Goal: Task Accomplishment & Management: Complete application form

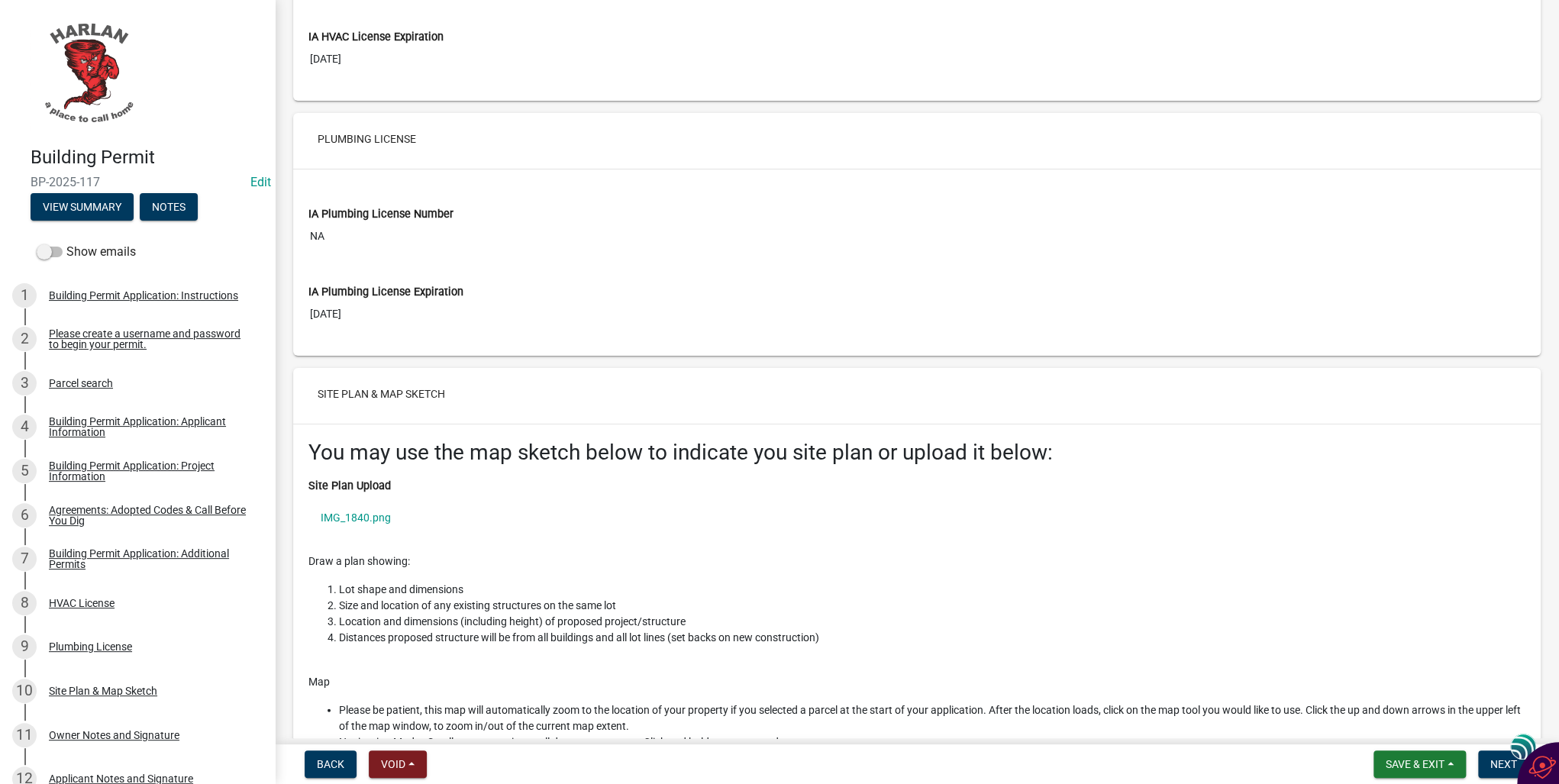
scroll to position [5863, 0]
click at [372, 499] on link "IMG_1840.png" at bounding box center [916, 516] width 1217 height 35
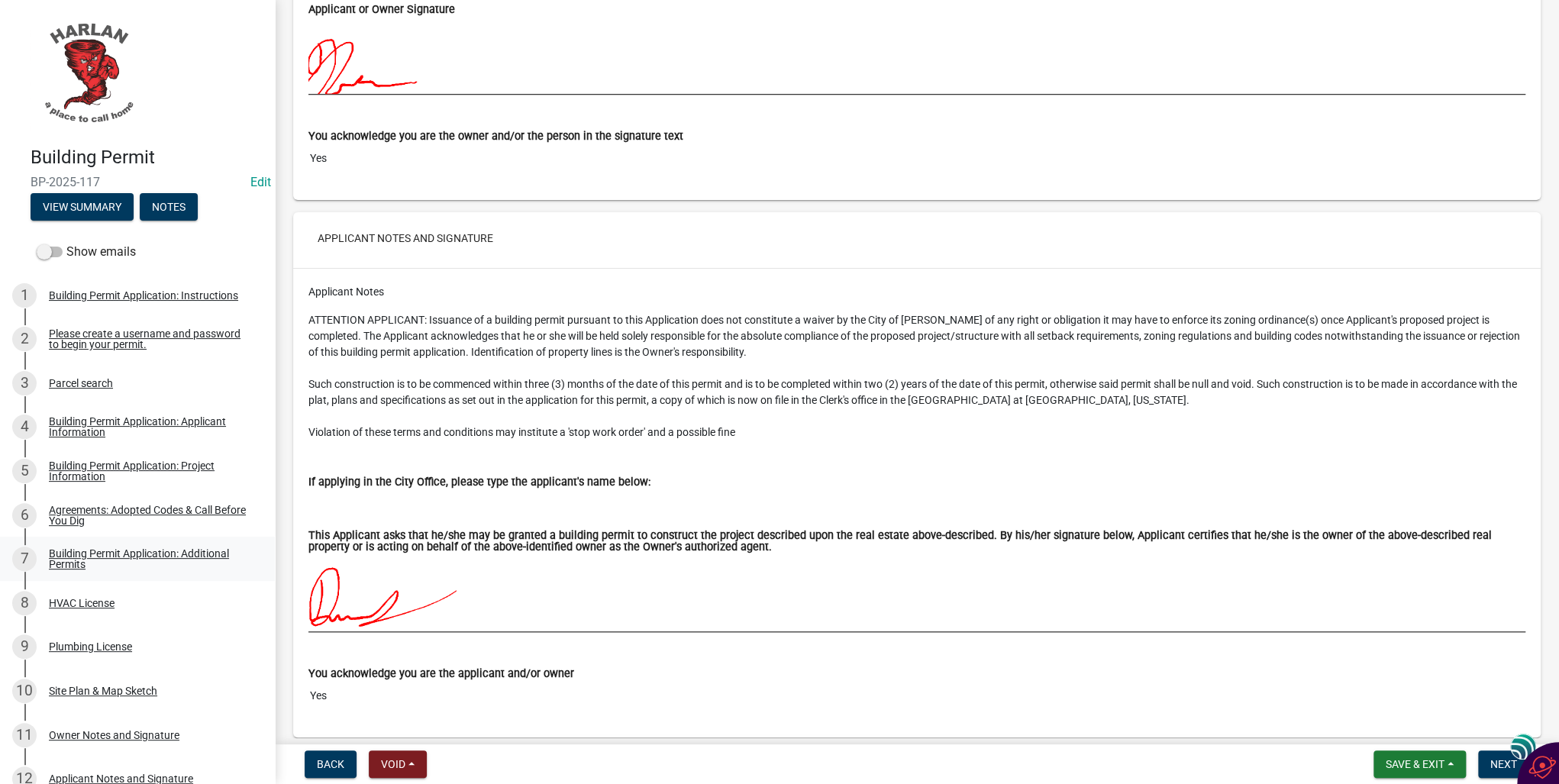
scroll to position [8598, 0]
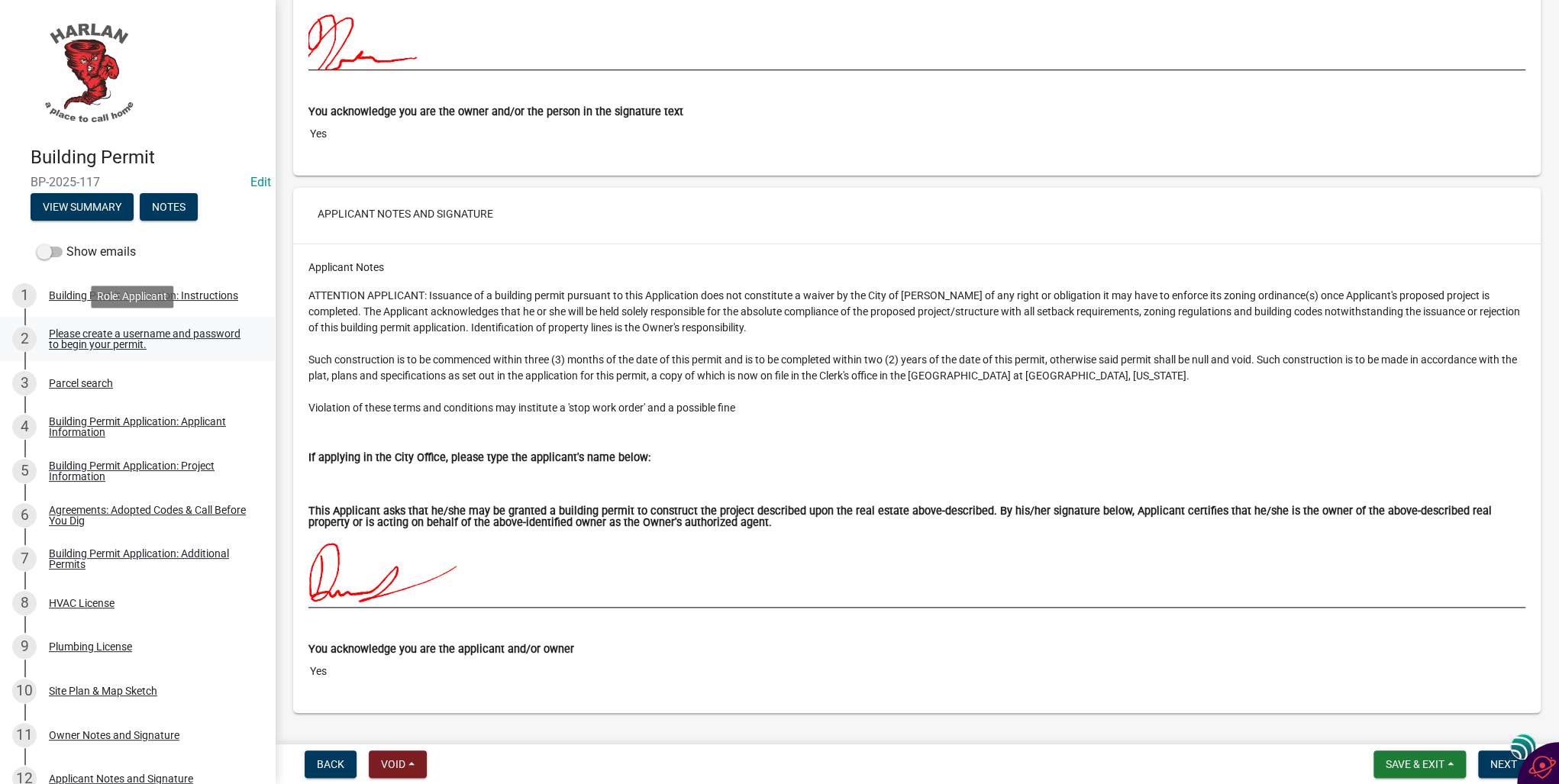
click at [96, 336] on div "Please create a username and password to begin your permit." at bounding box center [149, 339] width 202 height 21
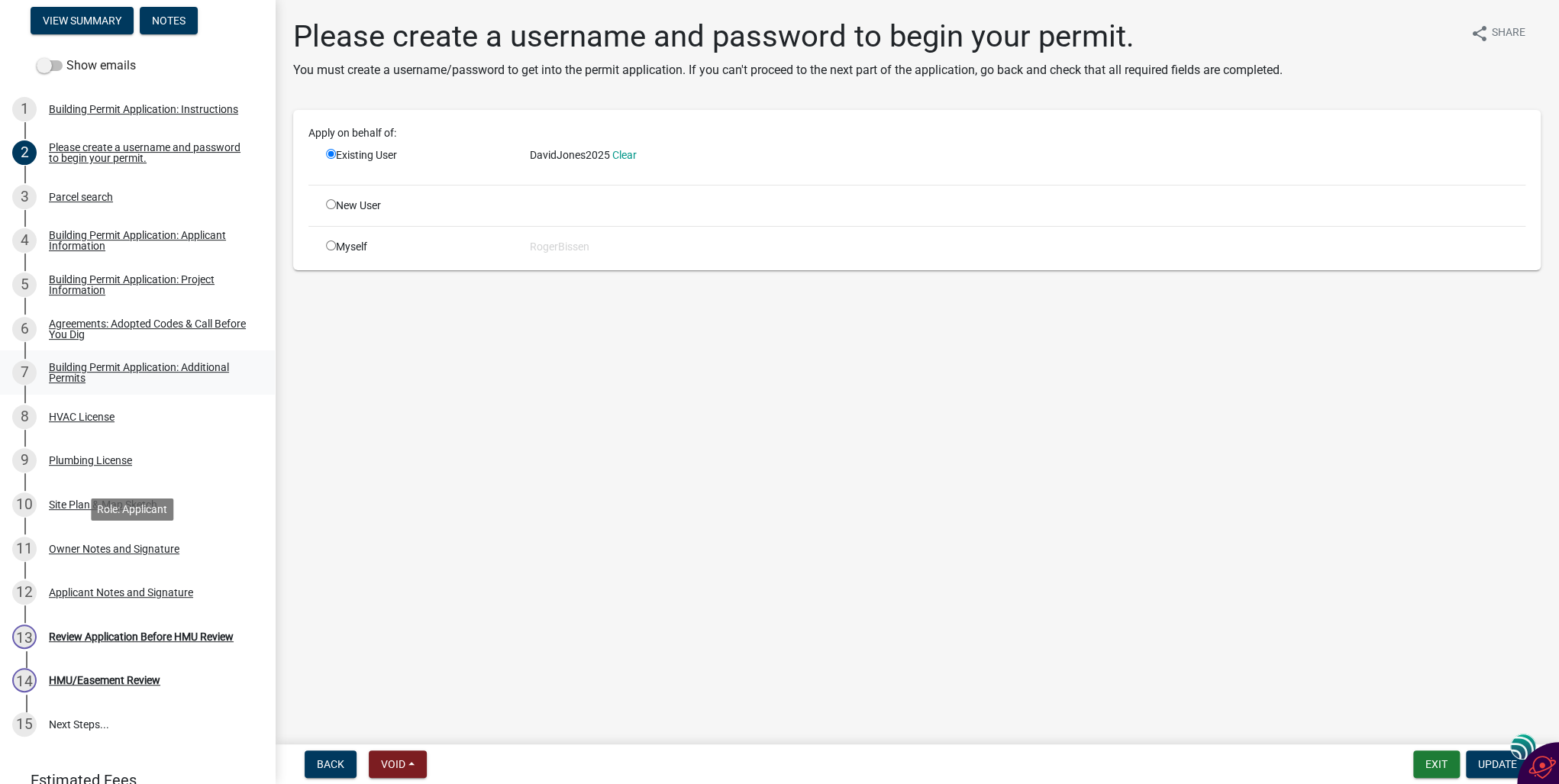
scroll to position [244, 0]
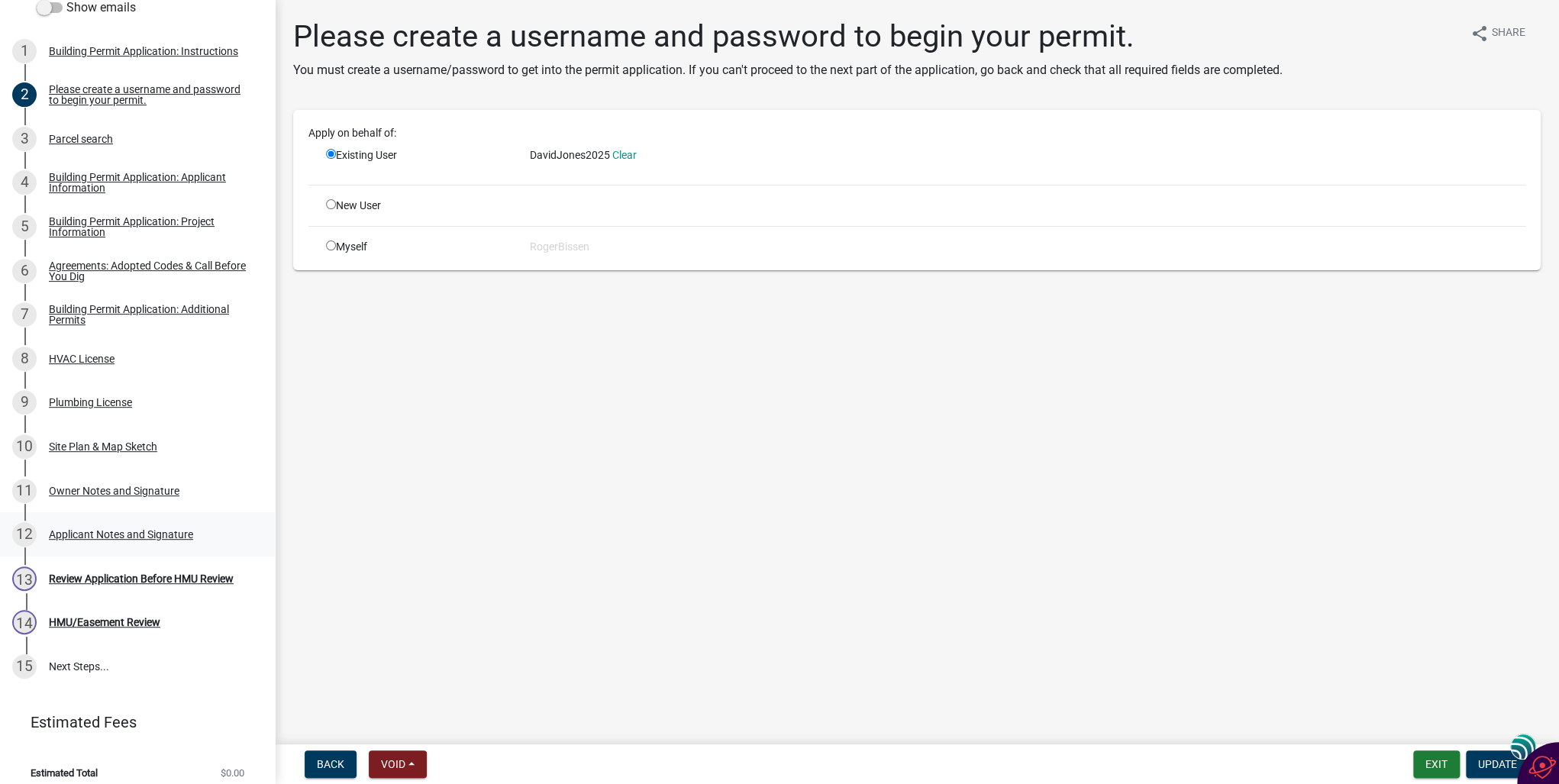
click at [100, 541] on div "12 Applicant Notes and Signature" at bounding box center [131, 534] width 238 height 25
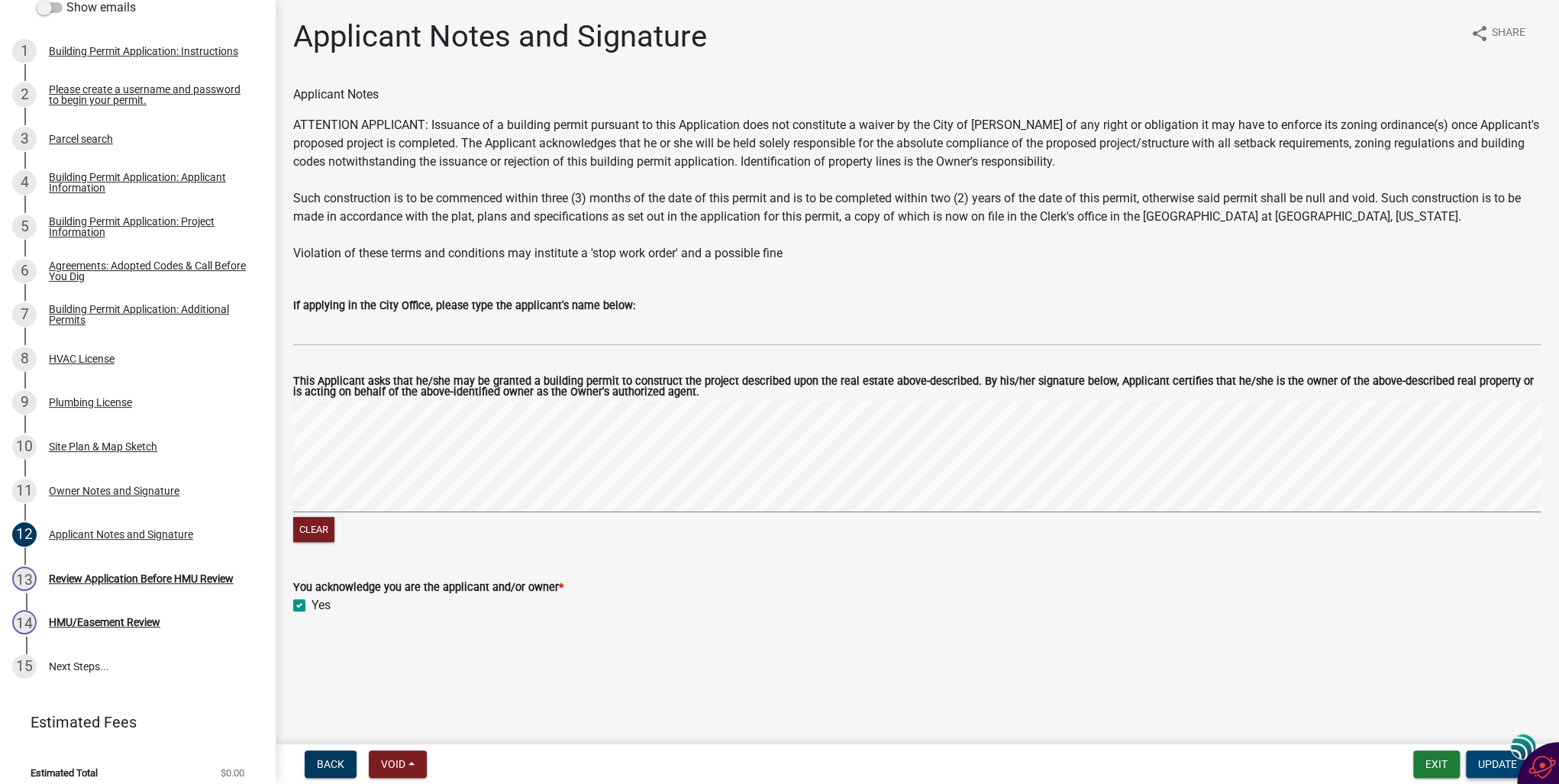
click at [1483, 760] on span "Update" at bounding box center [1498, 764] width 39 height 12
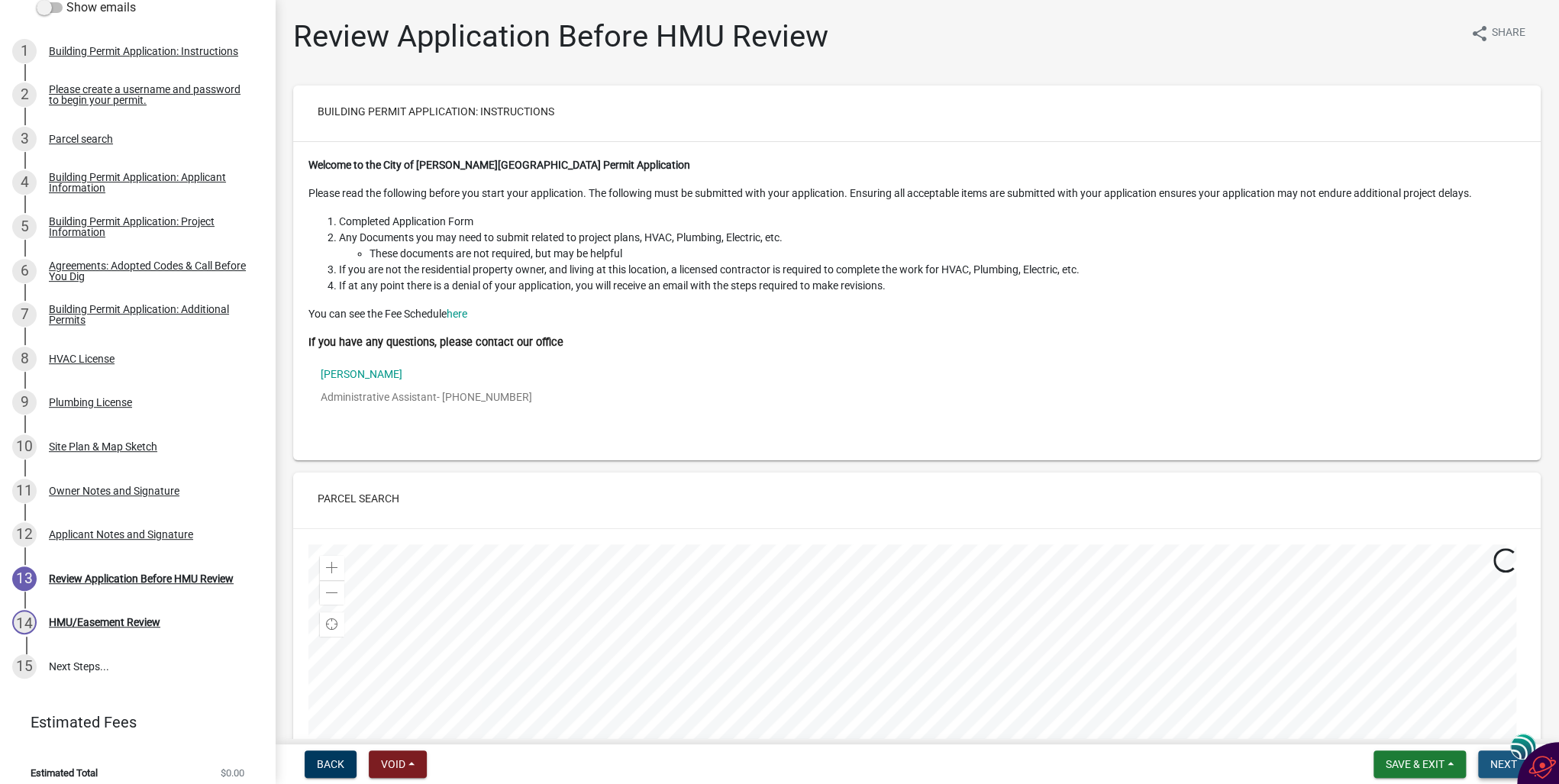
click at [1501, 765] on span "Next" at bounding box center [1504, 764] width 26 height 12
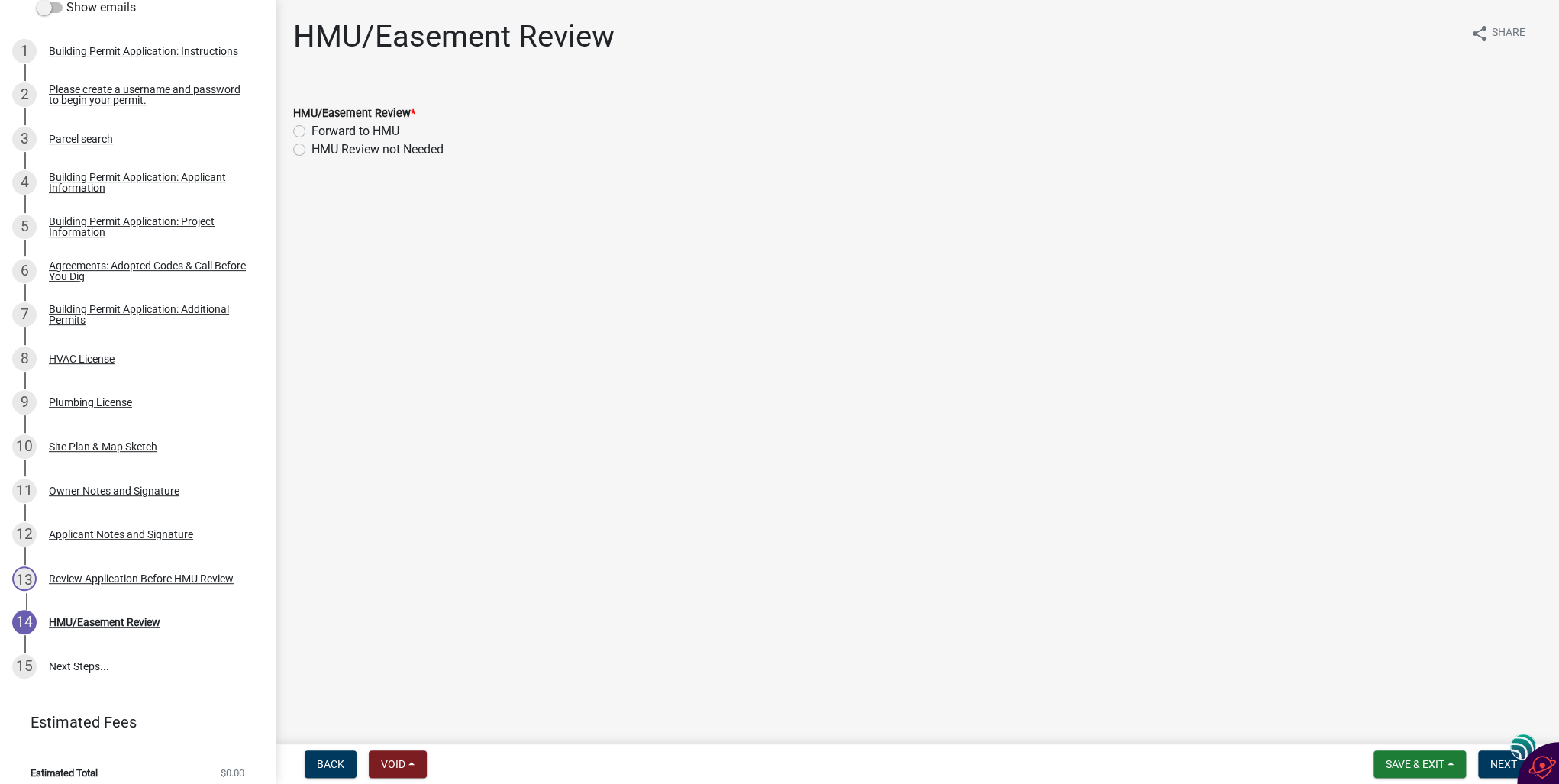
click at [312, 148] on label "HMU Review not Needed" at bounding box center [377, 150] width 132 height 19
click at [312, 148] on input "HMU Review not Needed" at bounding box center [317, 146] width 10 height 10
radio input "true"
click at [1408, 765] on span "Save & Exit" at bounding box center [1415, 764] width 59 height 12
click at [1498, 759] on span "Next" at bounding box center [1504, 764] width 26 height 12
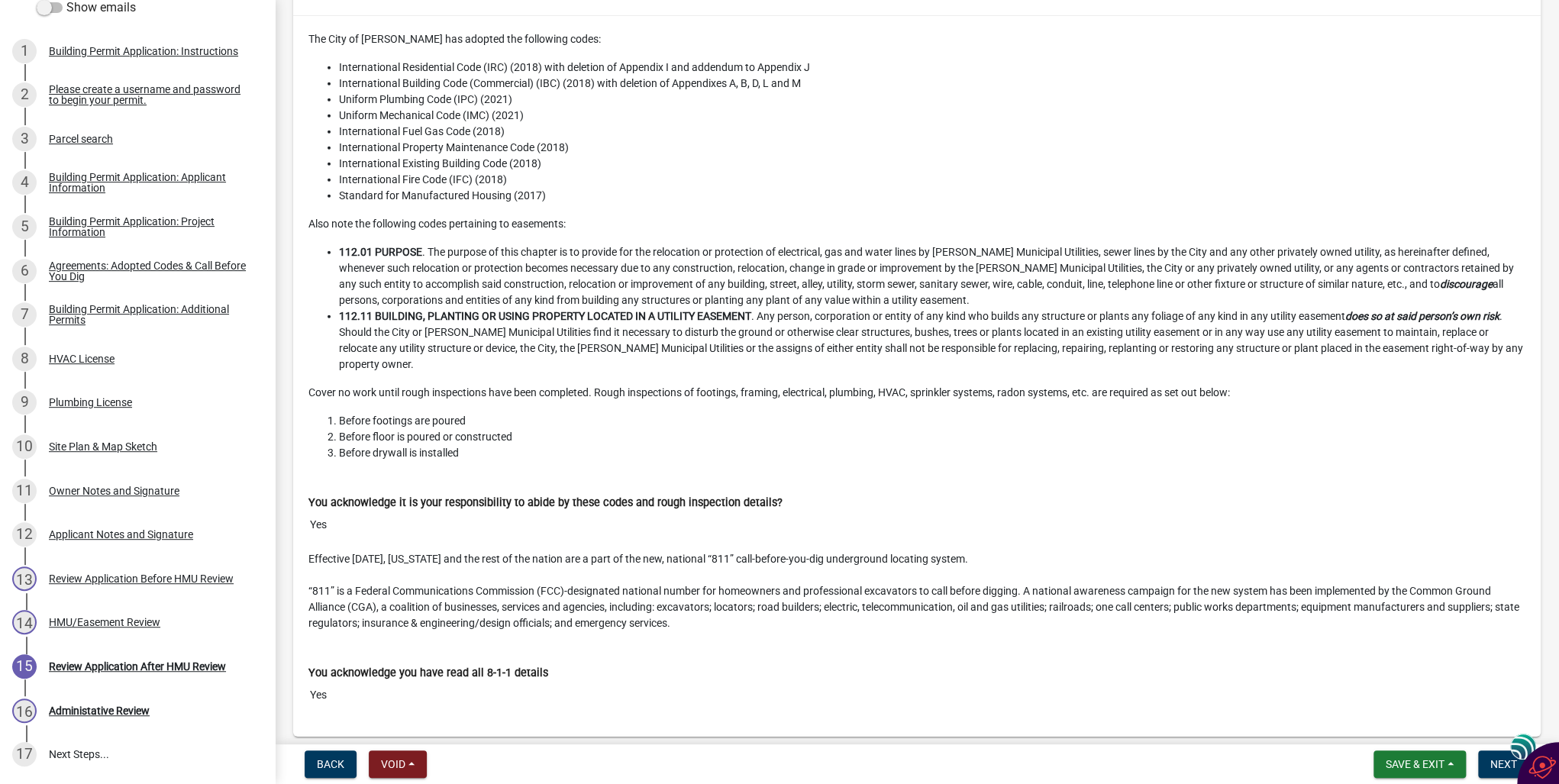
scroll to position [2992, 0]
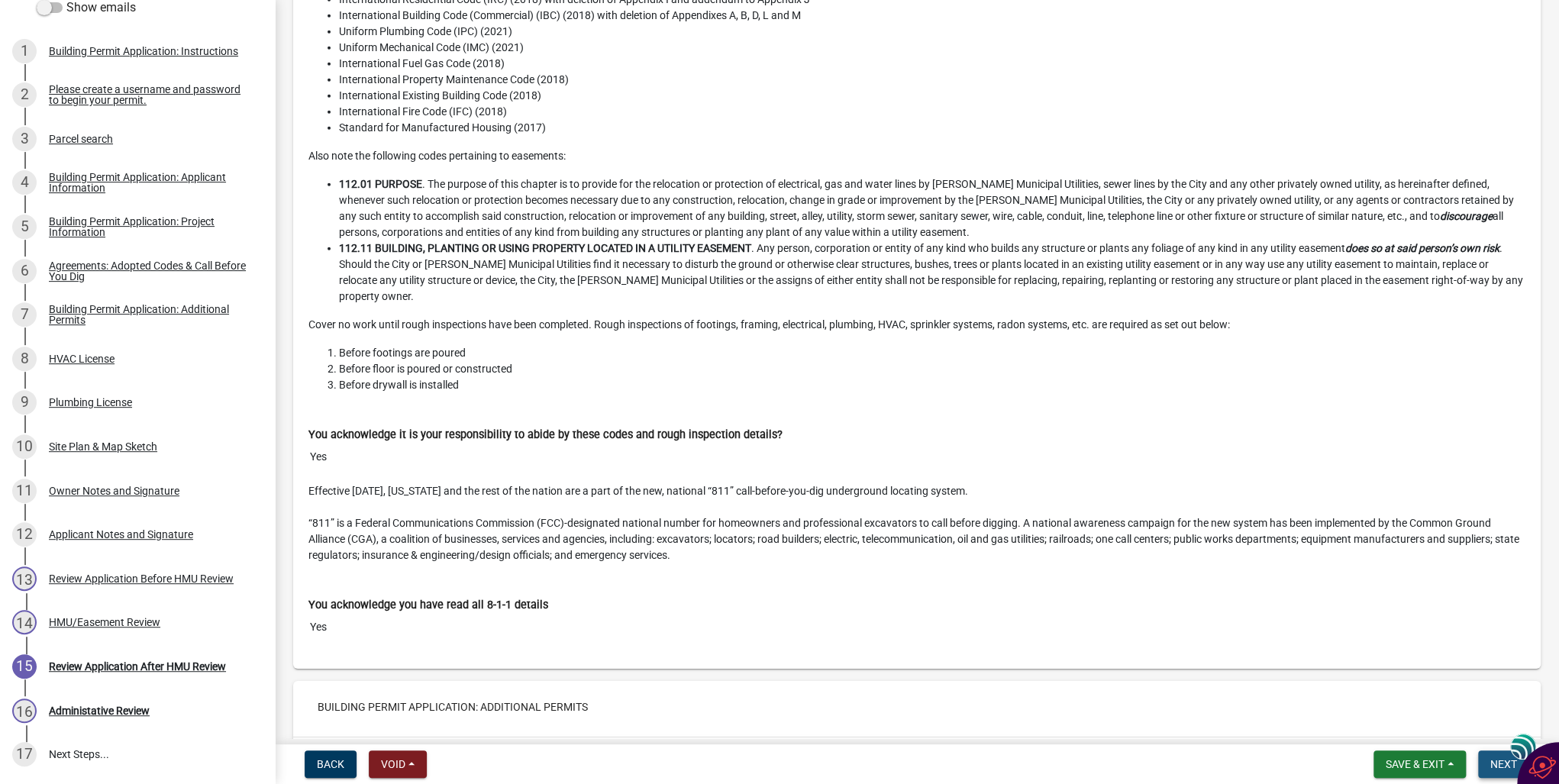
click at [1497, 766] on span "Next" at bounding box center [1504, 764] width 26 height 12
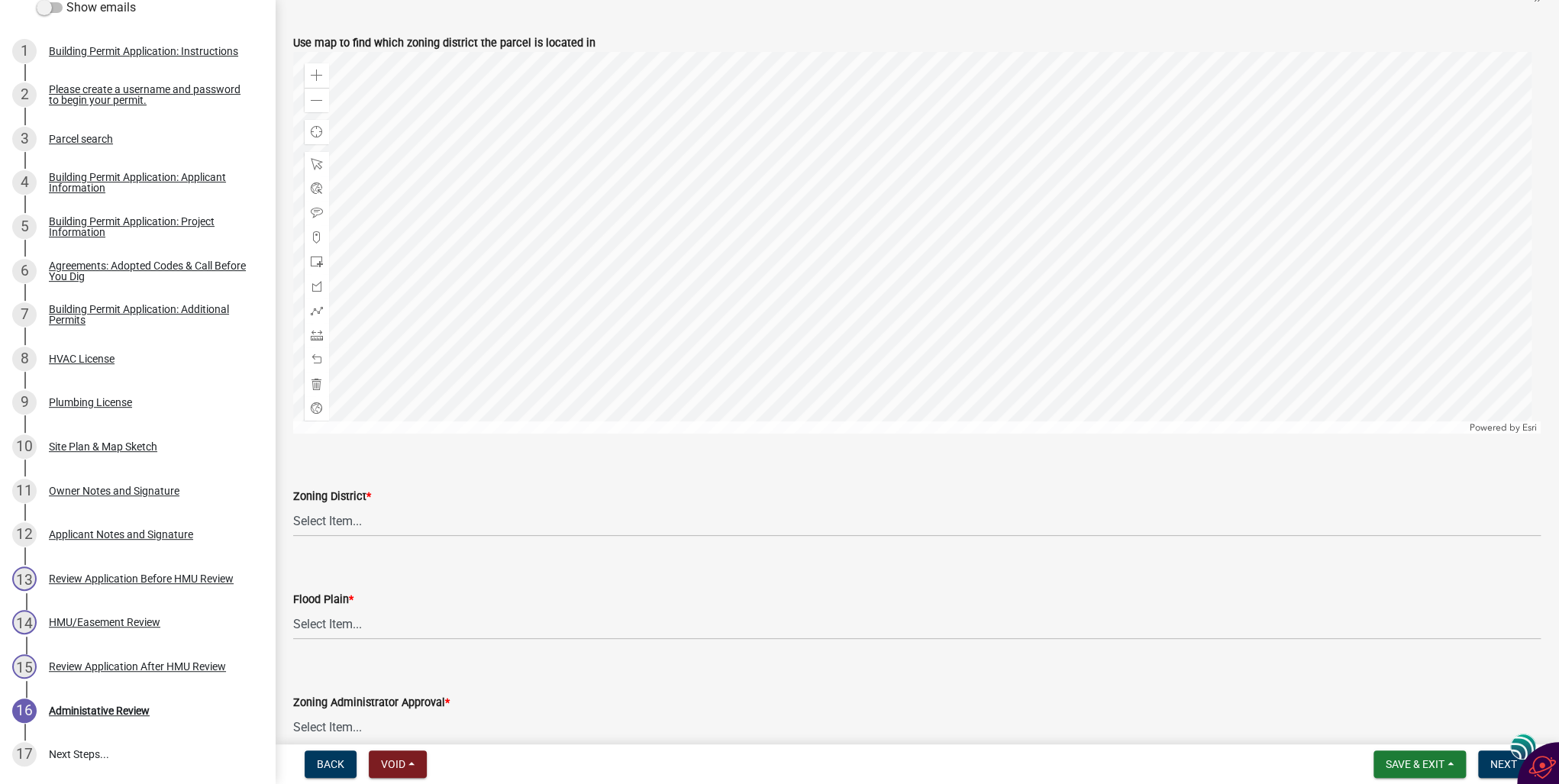
scroll to position [733, 0]
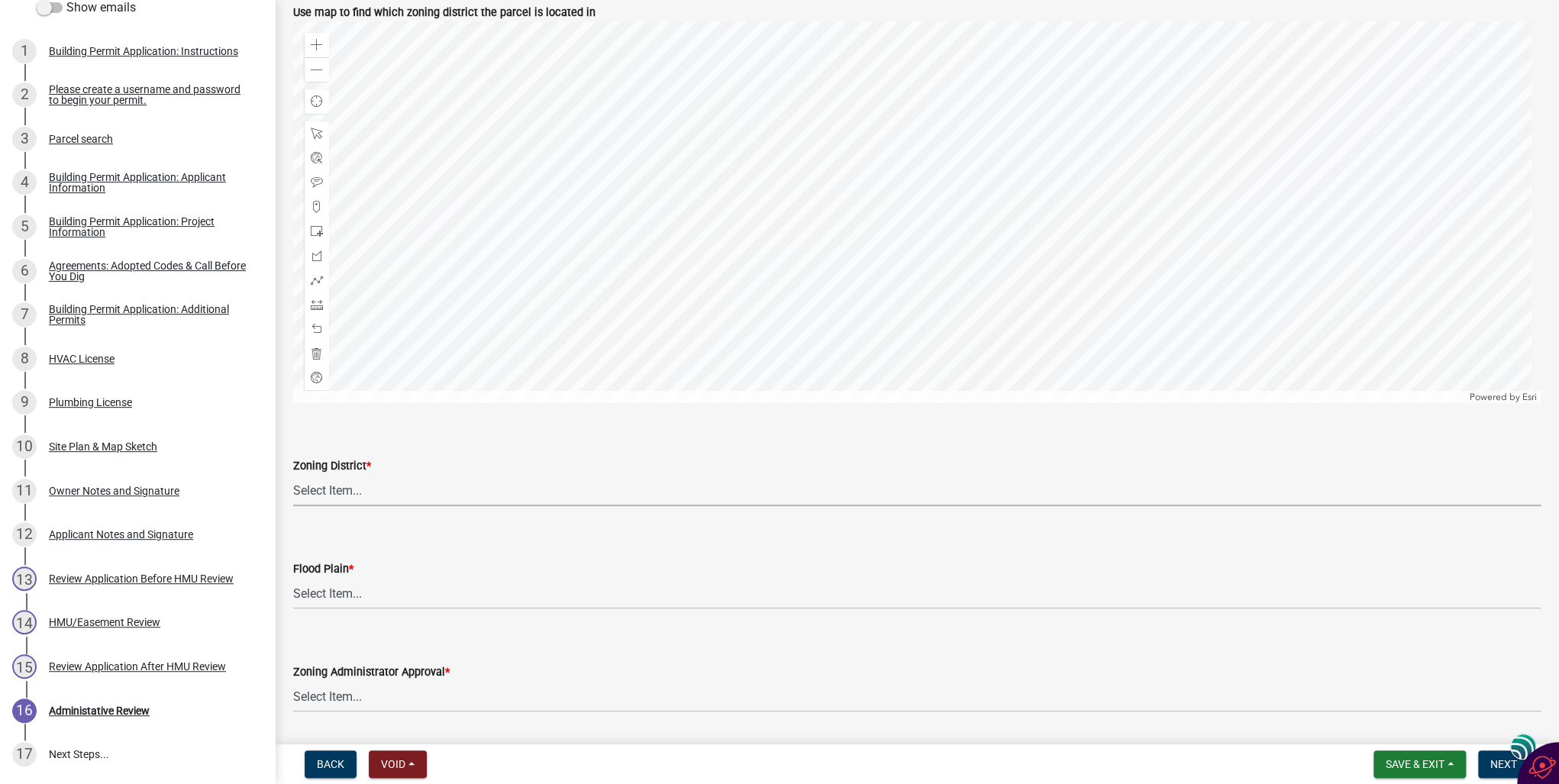
click at [324, 485] on select "Select Item... A-1 Agricultural B-1 Retail Business B-2 General Business B-3 Hi…" at bounding box center [916, 490] width 1247 height 31
click at [293, 475] on select "Select Item... A-1 Agricultural B-1 Retail Business B-2 General Business B-3 Hi…" at bounding box center [916, 490] width 1247 height 31
select select "3aee571f-7bb9-456c-acbb-c3a14453252c"
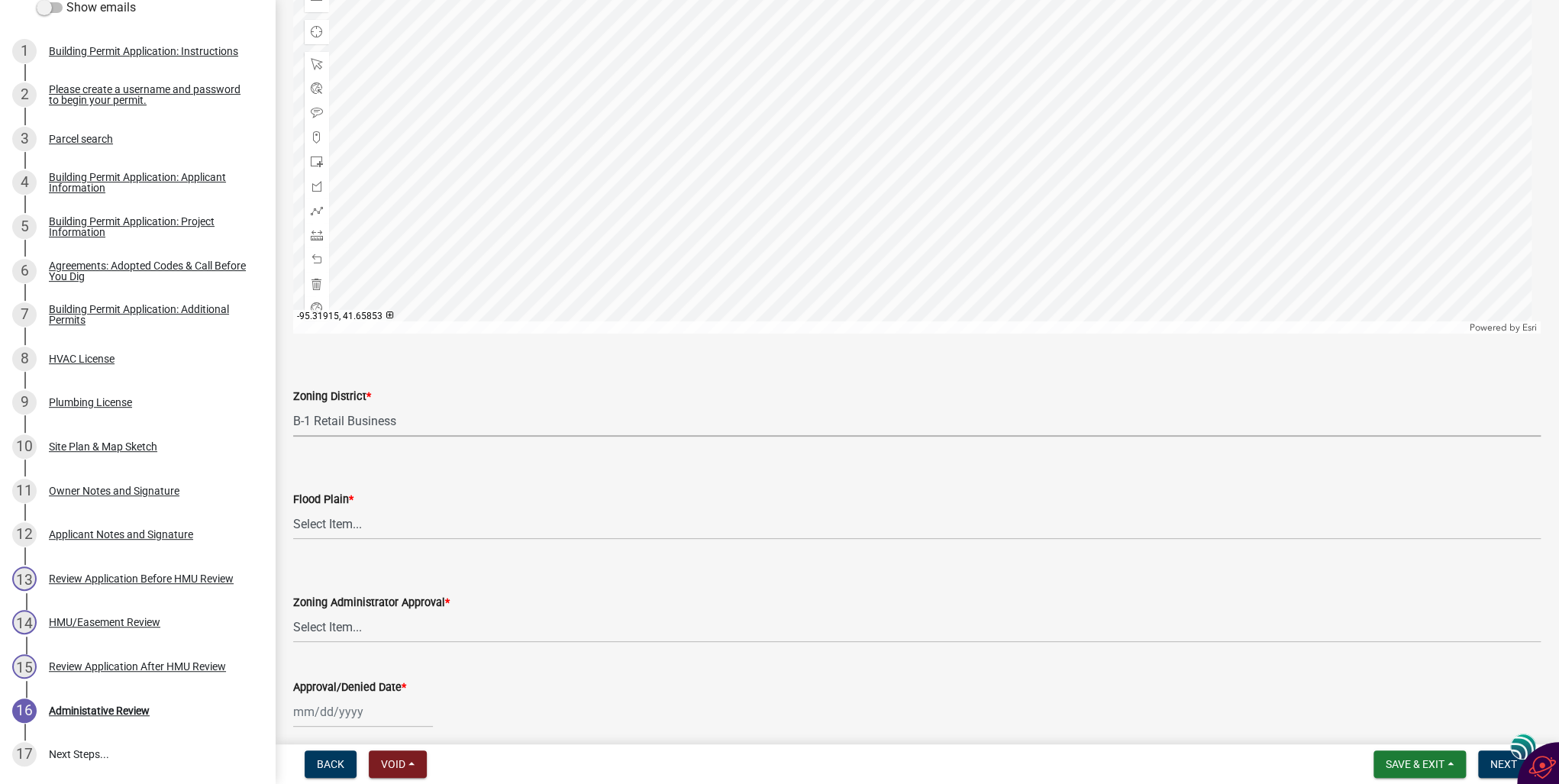
scroll to position [855, 0]
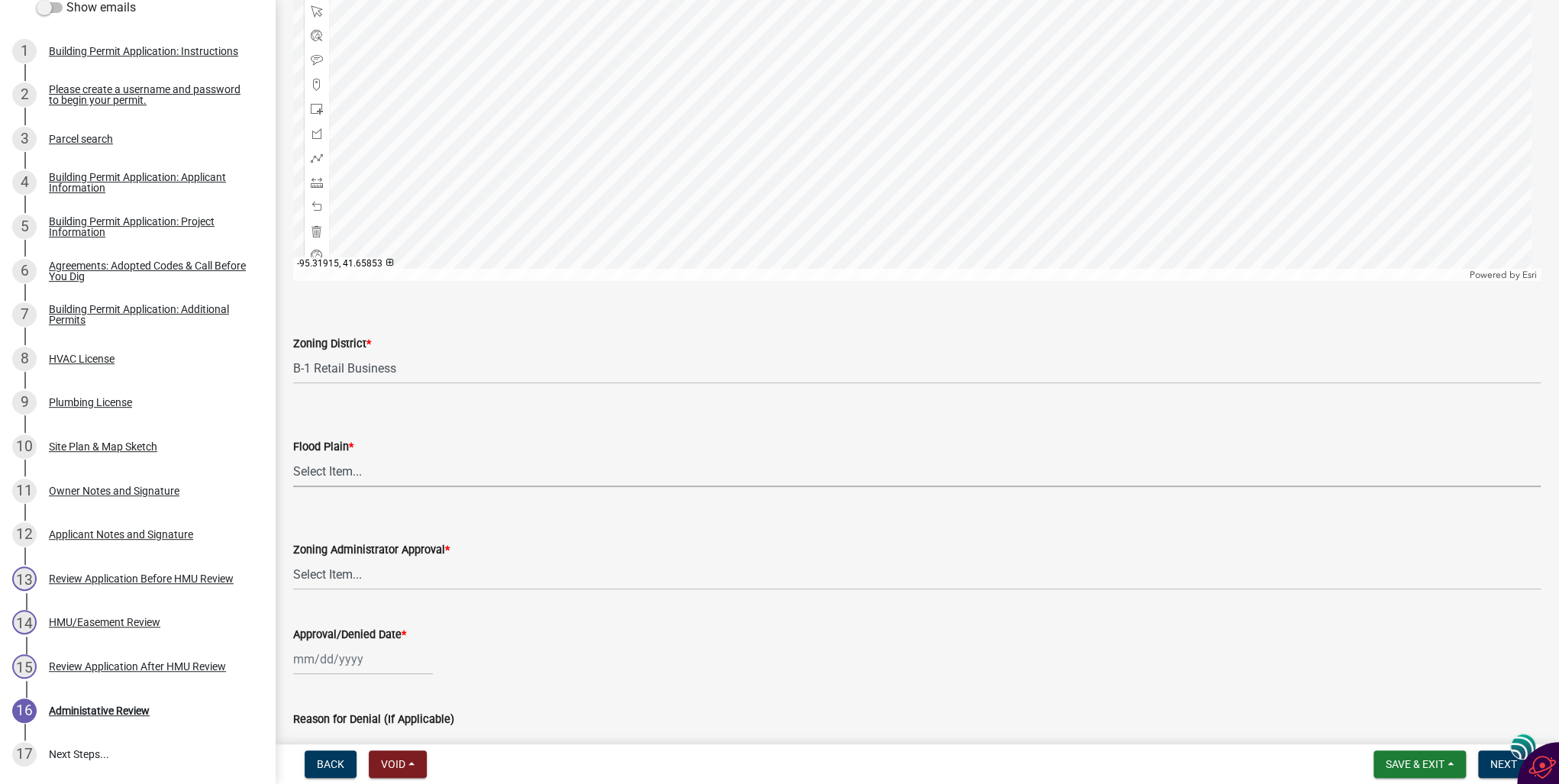
click at [330, 472] on select "Select Item... No Yes 100 Year Yes 500 Year" at bounding box center [916, 471] width 1247 height 31
click at [293, 455] on select "Select Item... No Yes 100 Year Yes 500 Year" at bounding box center [916, 471] width 1247 height 31
select select "50d3382b-18dd-4311-9a34-98b71270ef49"
click at [332, 575] on select "Select Item... Approved Denied Pending Board of Adjustment Approval" at bounding box center [916, 574] width 1247 height 31
click at [293, 558] on select "Select Item... Approved Denied Pending Board of Adjustment Approval" at bounding box center [916, 574] width 1247 height 31
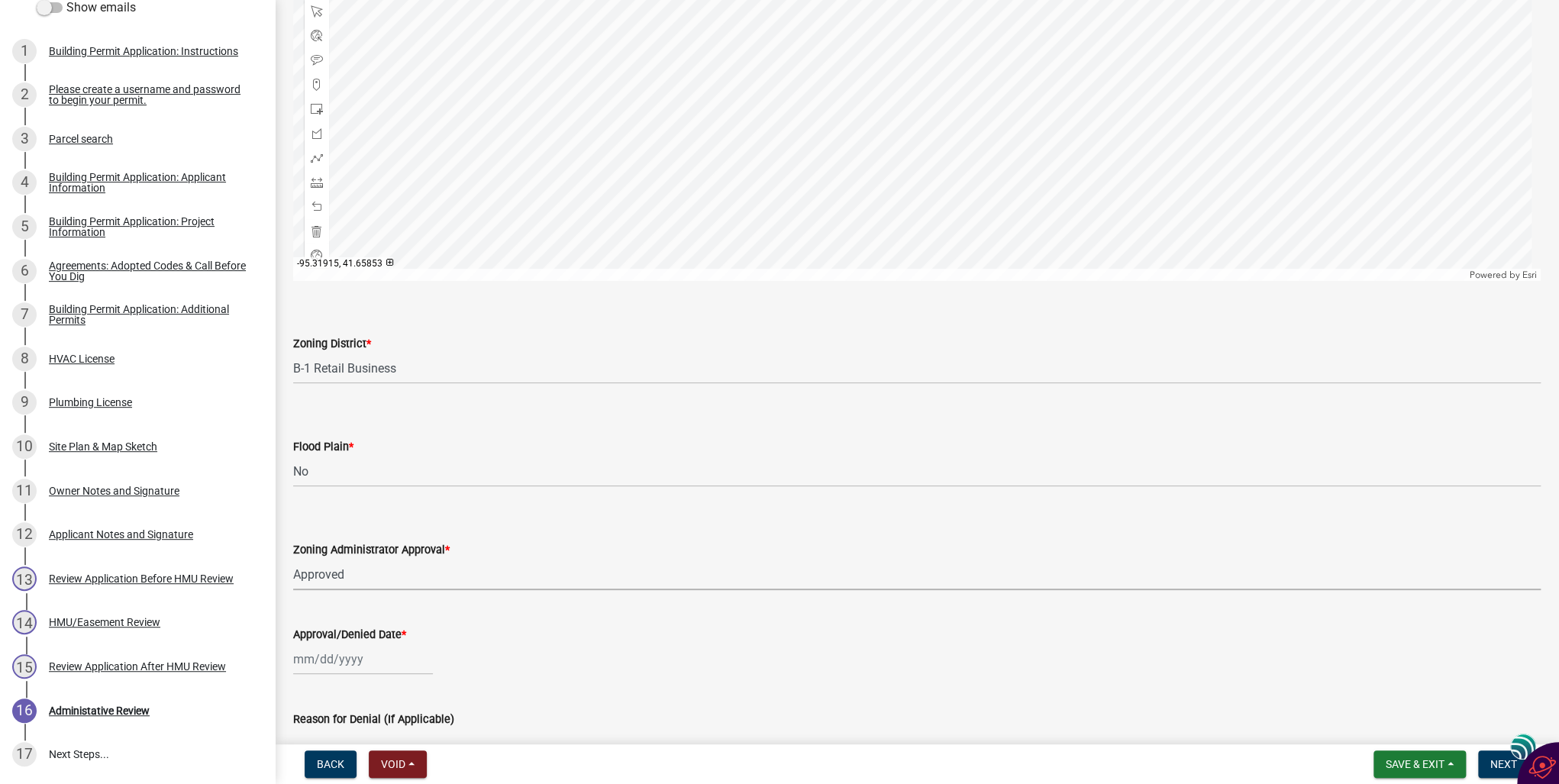
select select "3a3761ad-bb9f-4947-9688-d1705314667d"
select select "10"
select select "2025"
click at [324, 656] on div "[PERSON_NAME] Feb Mar Apr [PERSON_NAME][DATE] Oct Nov [DATE] 1526 1527 1528 152…" at bounding box center [363, 659] width 140 height 31
click at [307, 527] on div "6" at bounding box center [308, 529] width 25 height 25
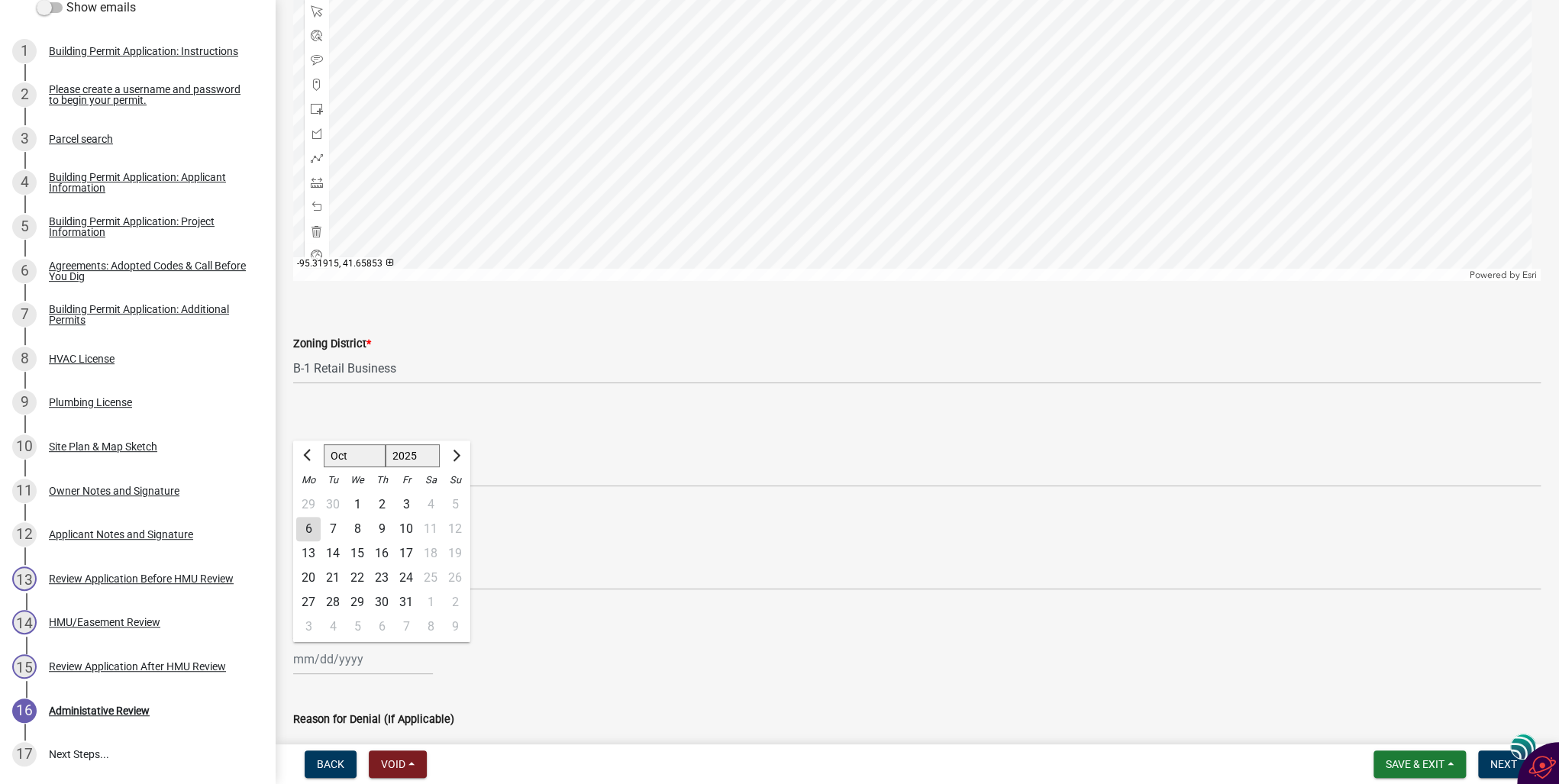
type input "[DATE]"
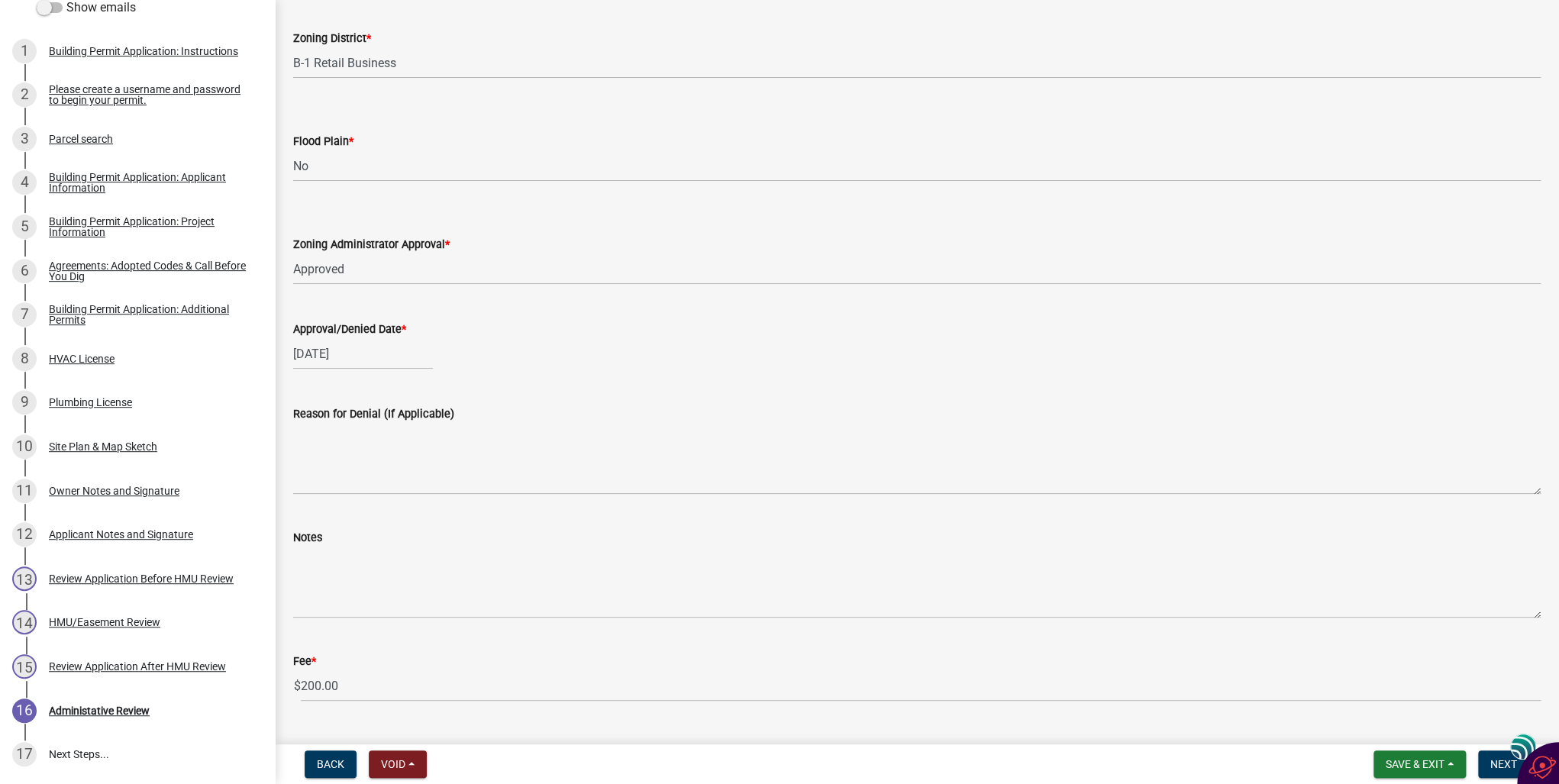
scroll to position [1194, 0]
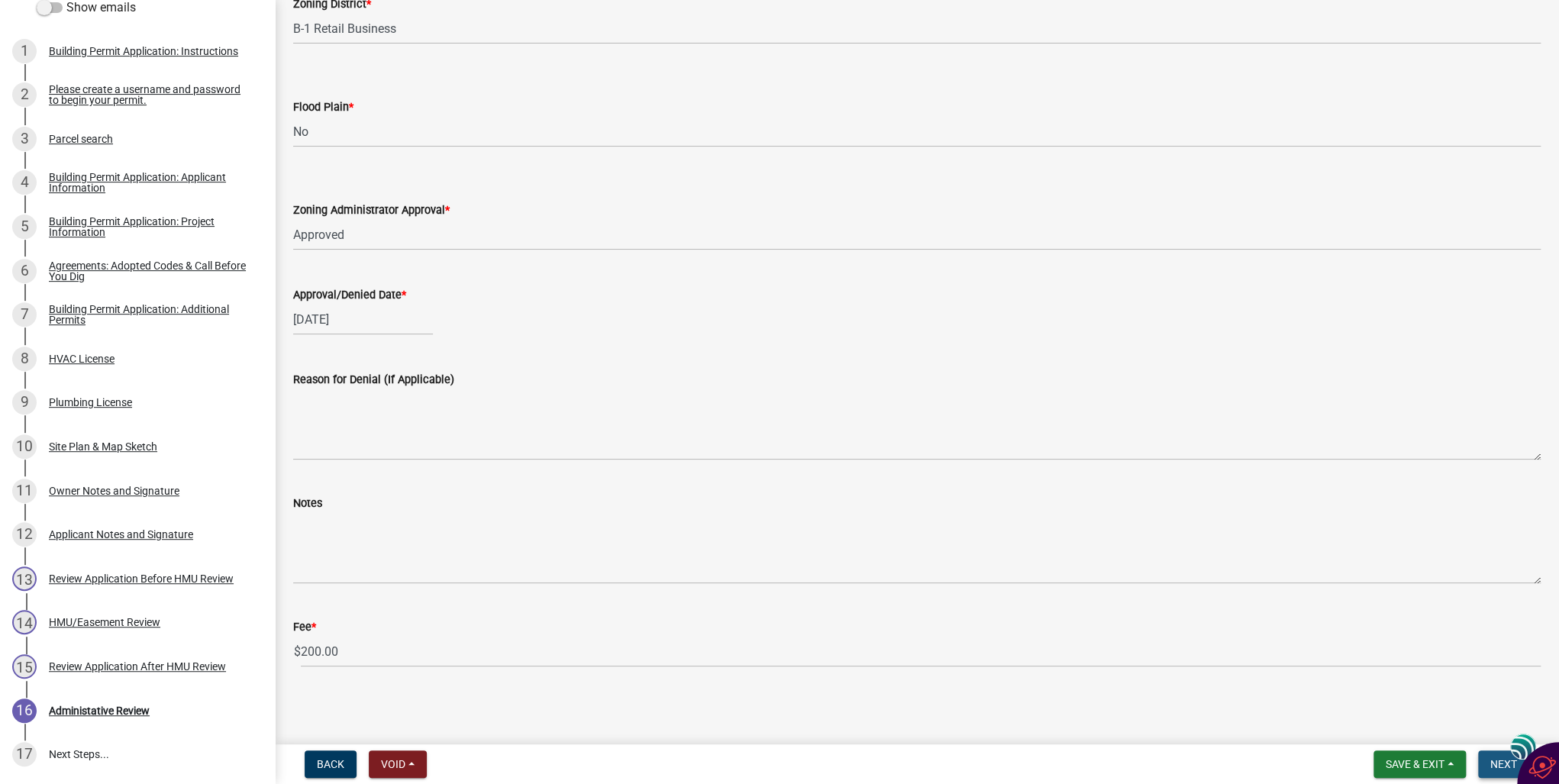
click at [1496, 765] on span "Next" at bounding box center [1504, 764] width 26 height 12
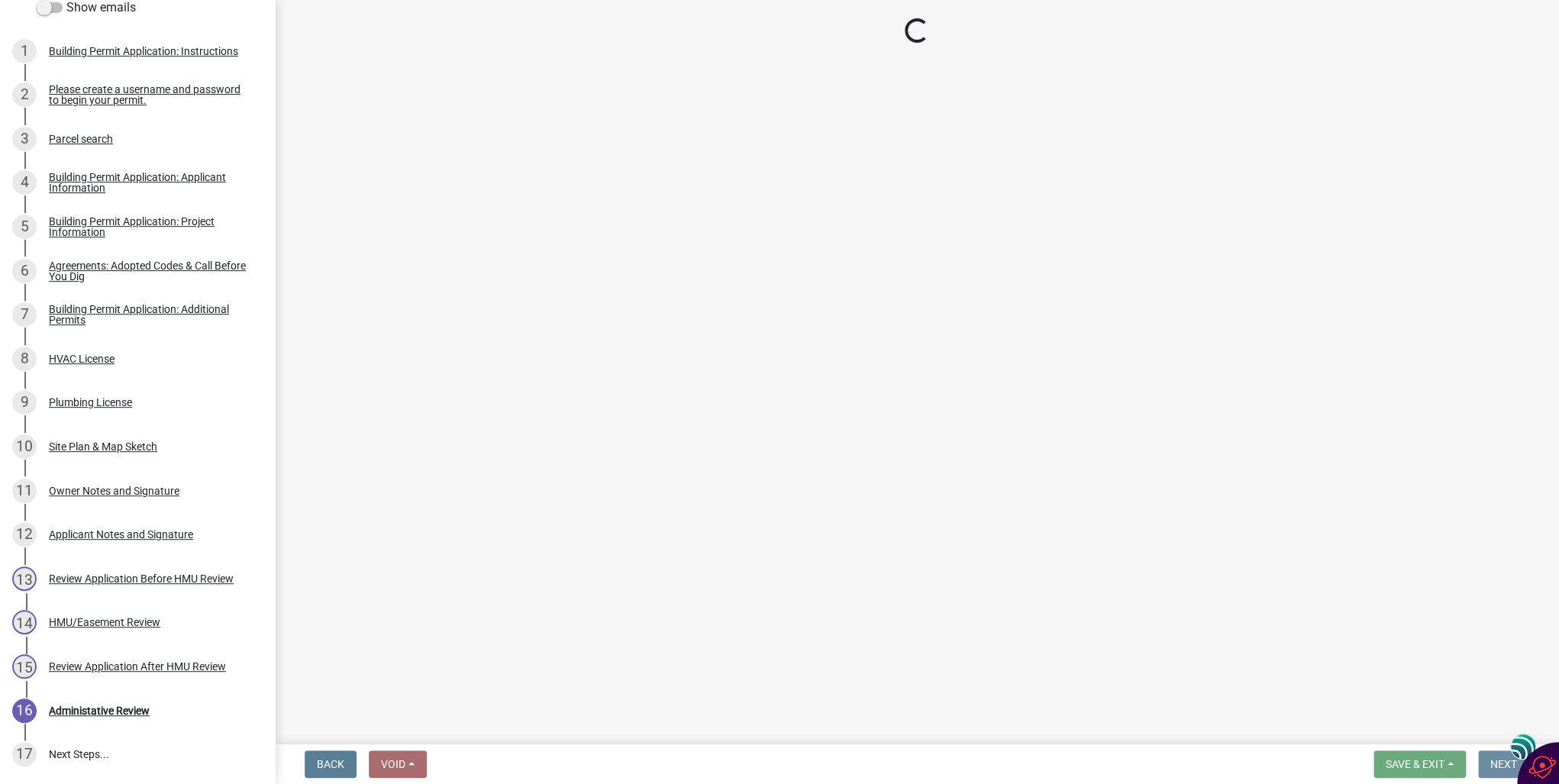
scroll to position [0, 0]
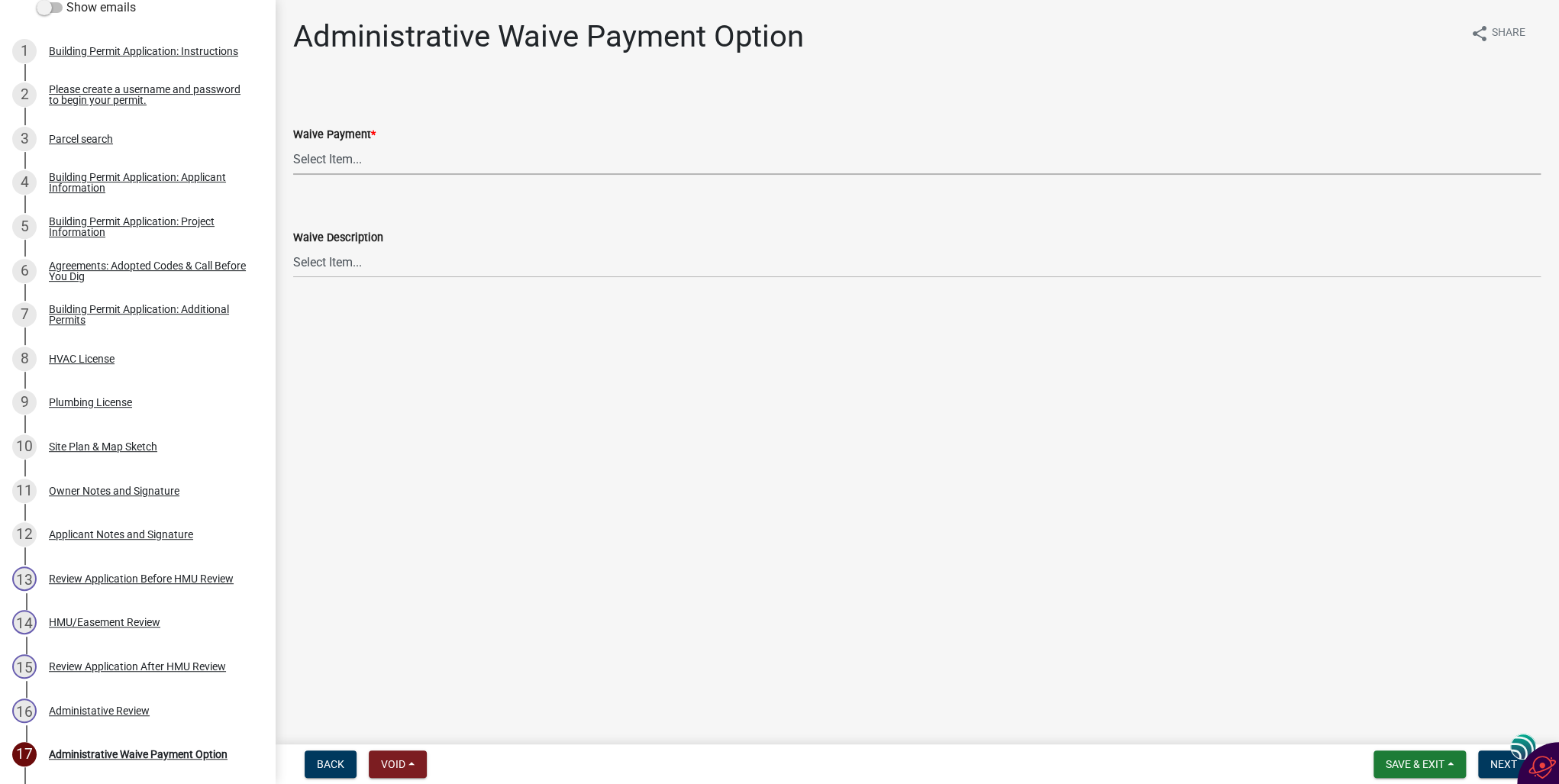
click at [306, 158] on select "Select Item... Yes No" at bounding box center [916, 159] width 1247 height 31
click at [293, 144] on select "Select Item... Yes No" at bounding box center [916, 159] width 1247 height 31
select select "7298562d-80e2-4015-9188-174ec1b44f73"
click at [1493, 762] on span "Next" at bounding box center [1504, 764] width 26 height 12
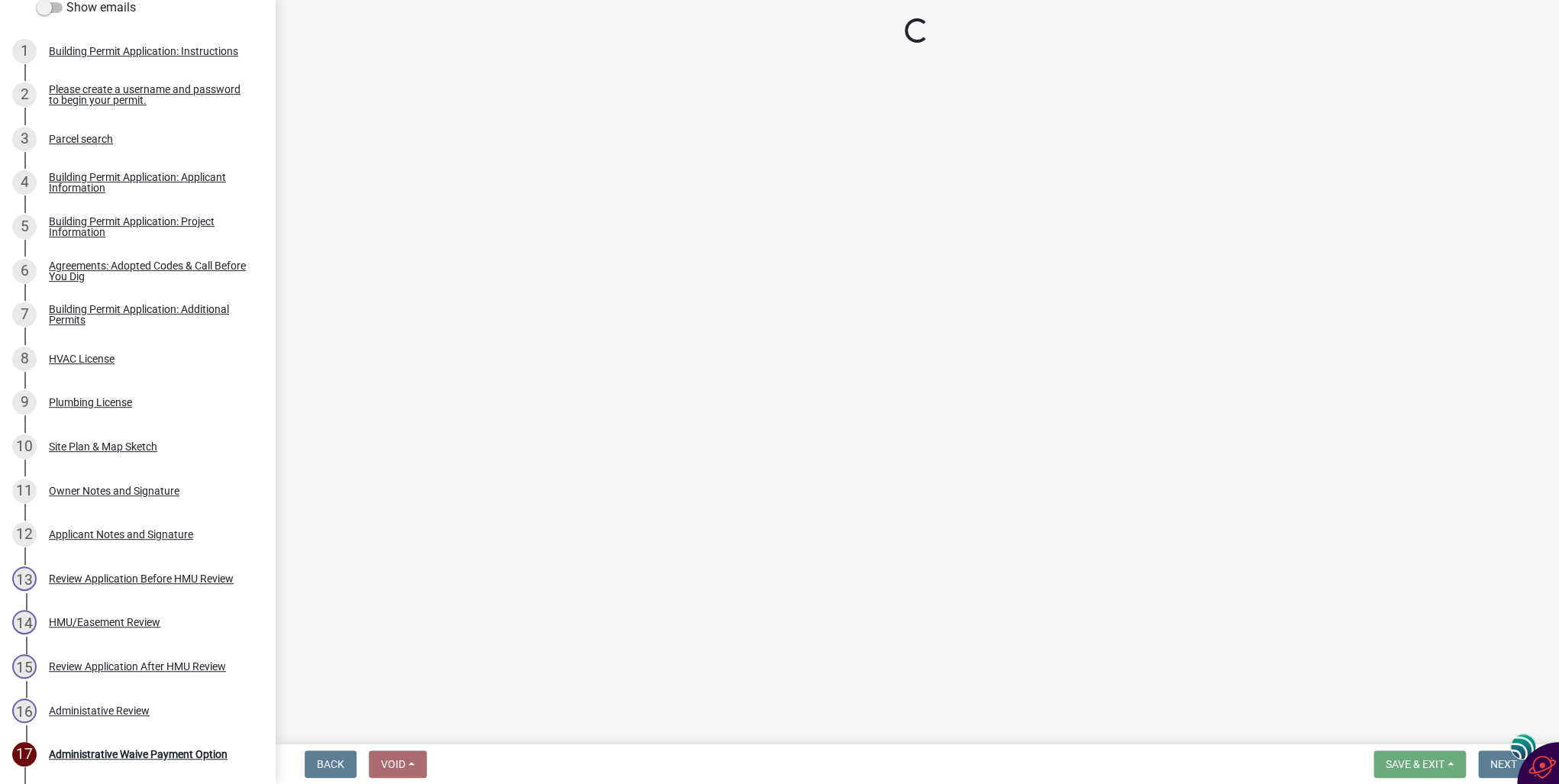
select select "3: 3"
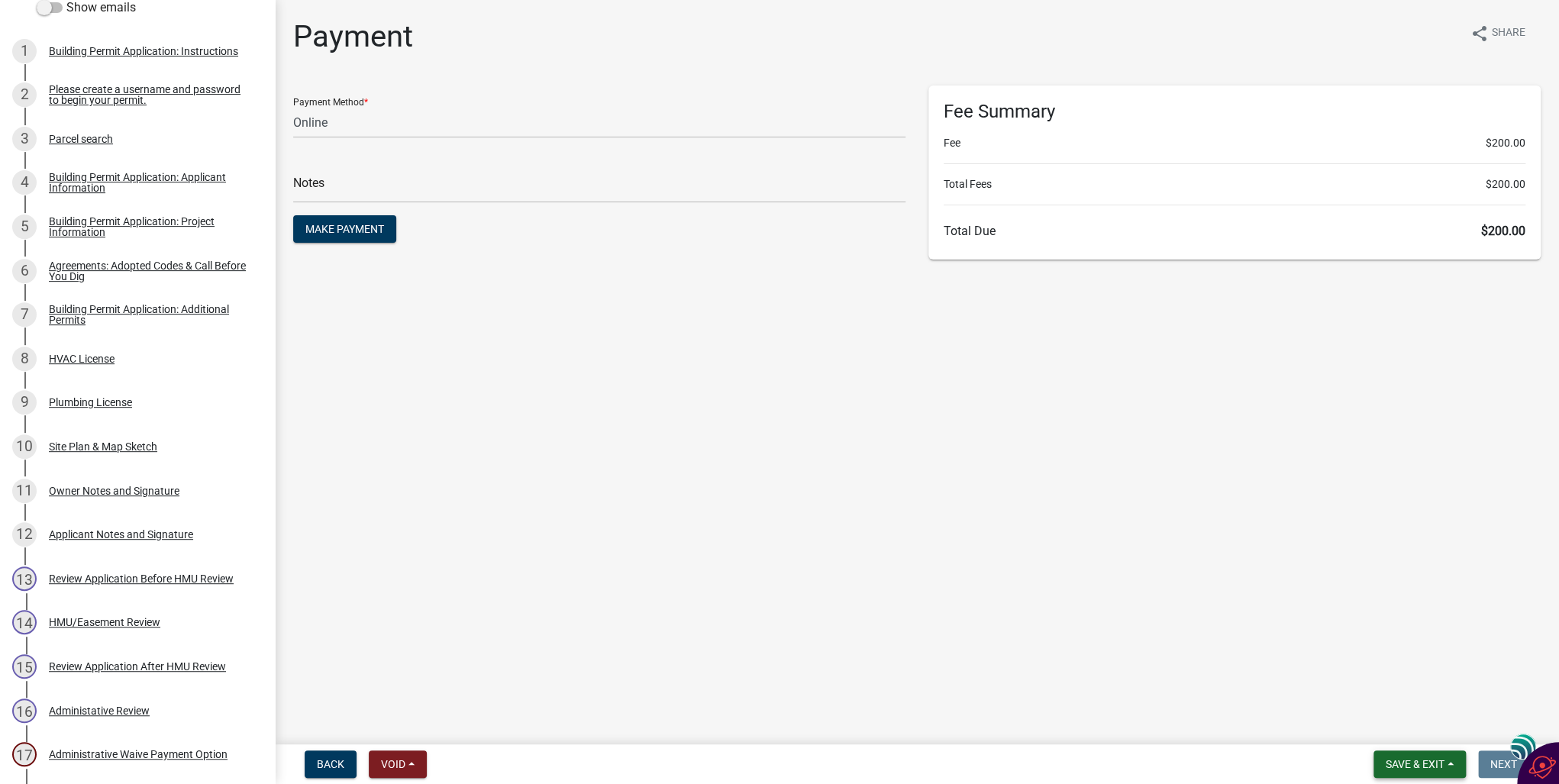
click at [1433, 761] on span "Save & Exit" at bounding box center [1415, 764] width 59 height 12
click at [1407, 729] on button "Save & Exit" at bounding box center [1404, 724] width 122 height 37
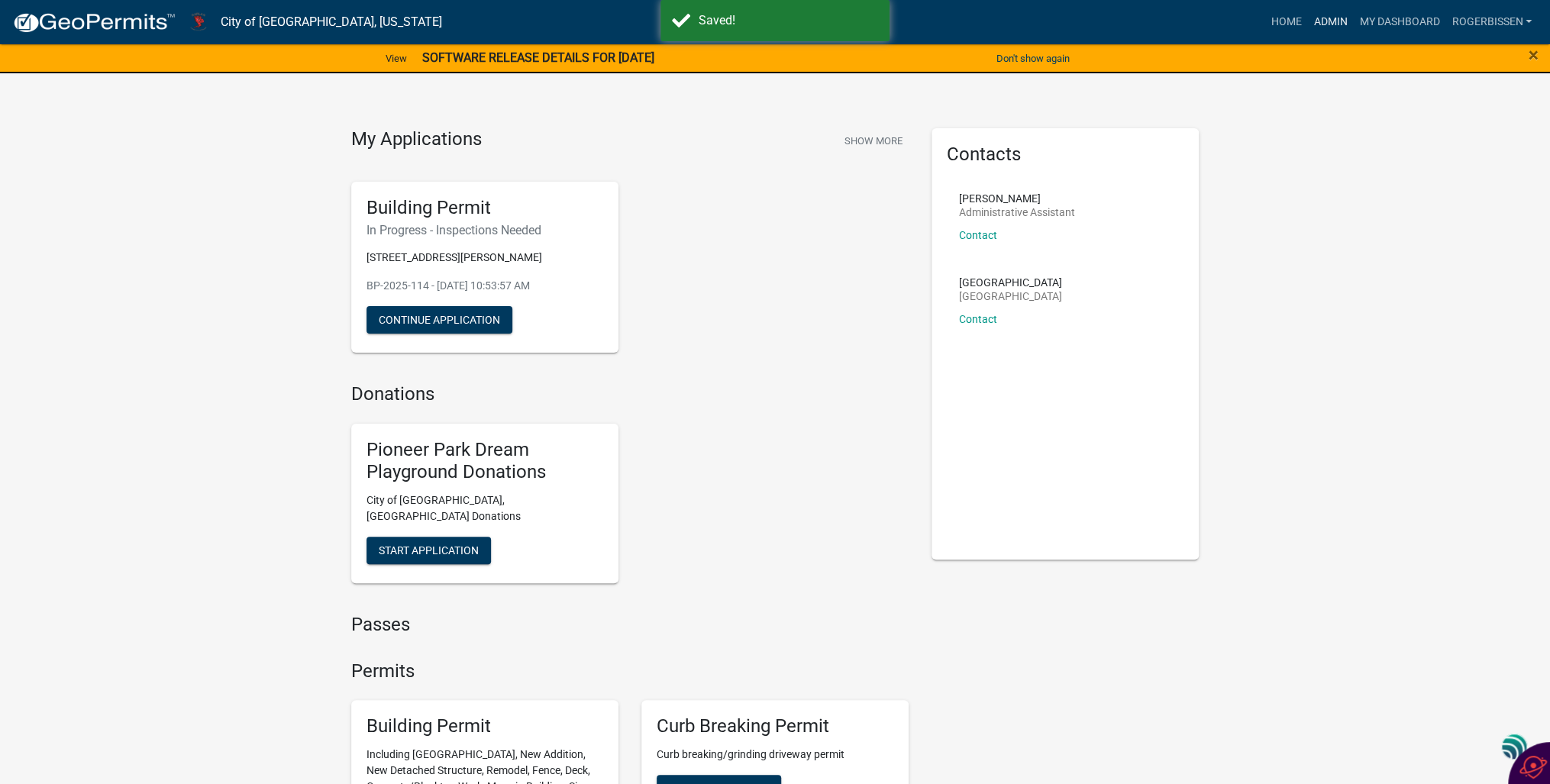
click at [1338, 20] on link "Admin" at bounding box center [1330, 22] width 46 height 29
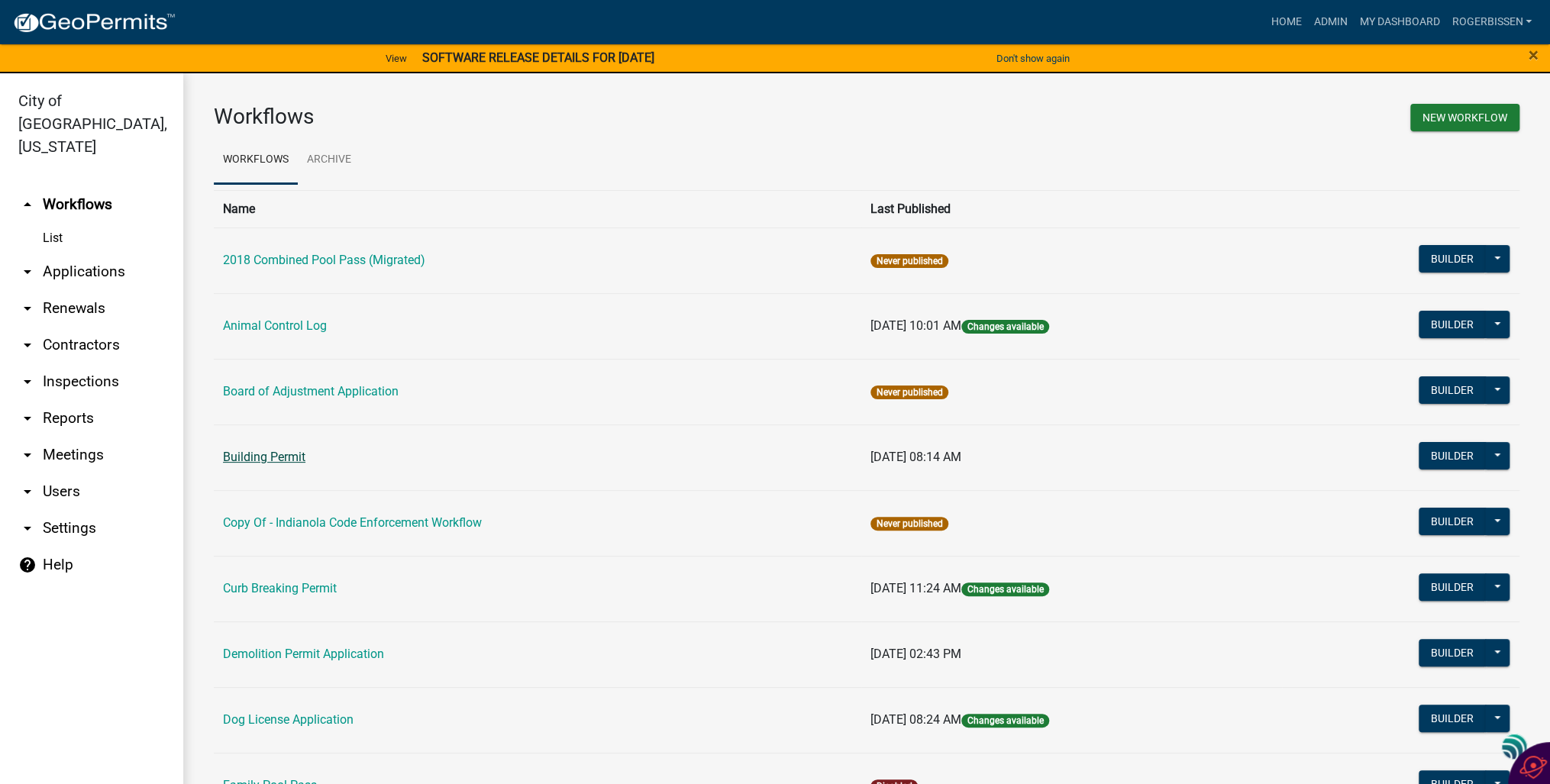
click at [281, 455] on link "Building Permit" at bounding box center [264, 456] width 83 height 14
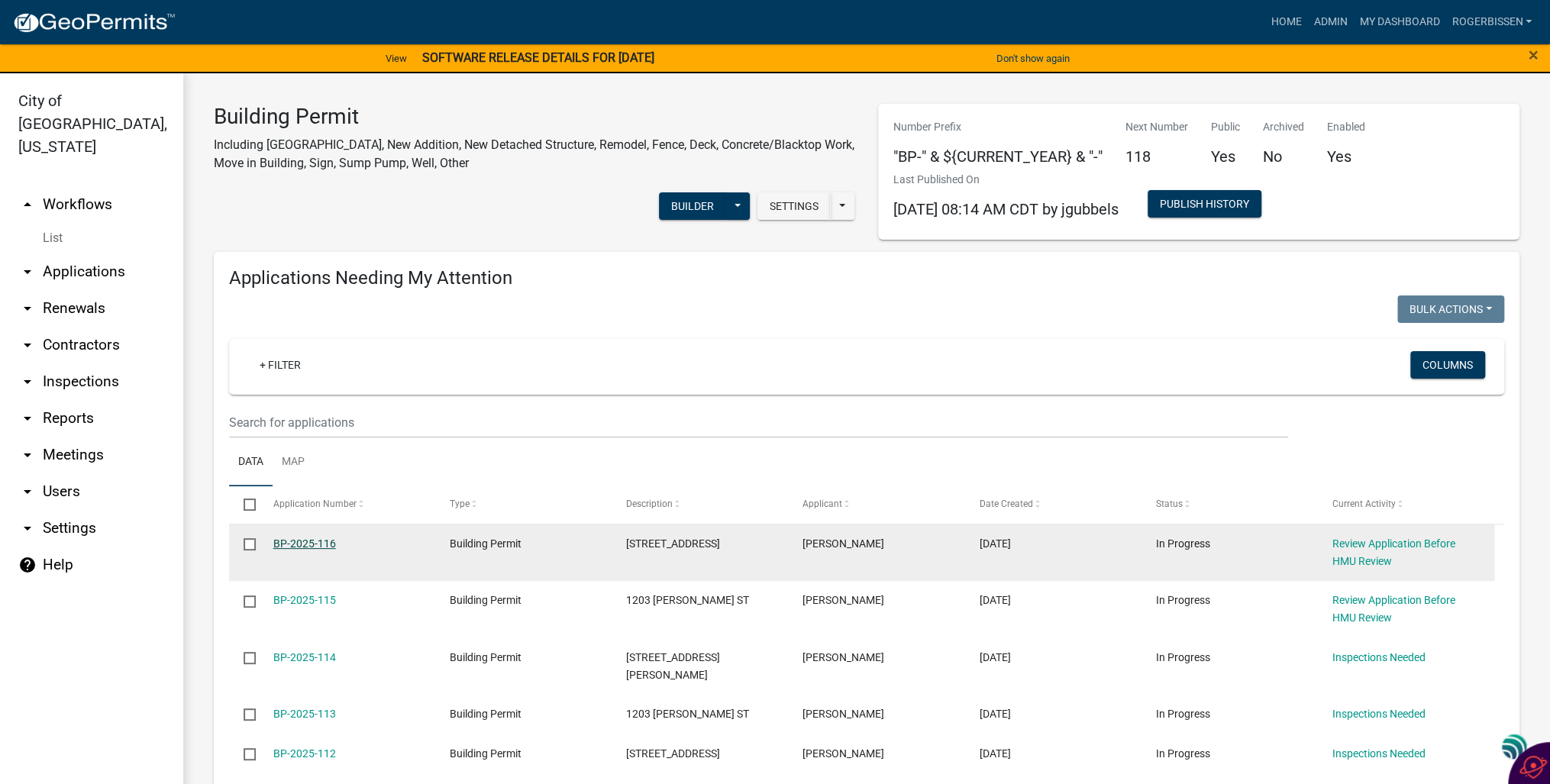
click at [286, 543] on link "BP-2025-116" at bounding box center [305, 543] width 63 height 12
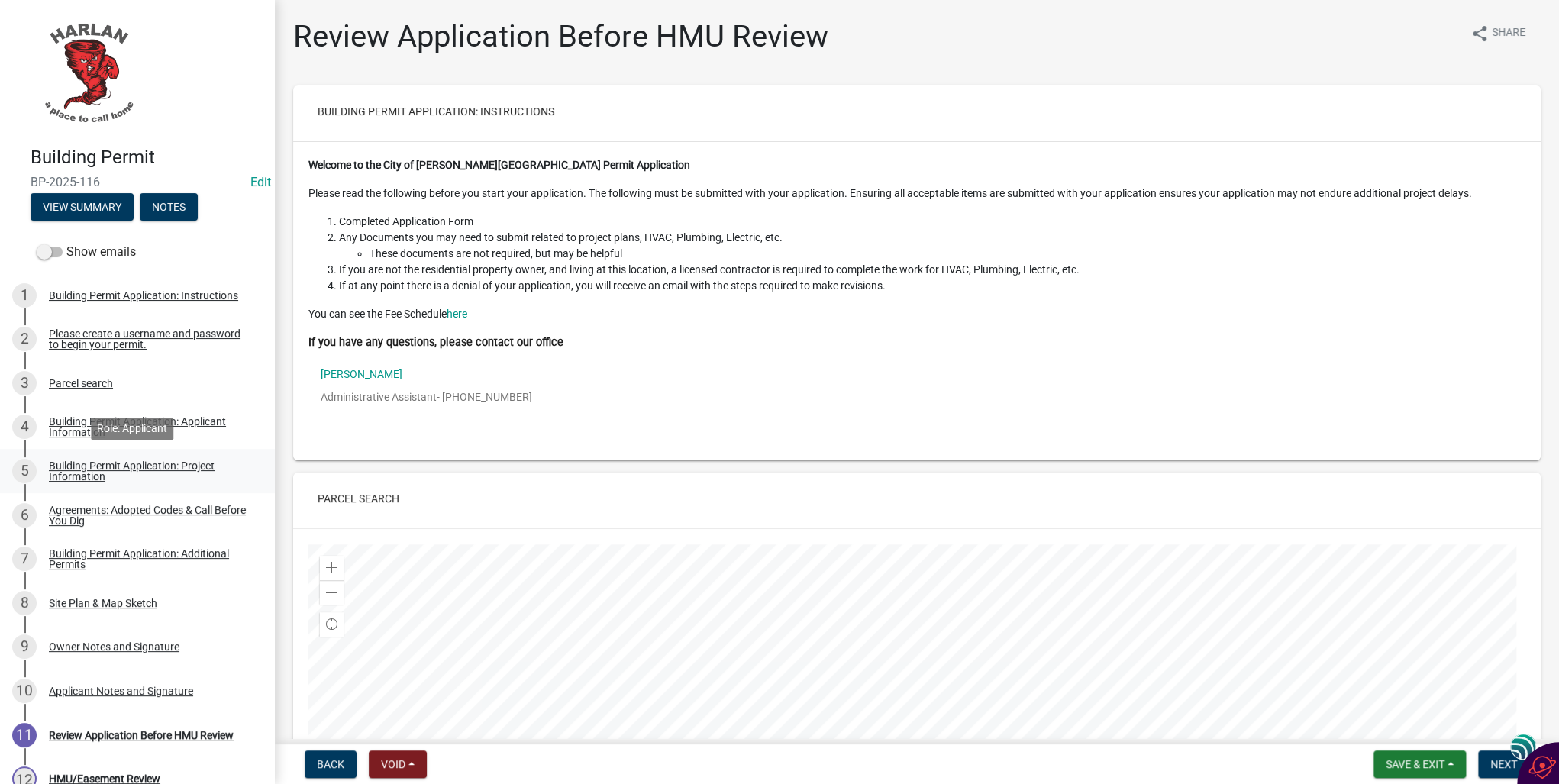
click at [66, 474] on div "Building Permit Application: Project Information" at bounding box center [149, 471] width 202 height 21
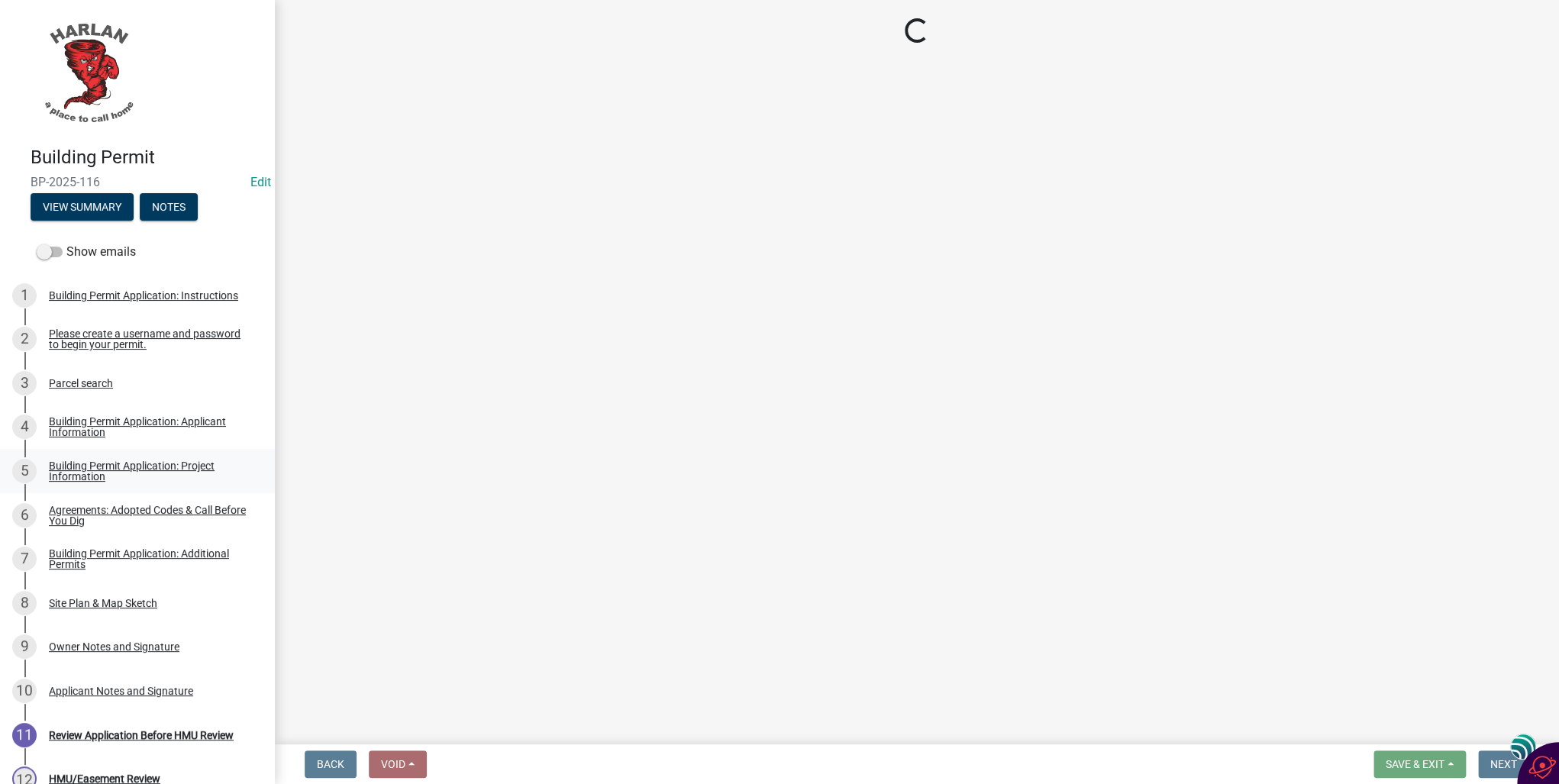
select select "e56c21d6-dc47-44e1-9c99-52340644a78c"
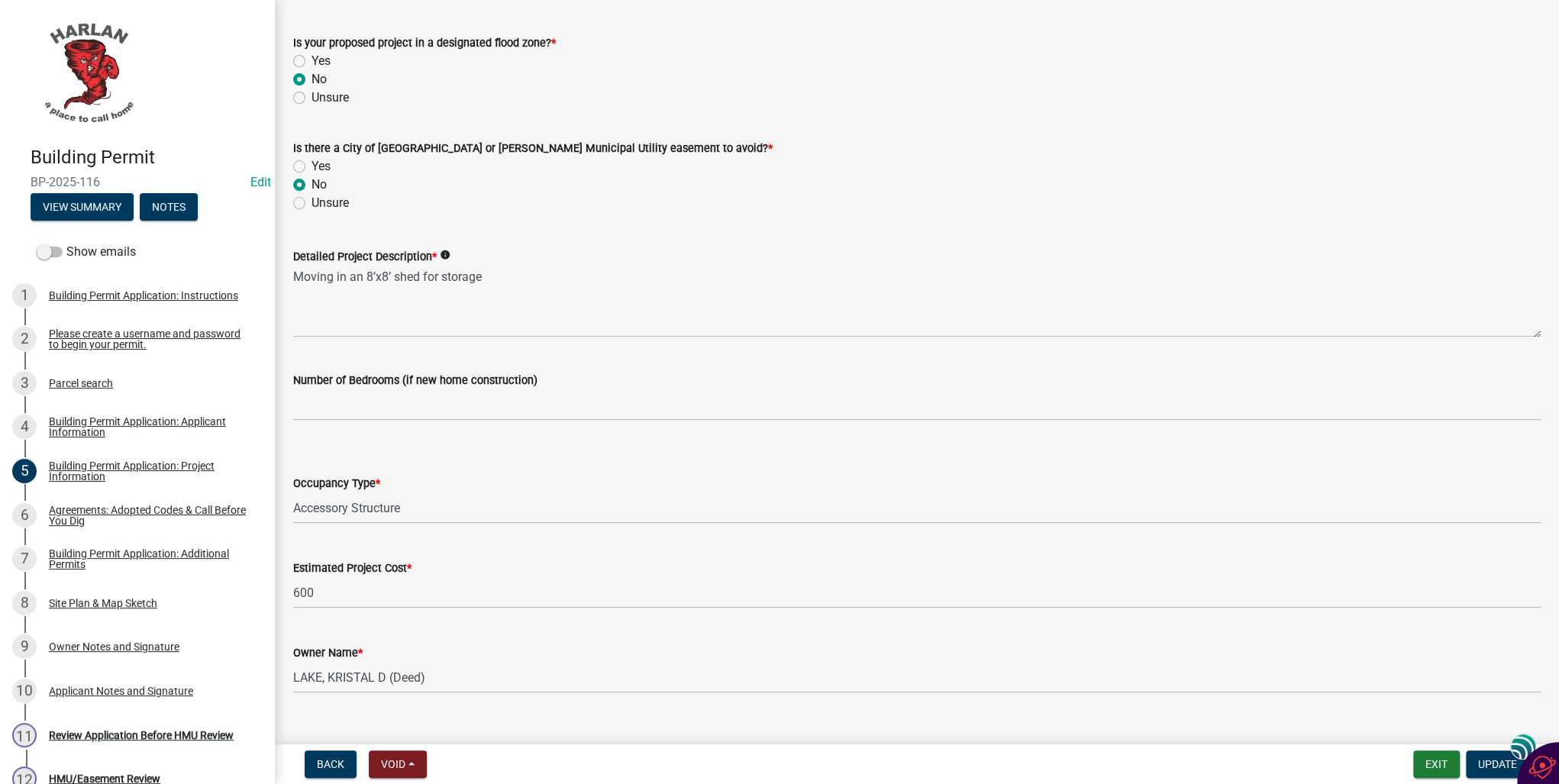
scroll to position [785, 0]
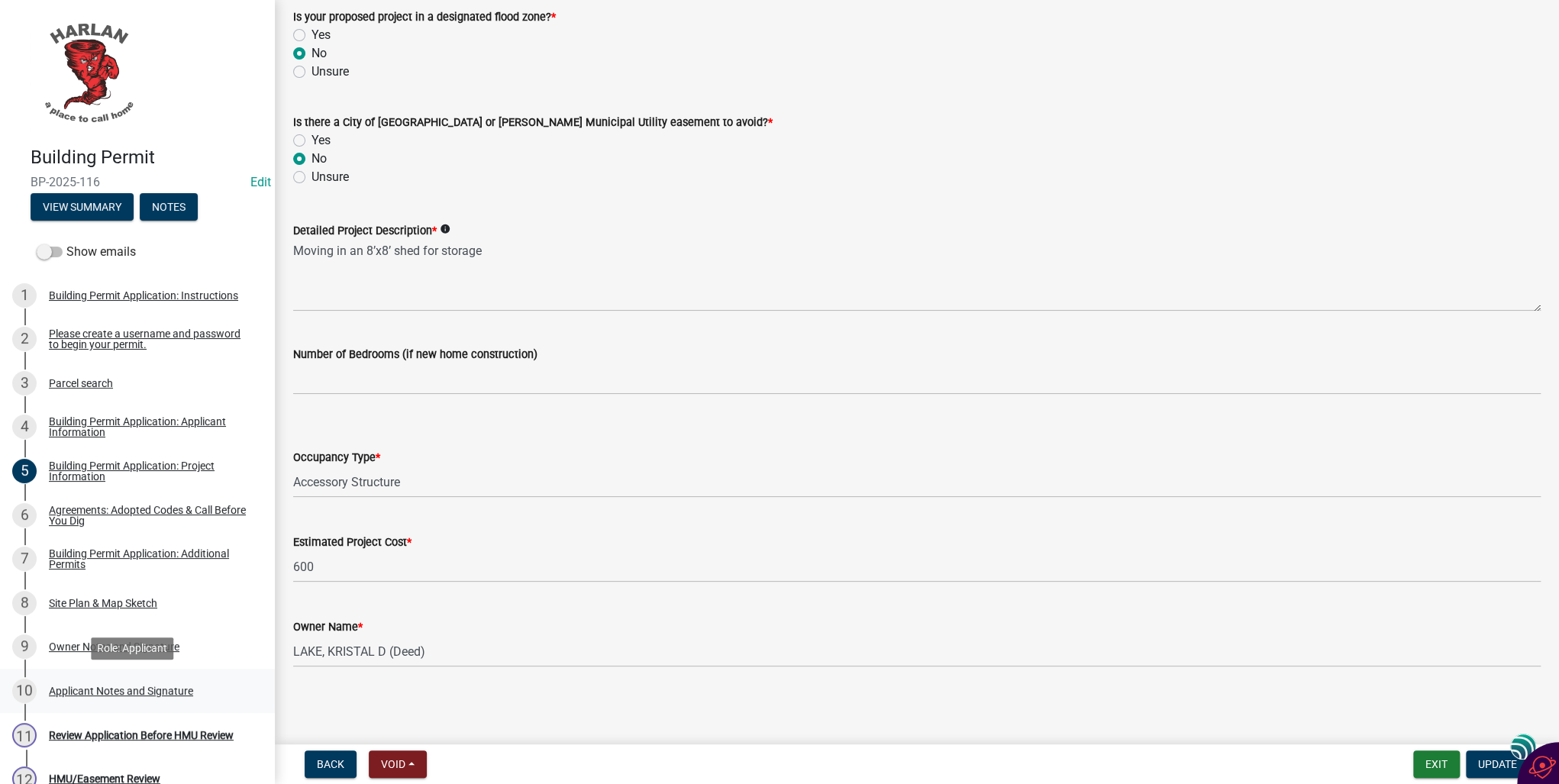
click at [73, 696] on div "Applicant Notes and Signature" at bounding box center [120, 690] width 144 height 11
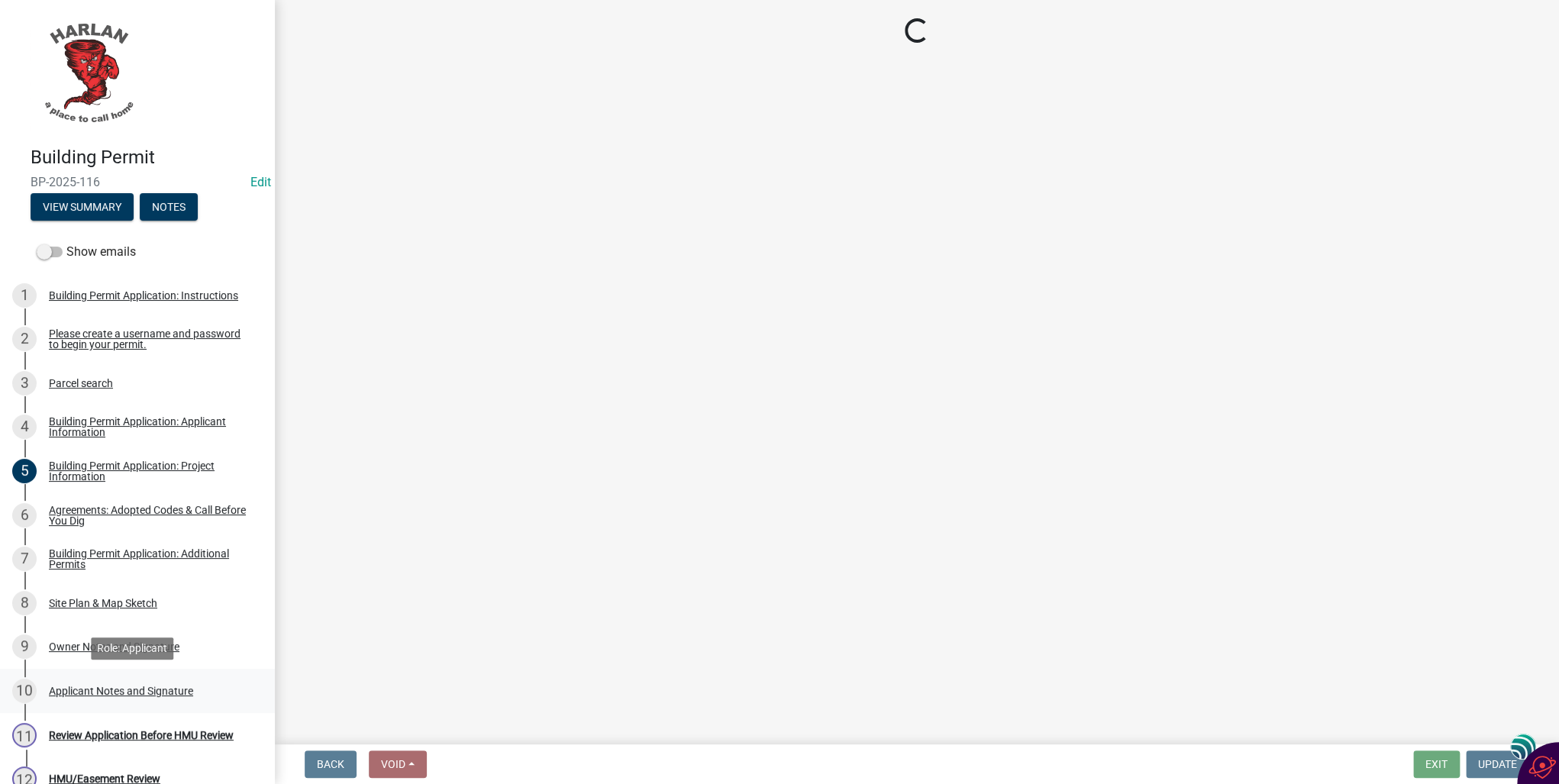
scroll to position [0, 0]
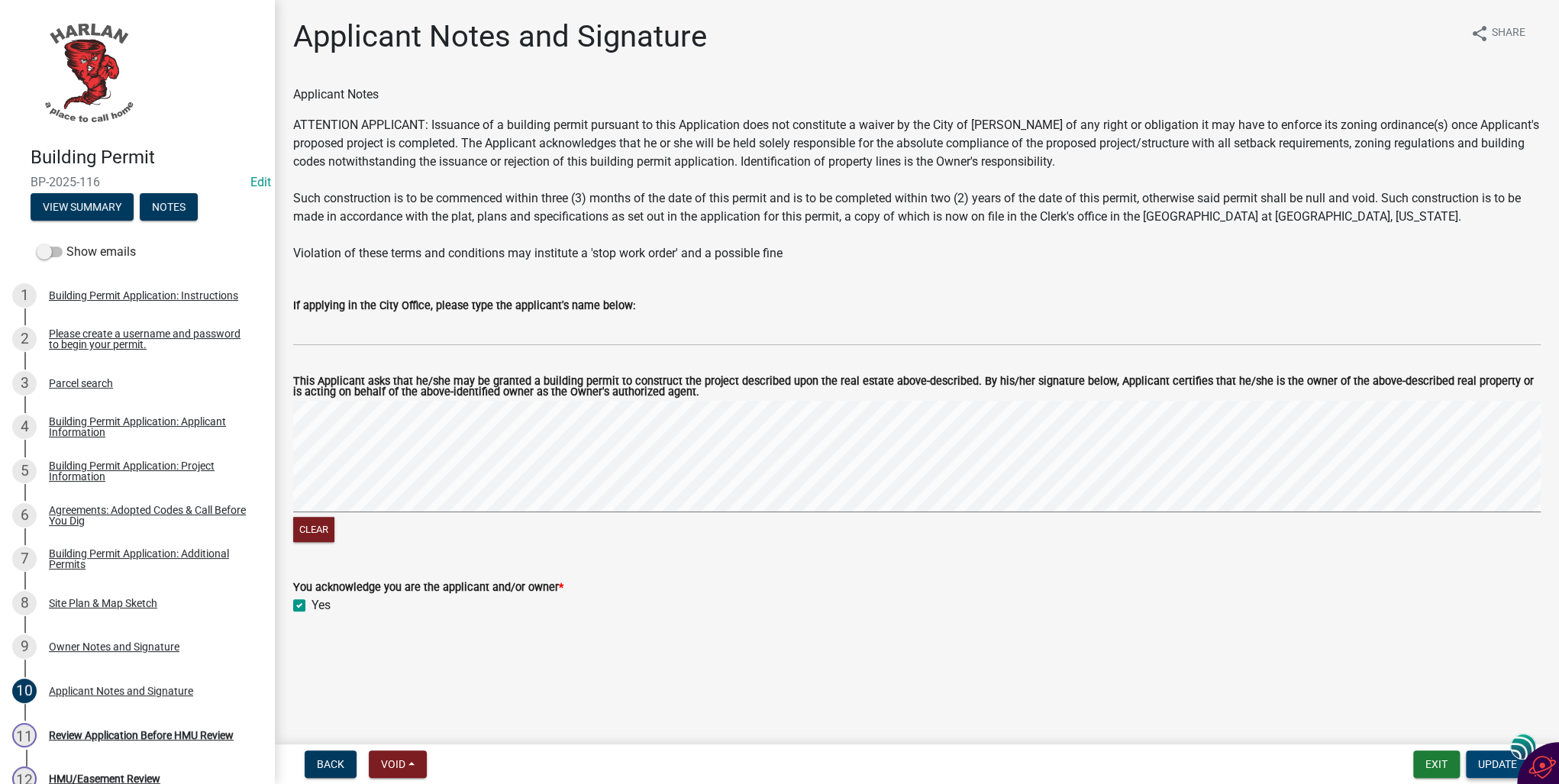
click at [1490, 762] on span "Update" at bounding box center [1498, 764] width 39 height 12
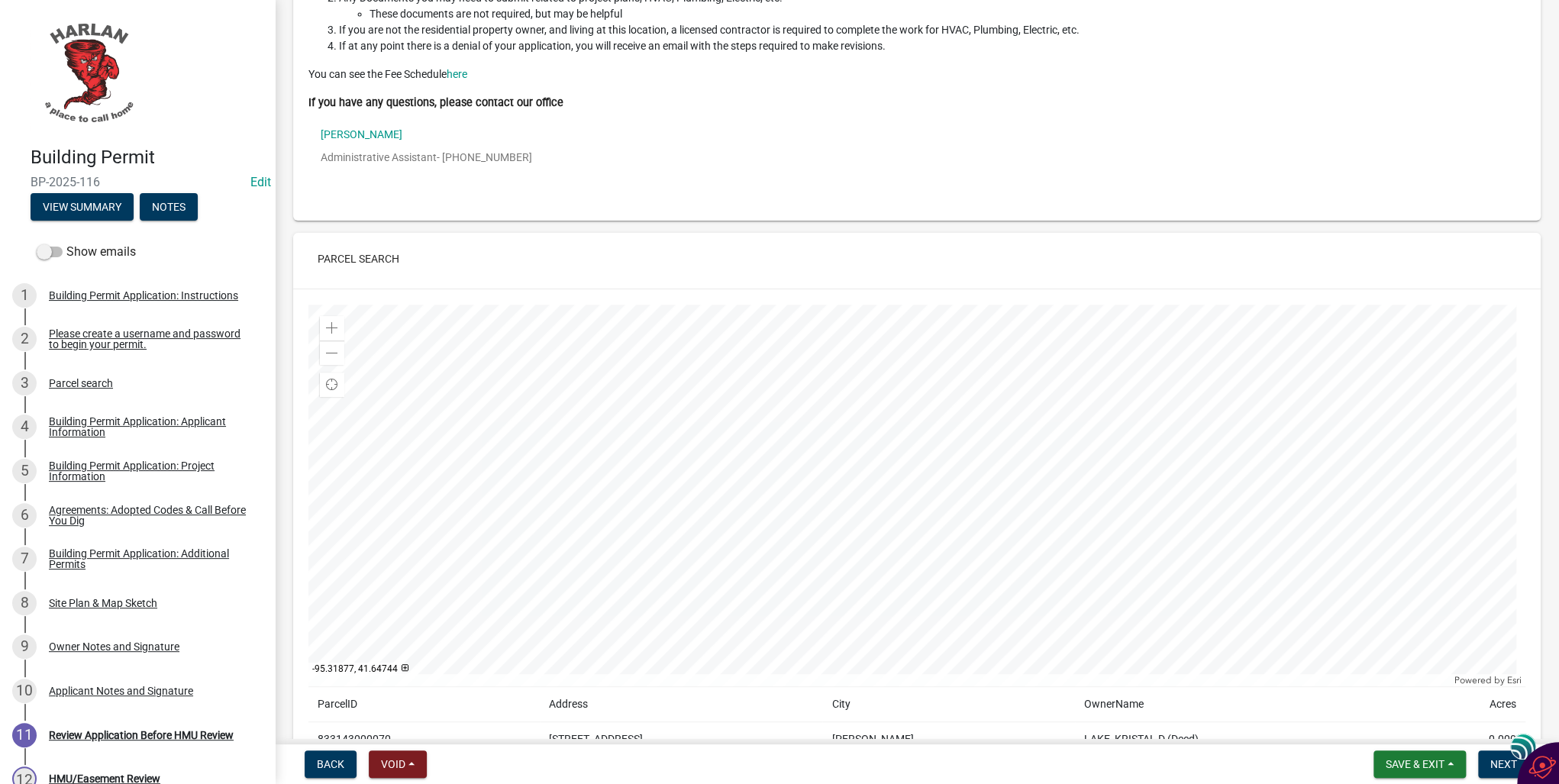
scroll to position [244, 0]
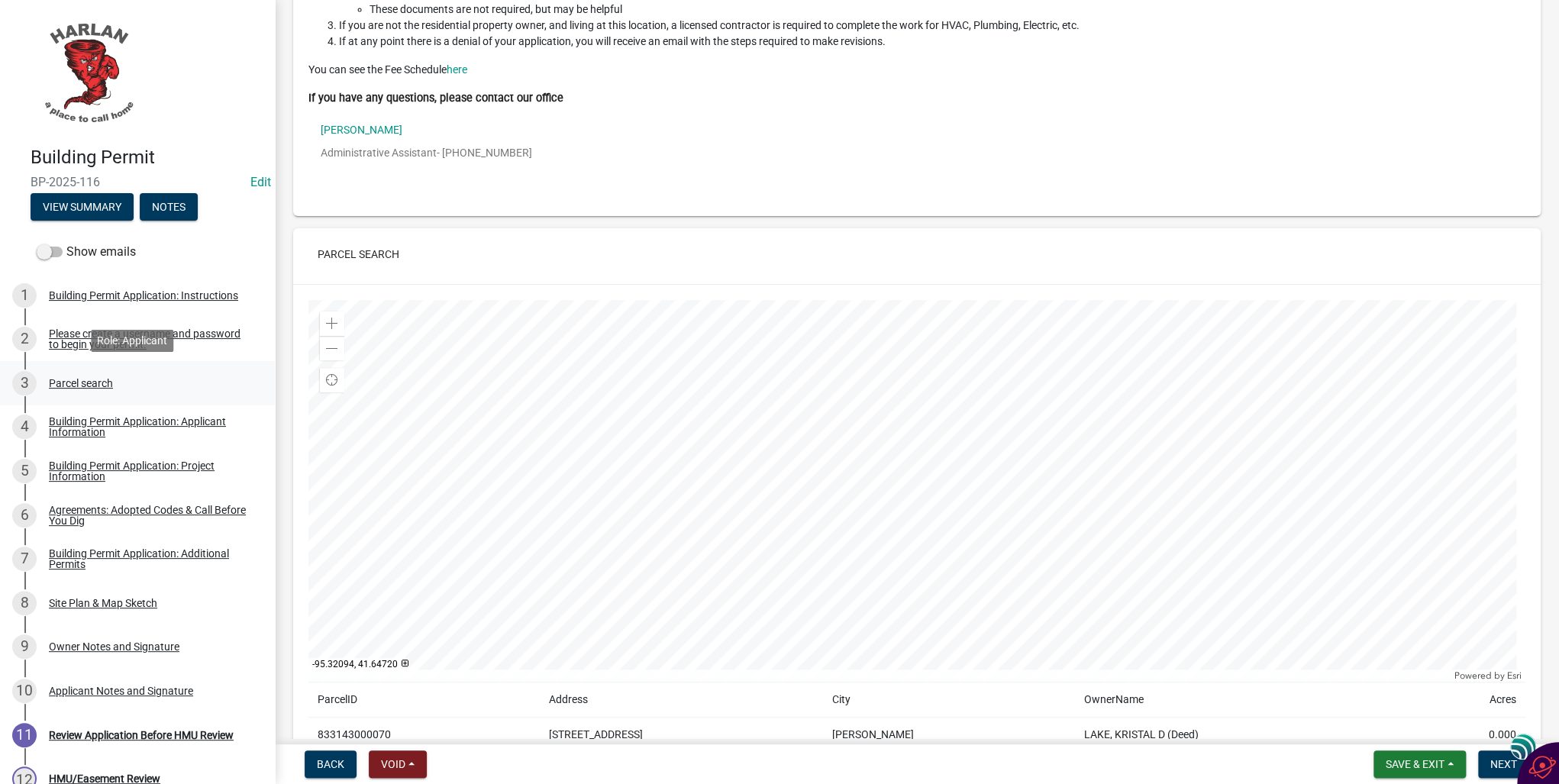
click at [80, 387] on div "Parcel search" at bounding box center [80, 383] width 64 height 11
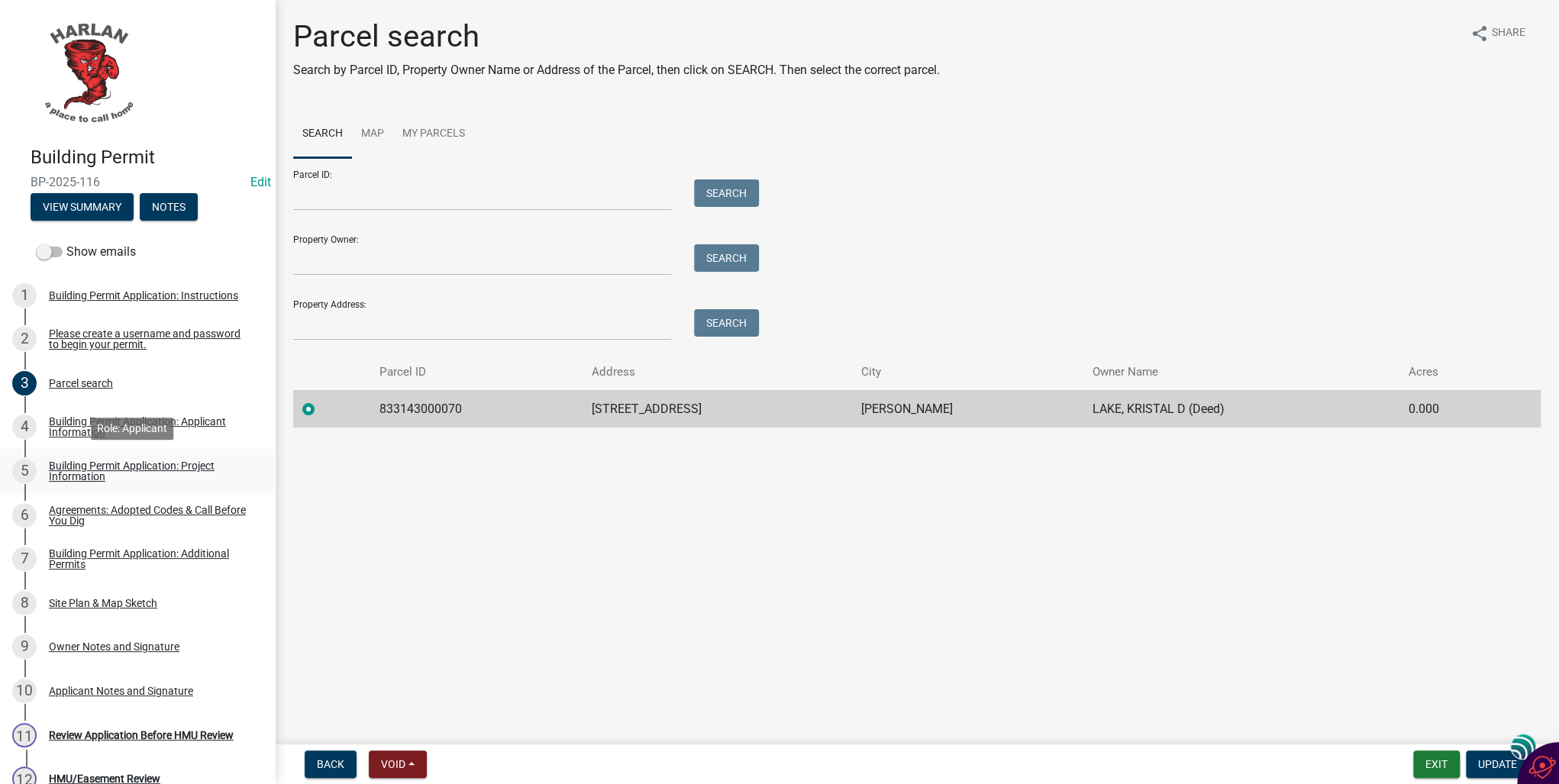
click at [61, 469] on div "Building Permit Application: Project Information" at bounding box center [149, 471] width 202 height 21
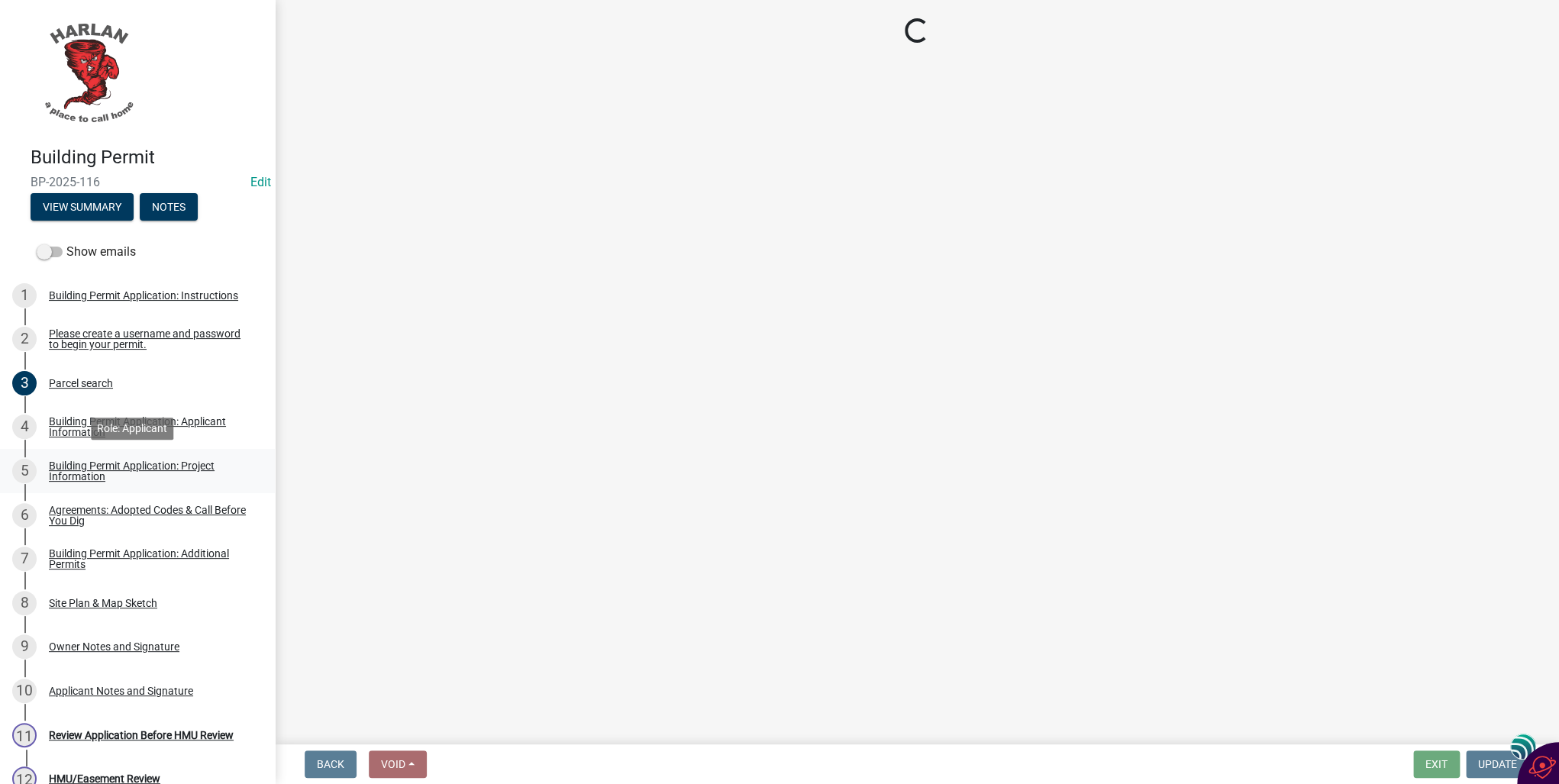
select select "e56c21d6-dc47-44e1-9c99-52340644a78c"
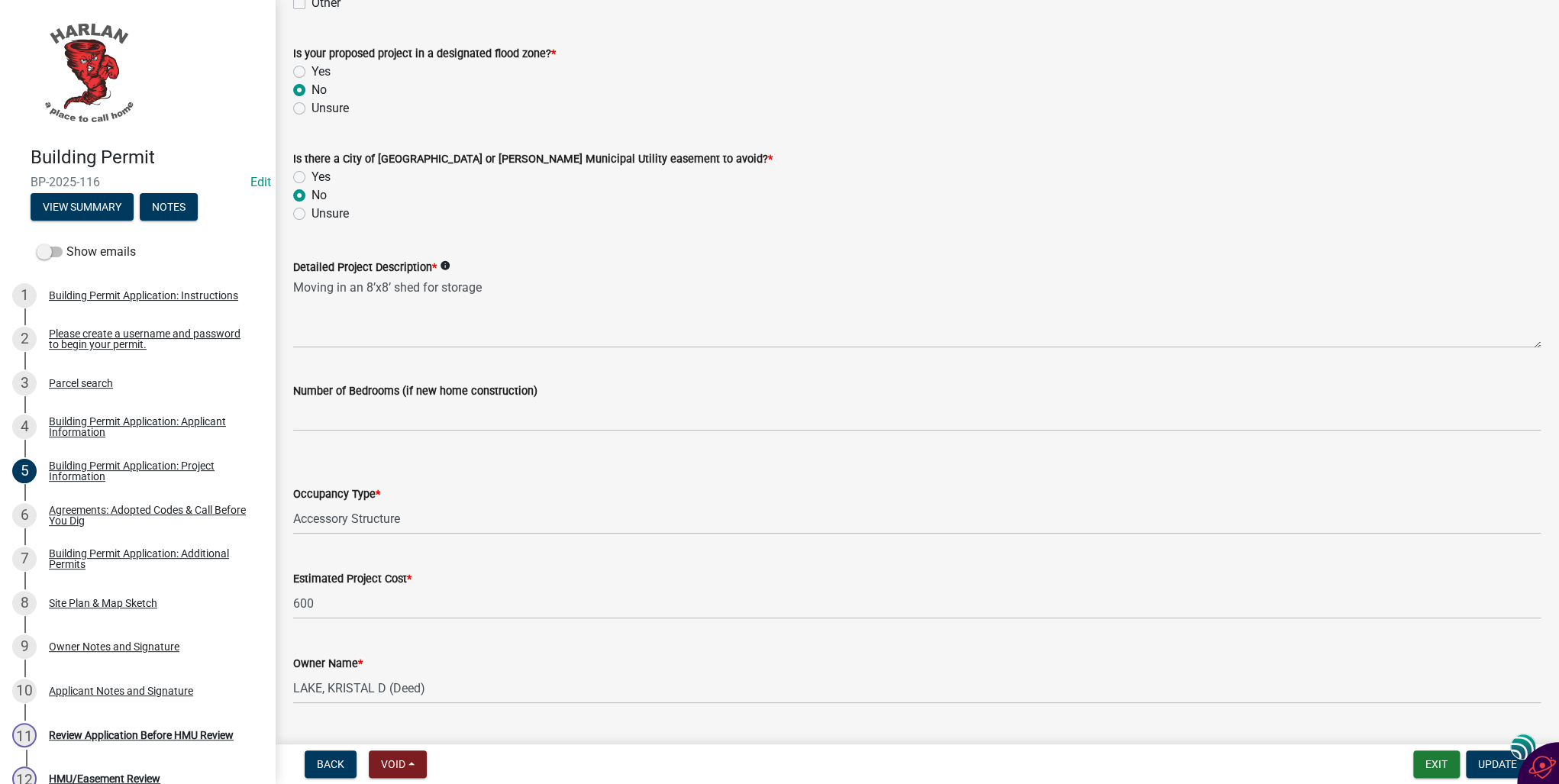
scroll to position [785, 0]
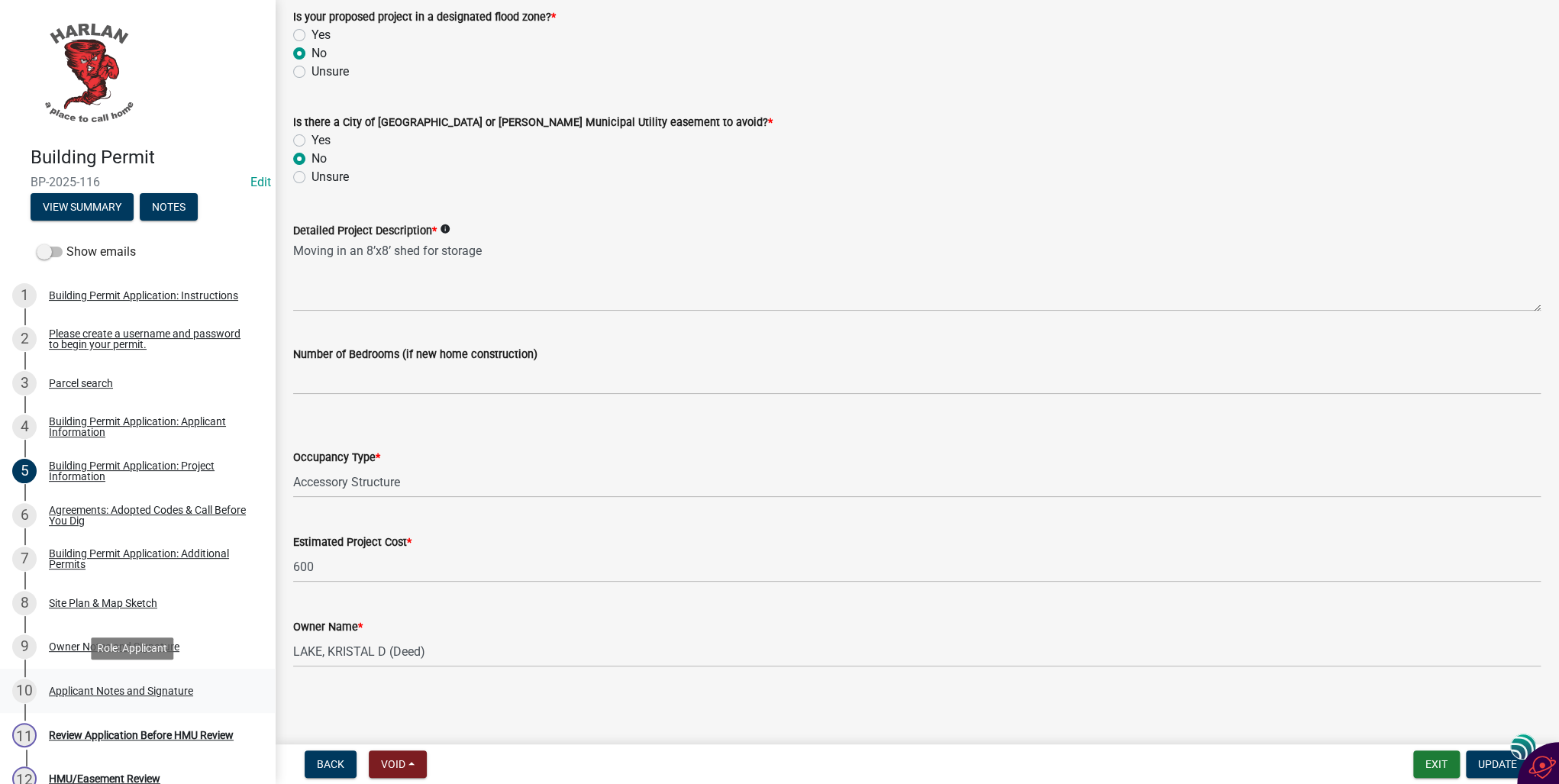
click at [77, 697] on div "10 Applicant Notes and Signature" at bounding box center [131, 690] width 238 height 25
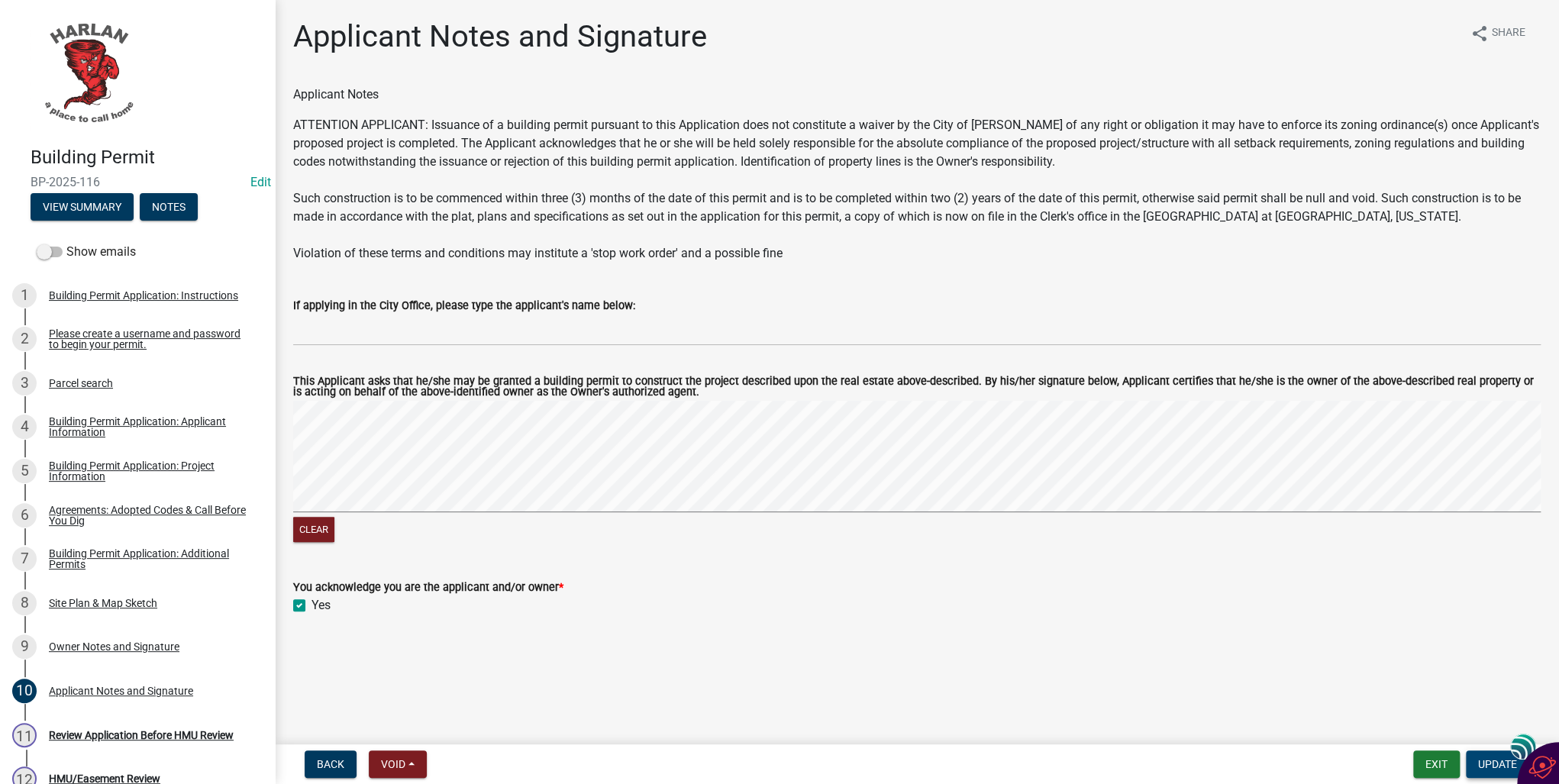
click at [1487, 764] on span "Update" at bounding box center [1498, 764] width 39 height 12
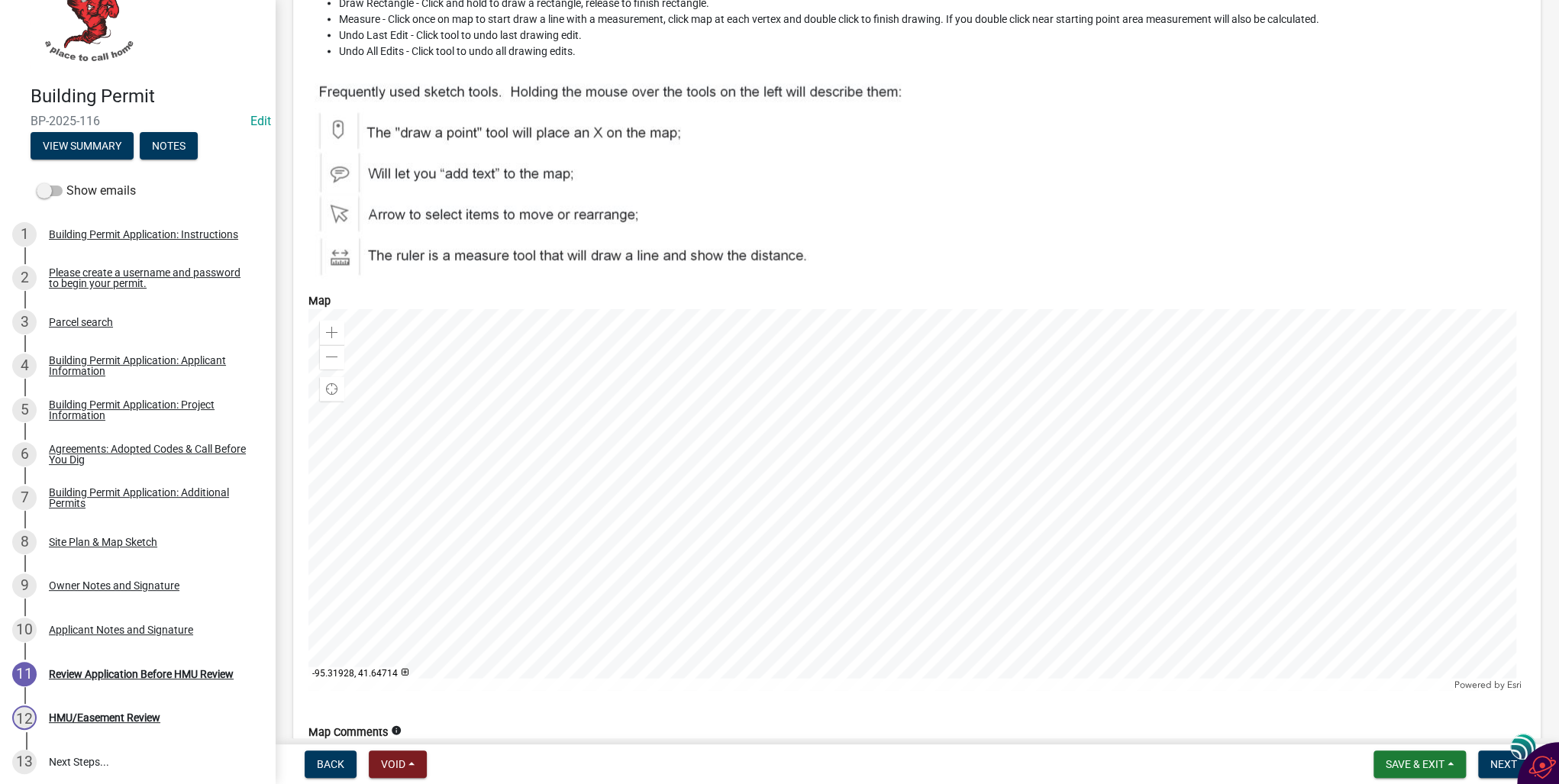
scroll to position [6168, 0]
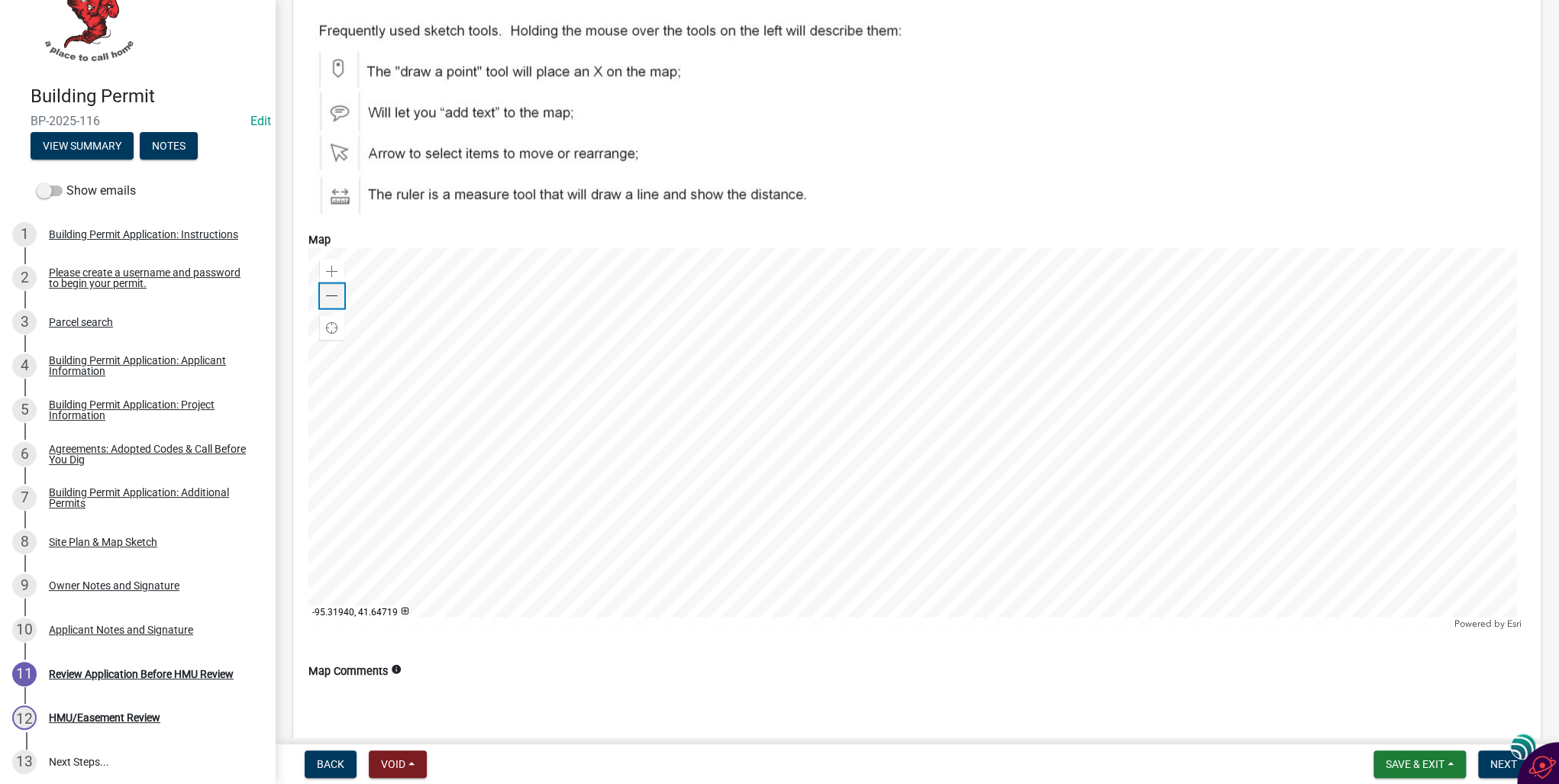
click at [331, 290] on span at bounding box center [332, 296] width 12 height 12
click at [334, 266] on span at bounding box center [332, 272] width 12 height 12
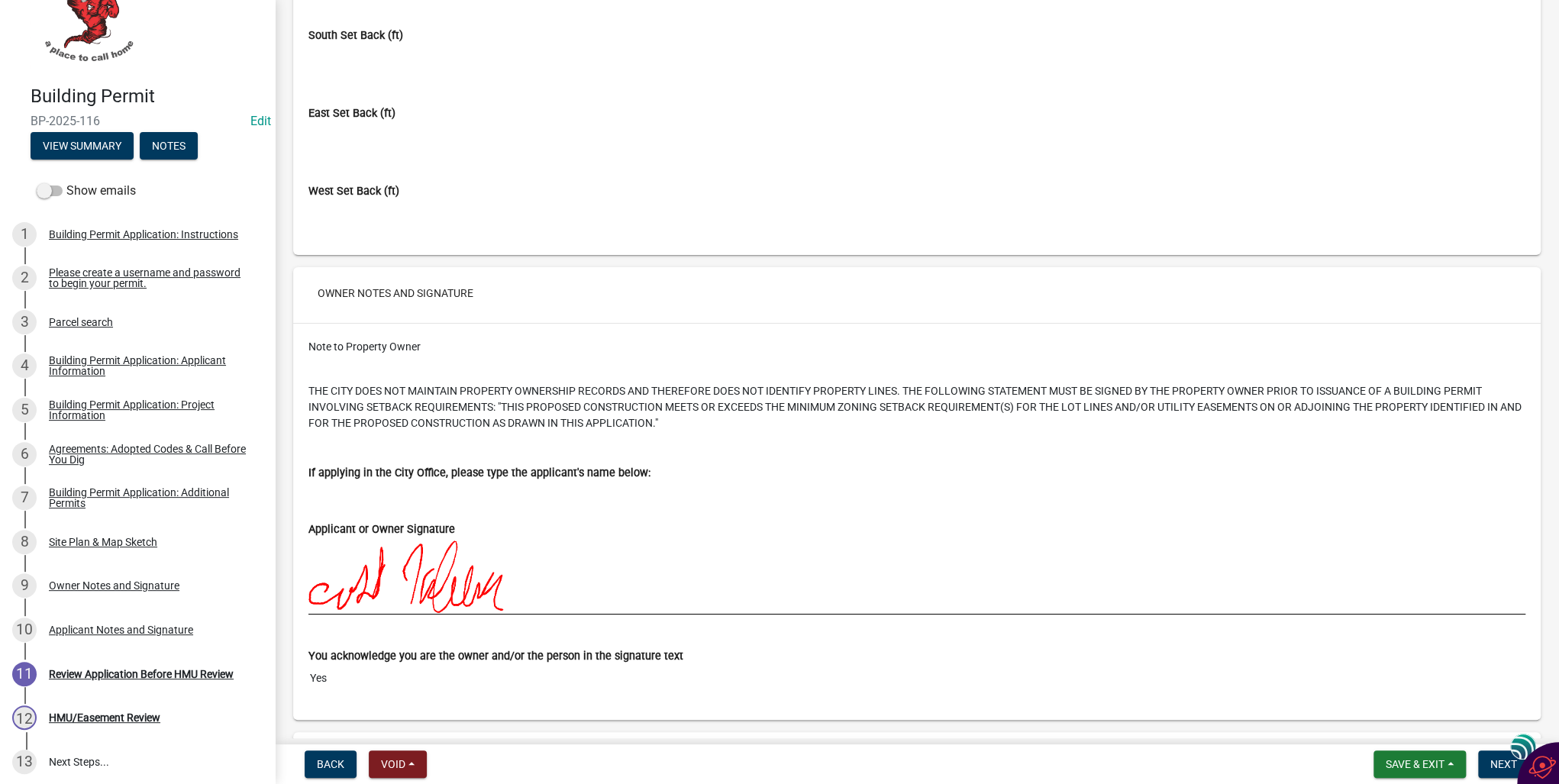
scroll to position [7511, 0]
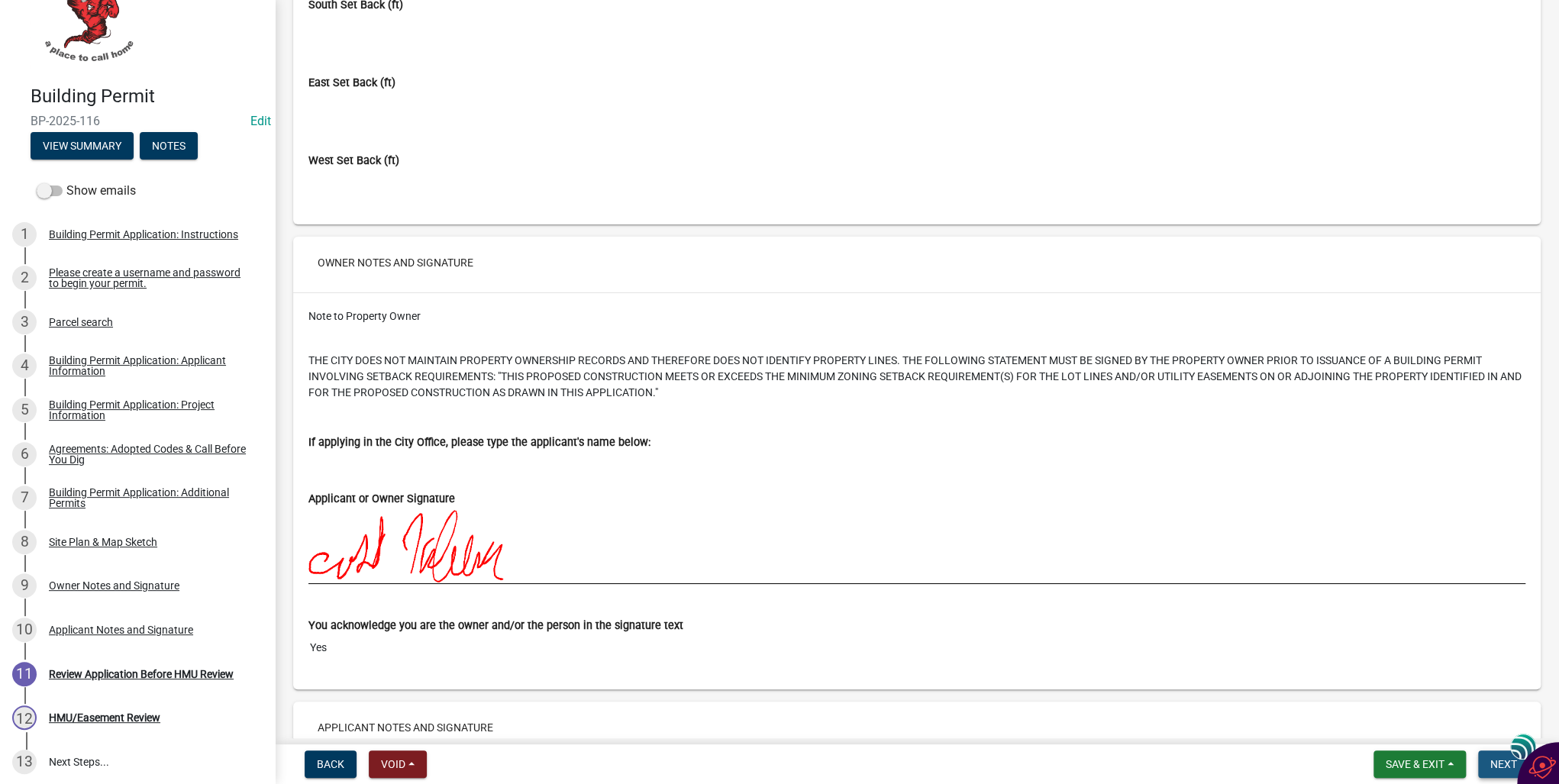
click at [1496, 760] on span "Next" at bounding box center [1504, 764] width 26 height 12
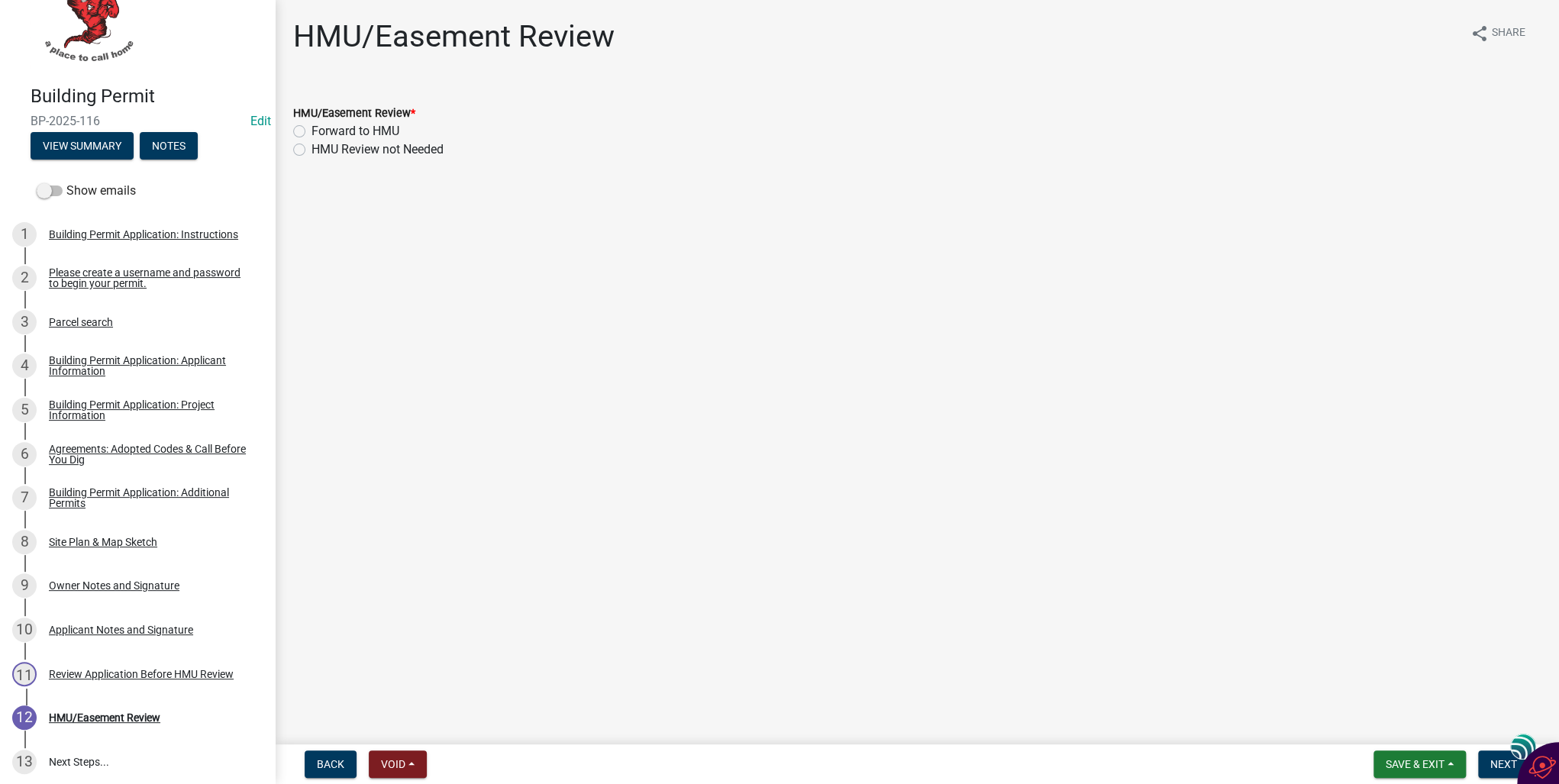
click at [312, 131] on label "Forward to HMU" at bounding box center [355, 131] width 88 height 19
click at [312, 131] on input "Forward to HMU" at bounding box center [317, 127] width 10 height 10
radio input "true"
click at [1497, 764] on span "Next" at bounding box center [1504, 764] width 26 height 12
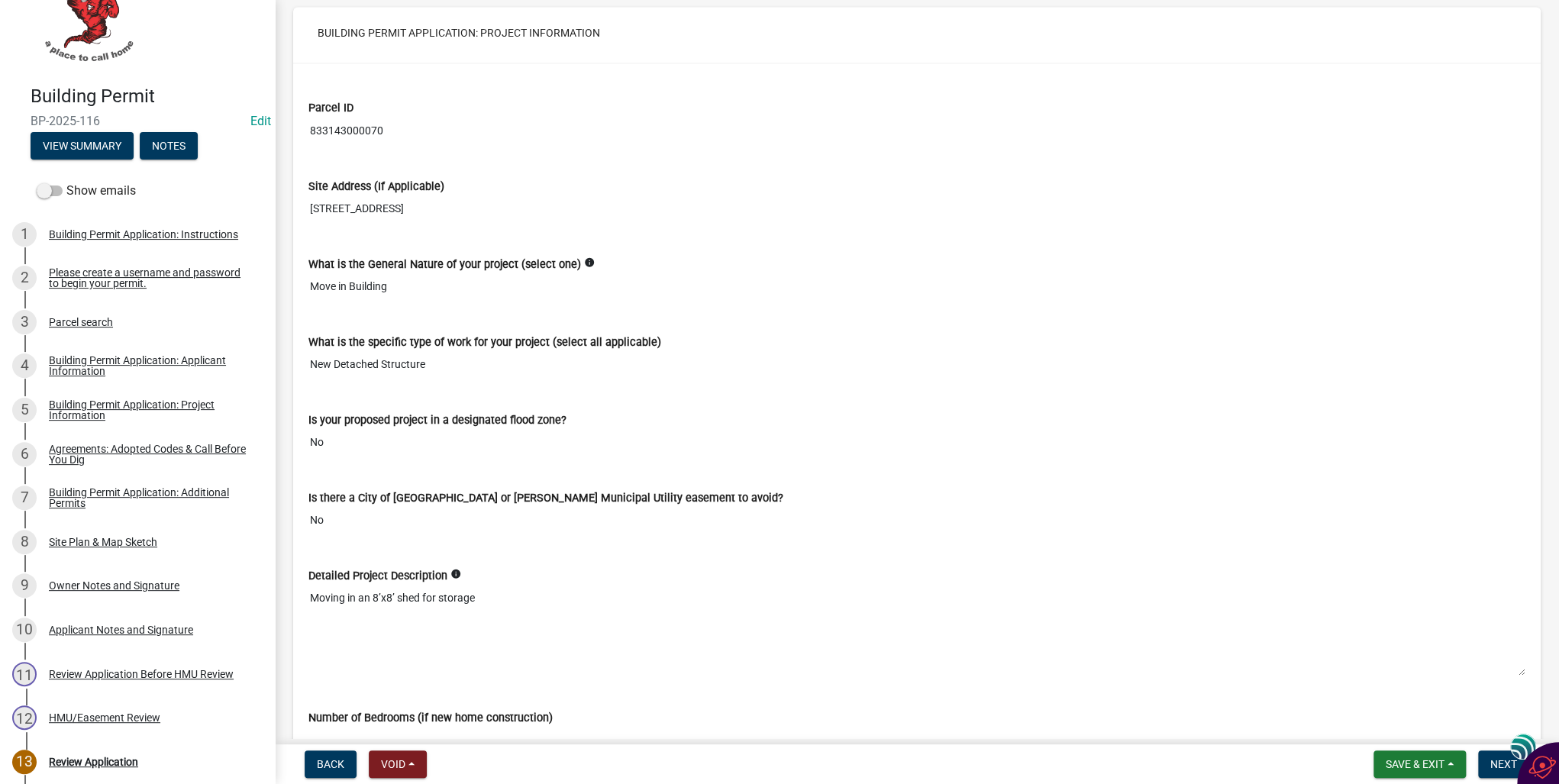
scroll to position [1893, 0]
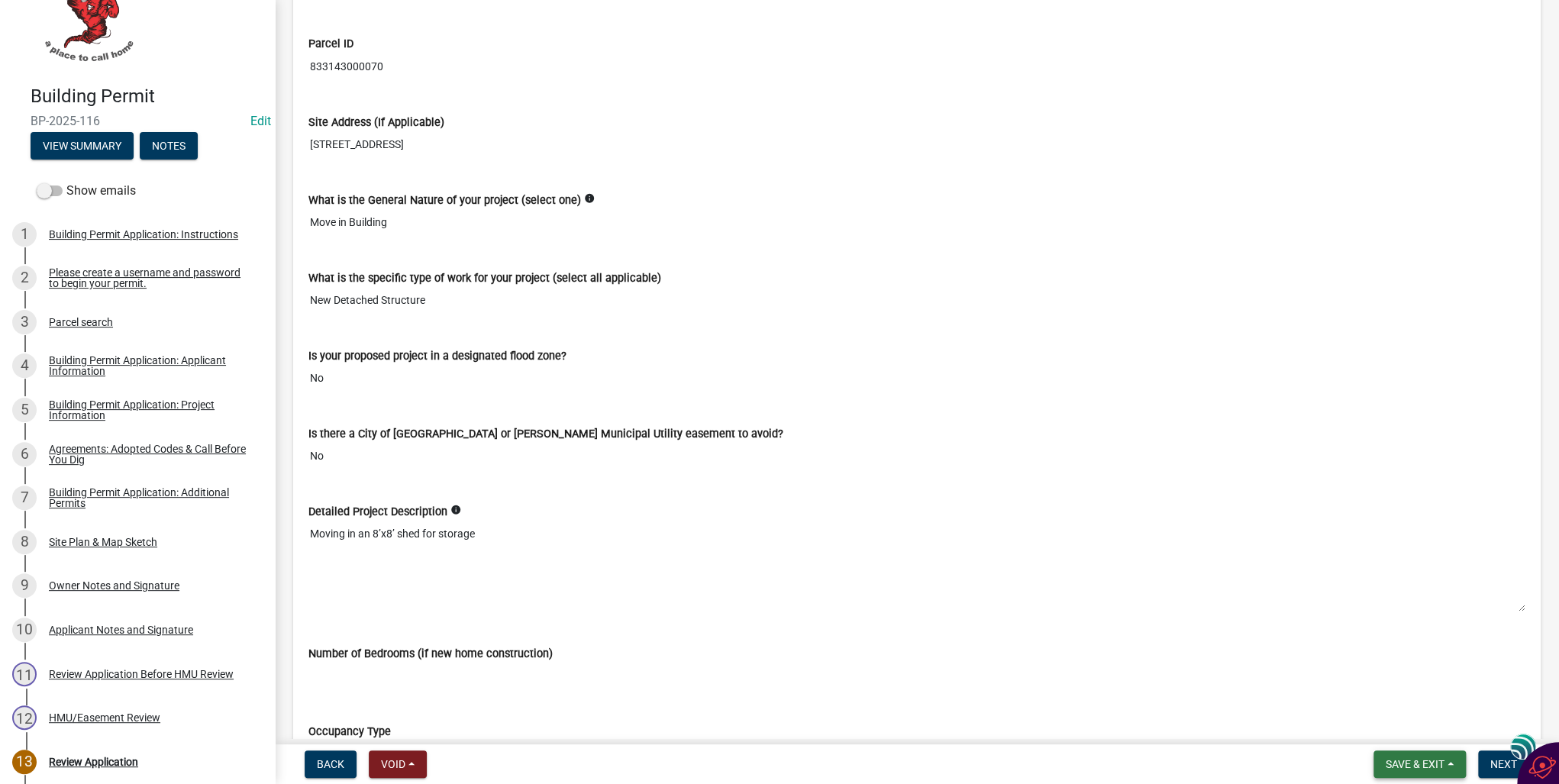
click at [1403, 767] on span "Save & Exit" at bounding box center [1415, 764] width 59 height 12
click at [1390, 729] on button "Save & Exit" at bounding box center [1404, 724] width 122 height 37
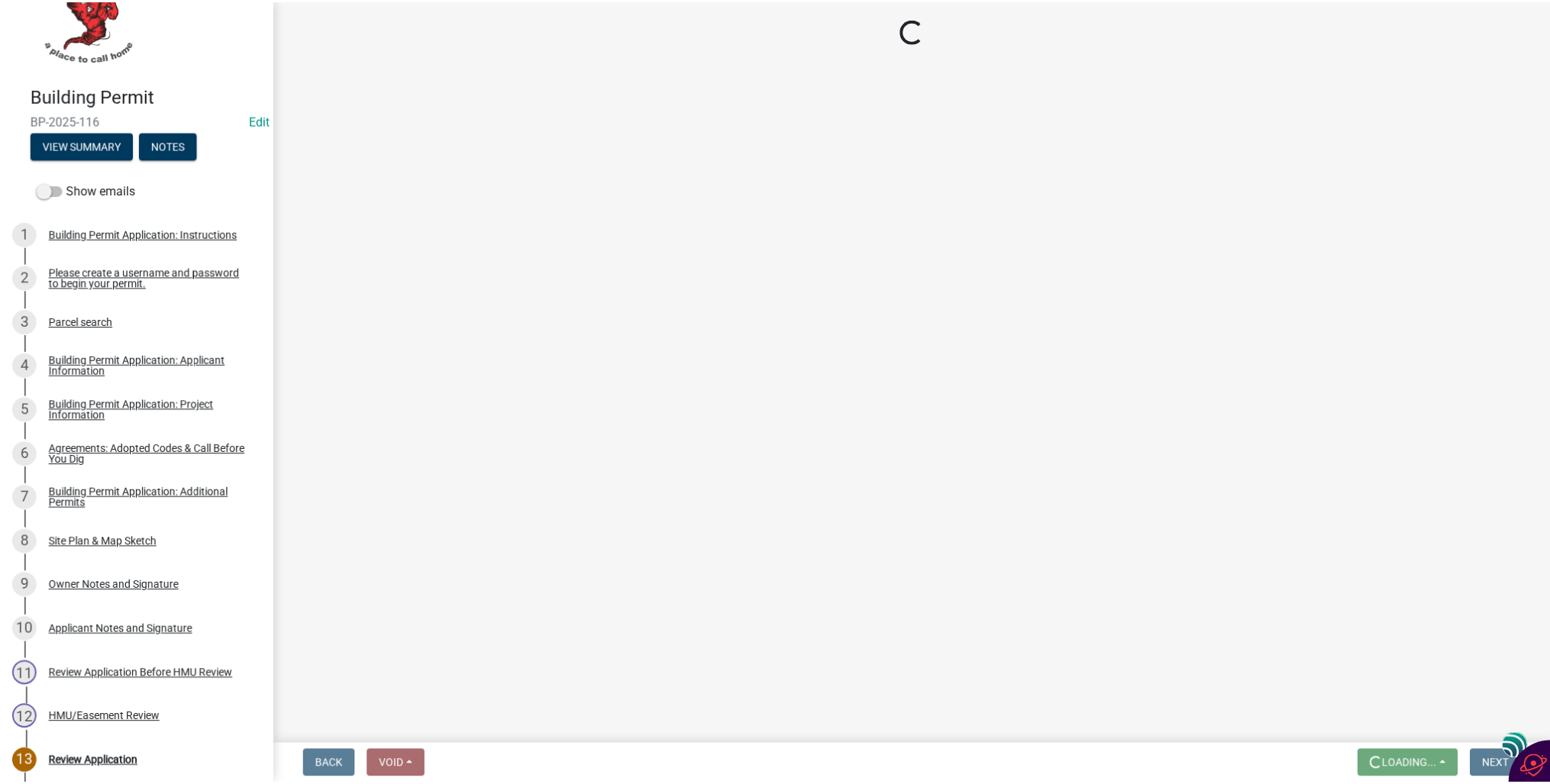
scroll to position [0, 0]
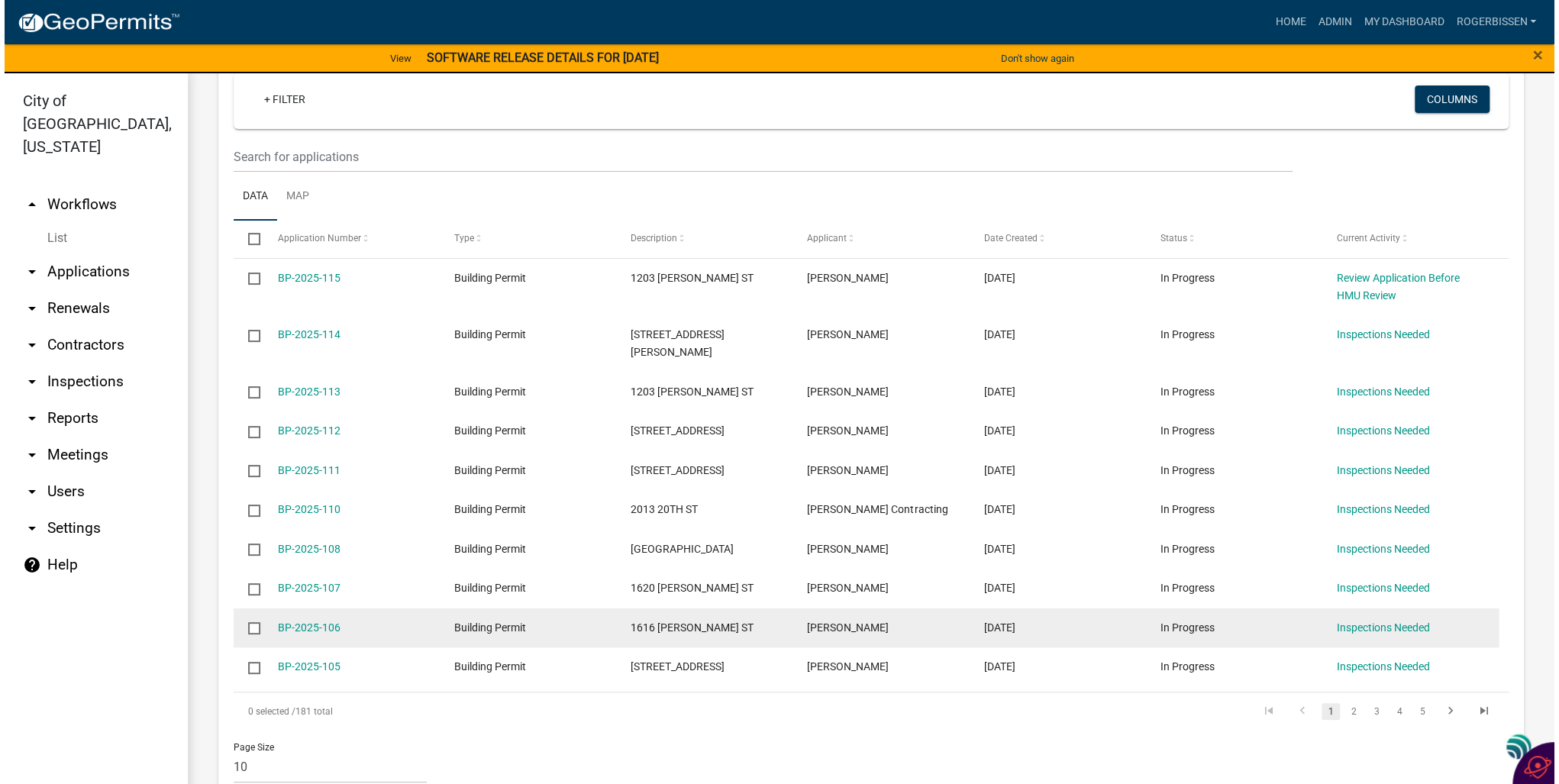
scroll to position [183, 0]
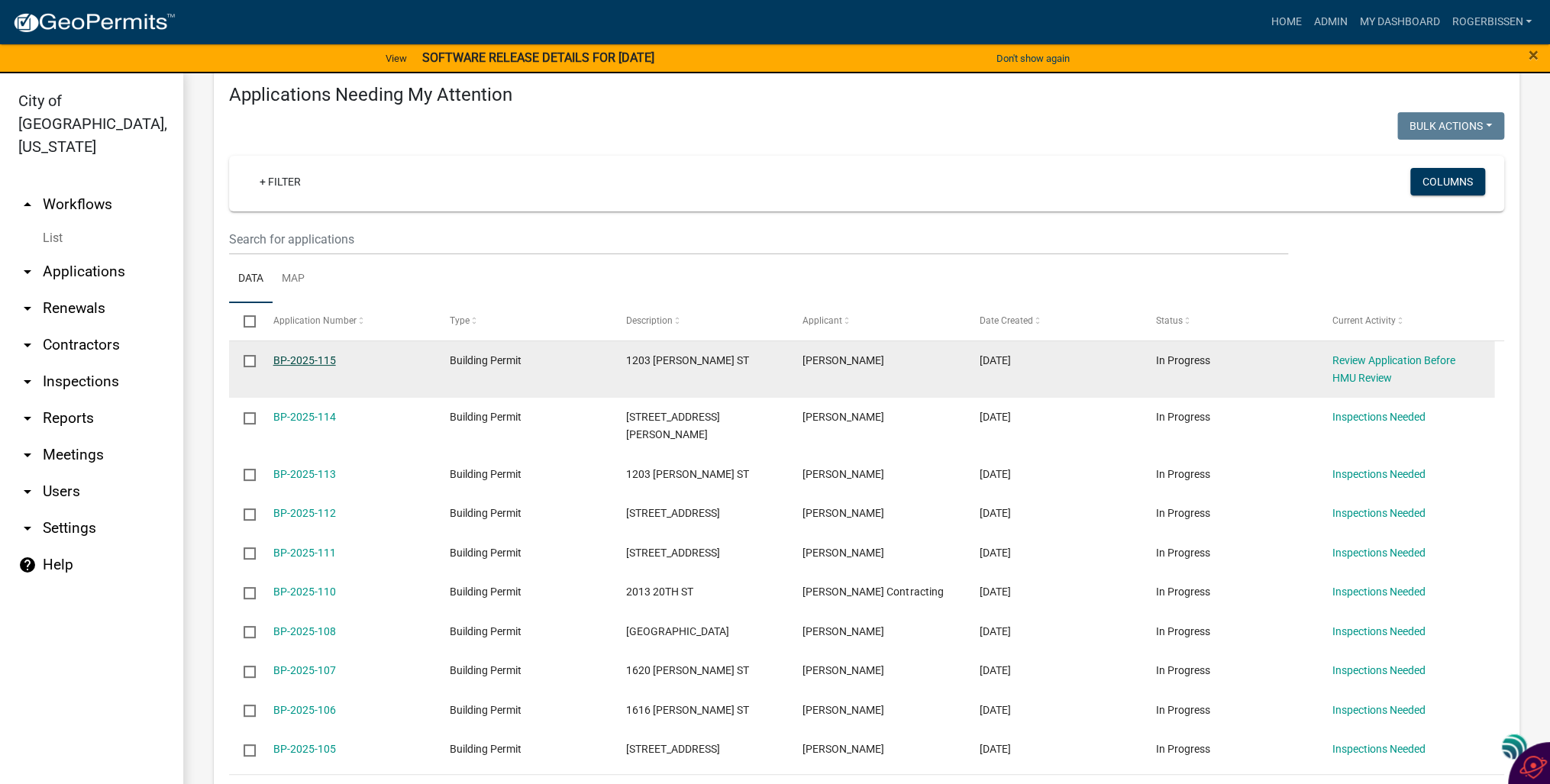
click at [296, 355] on link "BP-2025-115" at bounding box center [305, 360] width 63 height 12
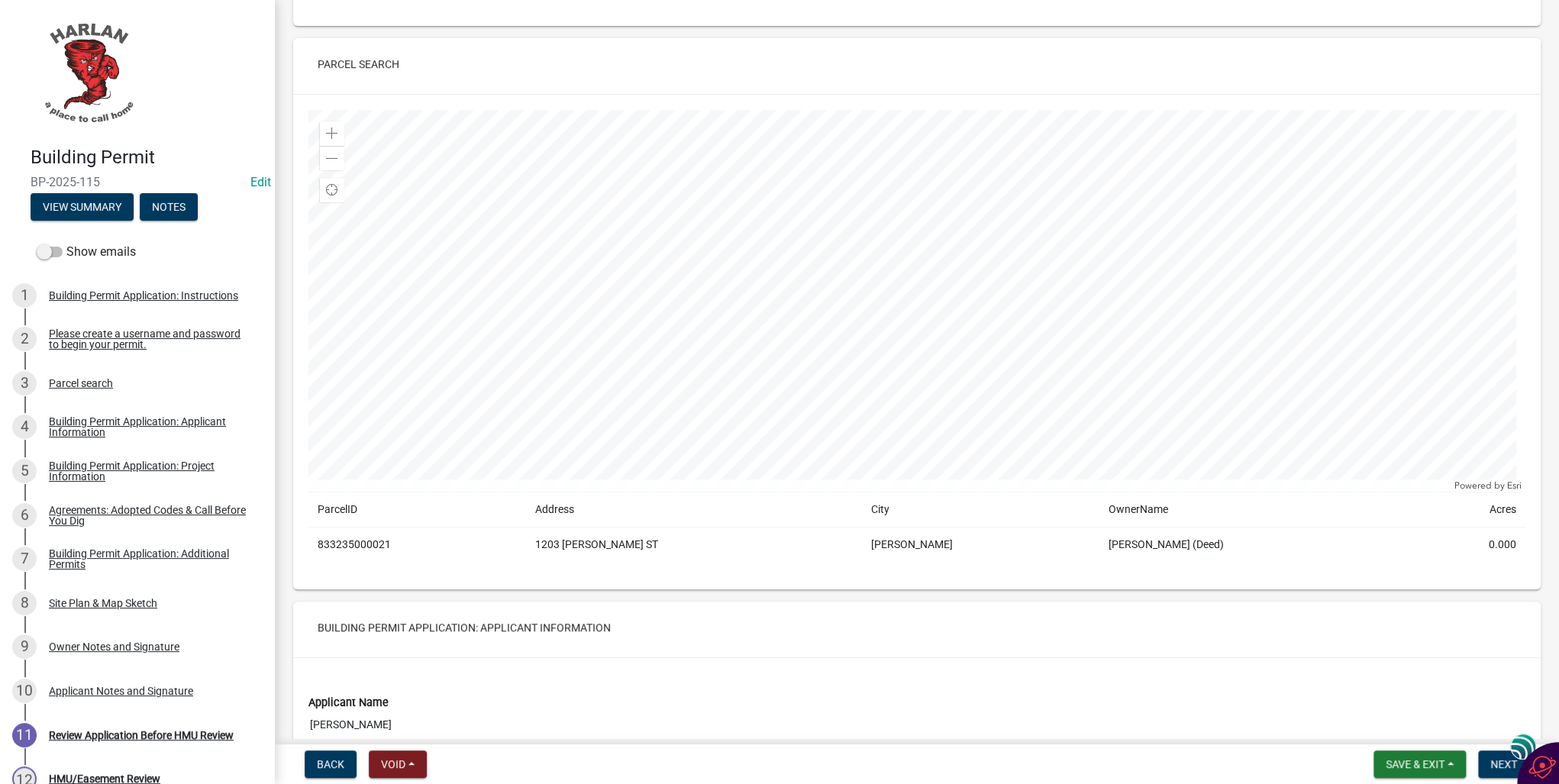
scroll to position [489, 0]
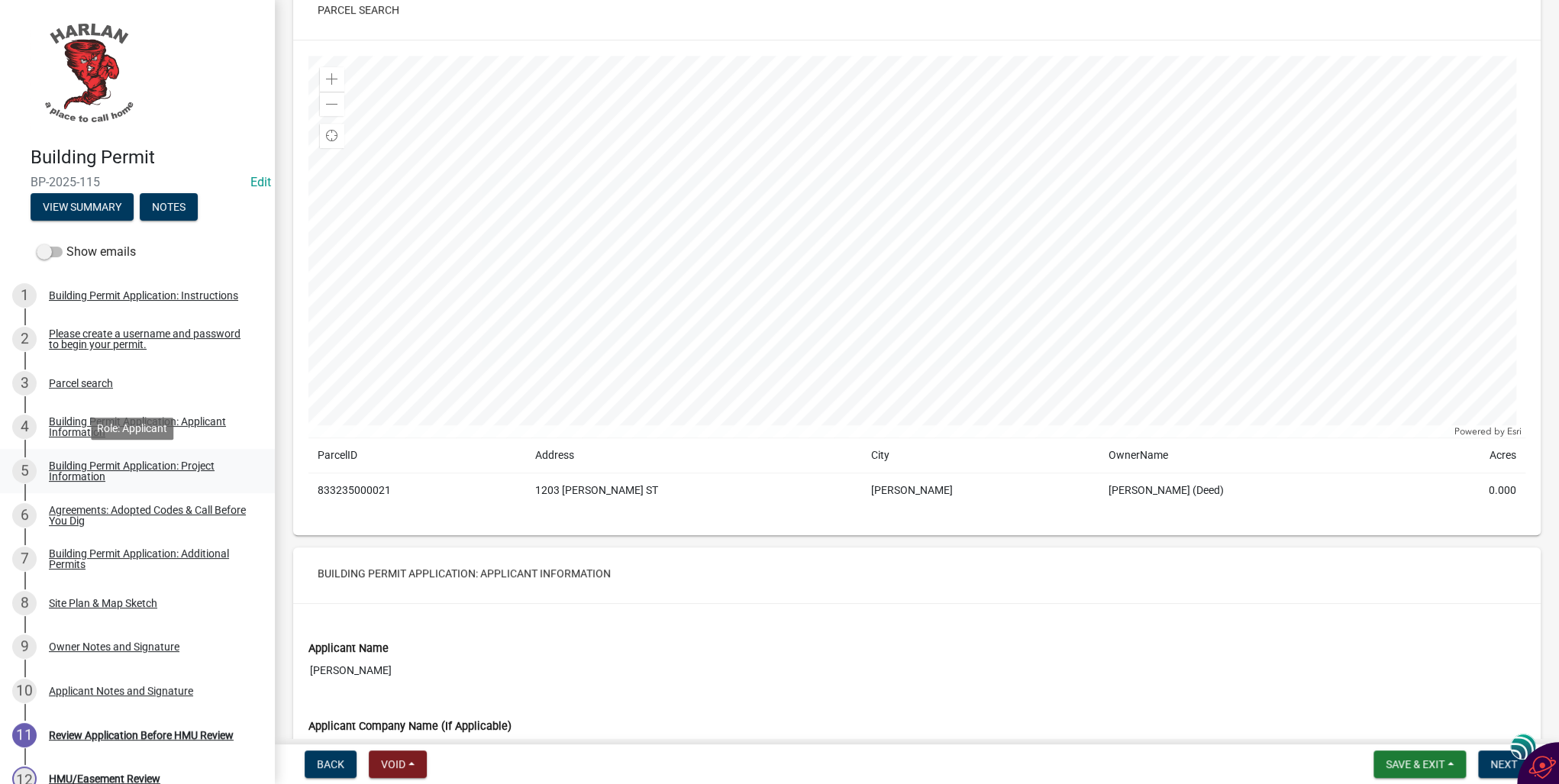
click at [55, 471] on div "Building Permit Application: Project Information" at bounding box center [149, 471] width 202 height 21
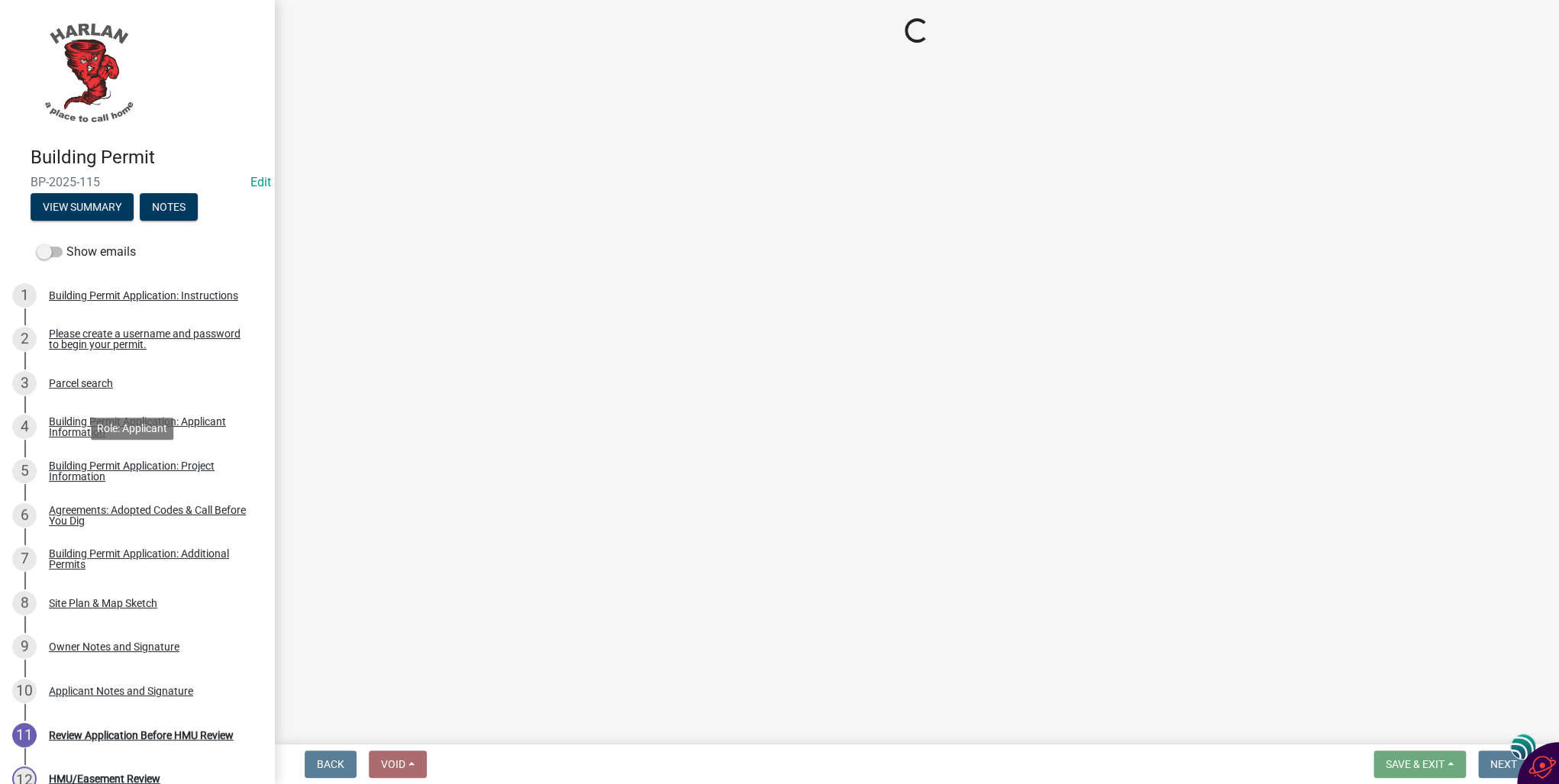
select select "57c12fbf-2104-401b-a871-4062d0a56bab"
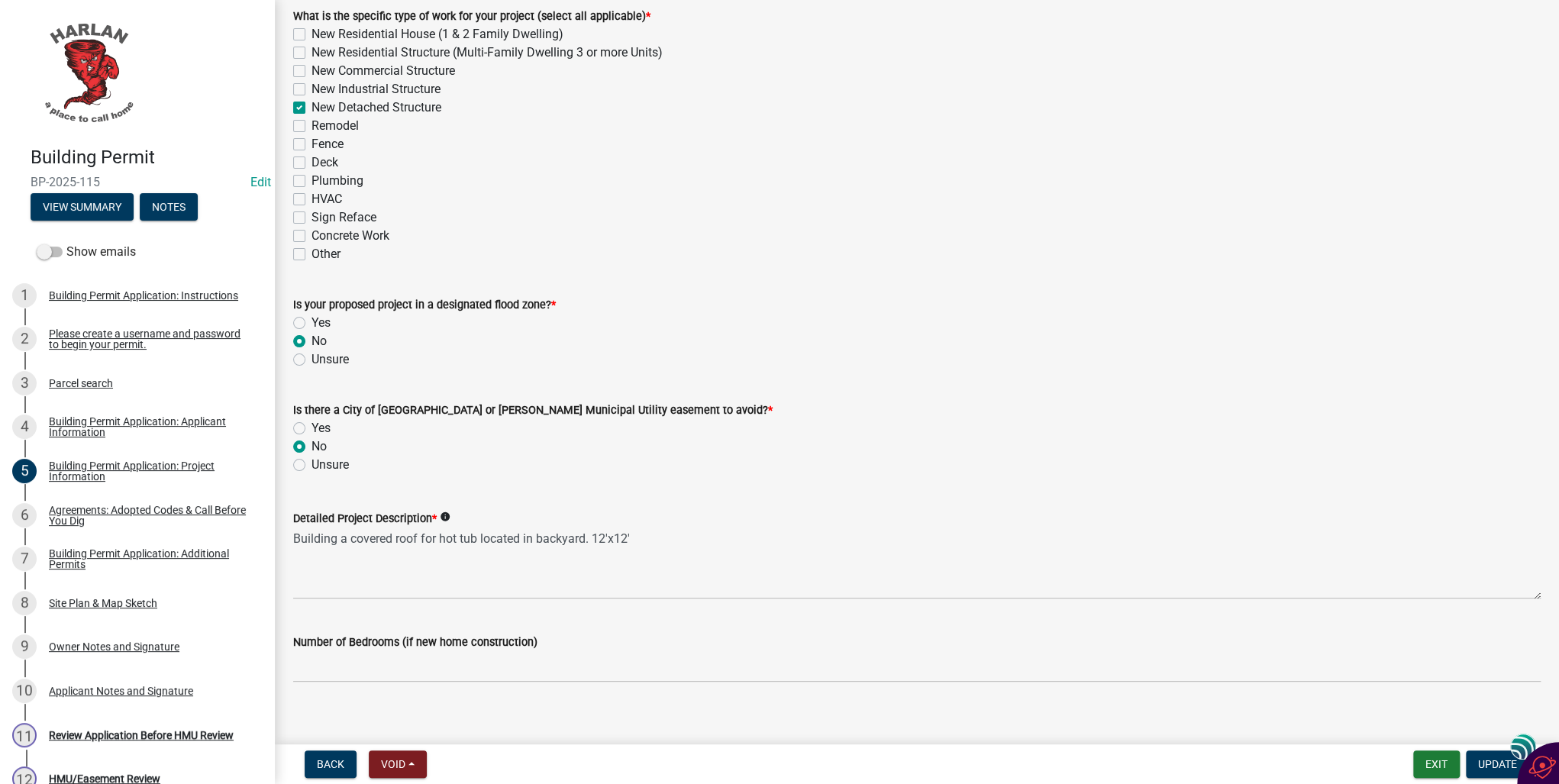
scroll to position [479, 0]
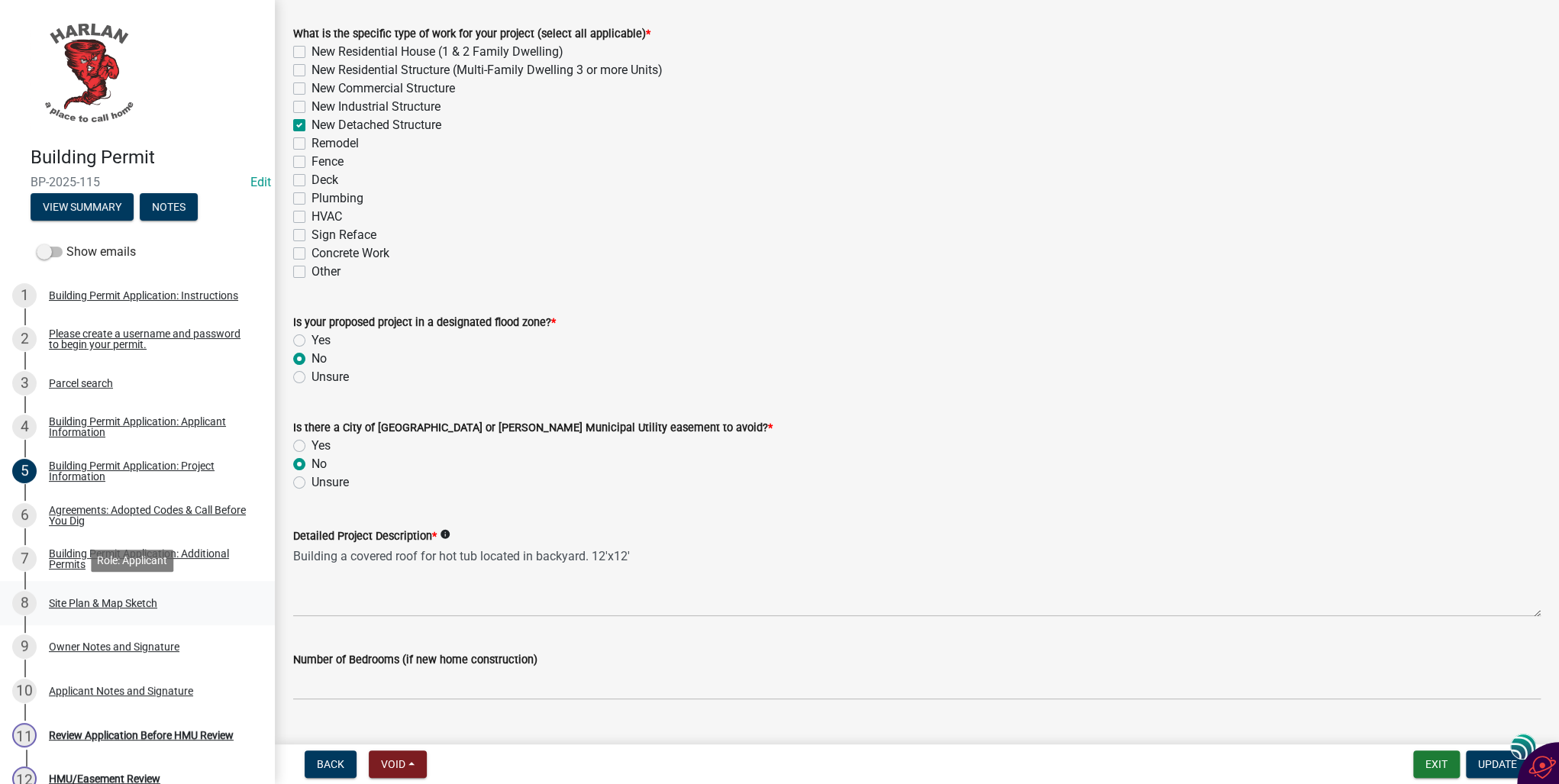
click at [71, 605] on div "Site Plan & Map Sketch" at bounding box center [102, 603] width 108 height 11
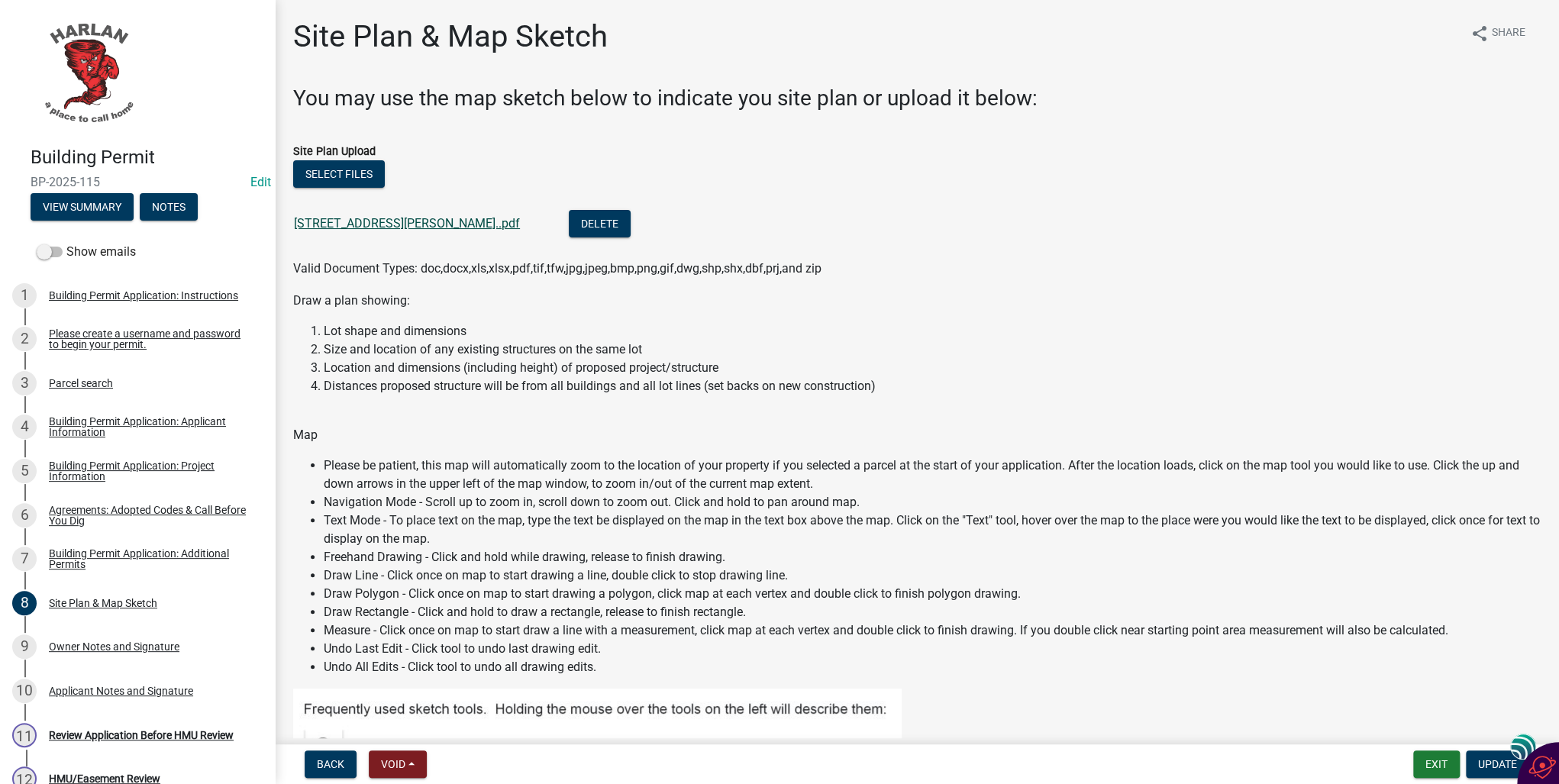
click at [366, 221] on link "[STREET_ADDRESS][PERSON_NAME]..pdf" at bounding box center [406, 223] width 226 height 14
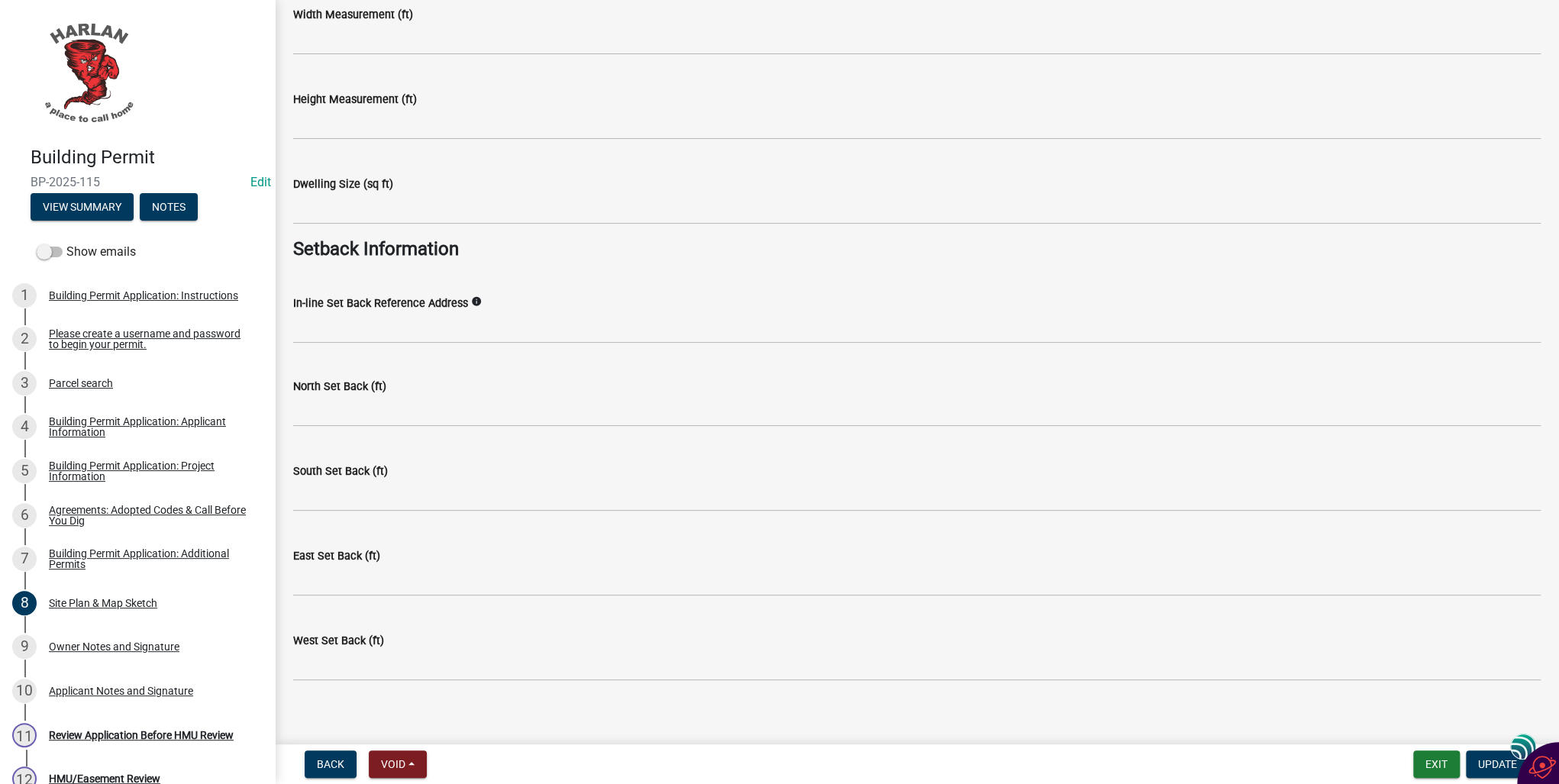
scroll to position [1616, 0]
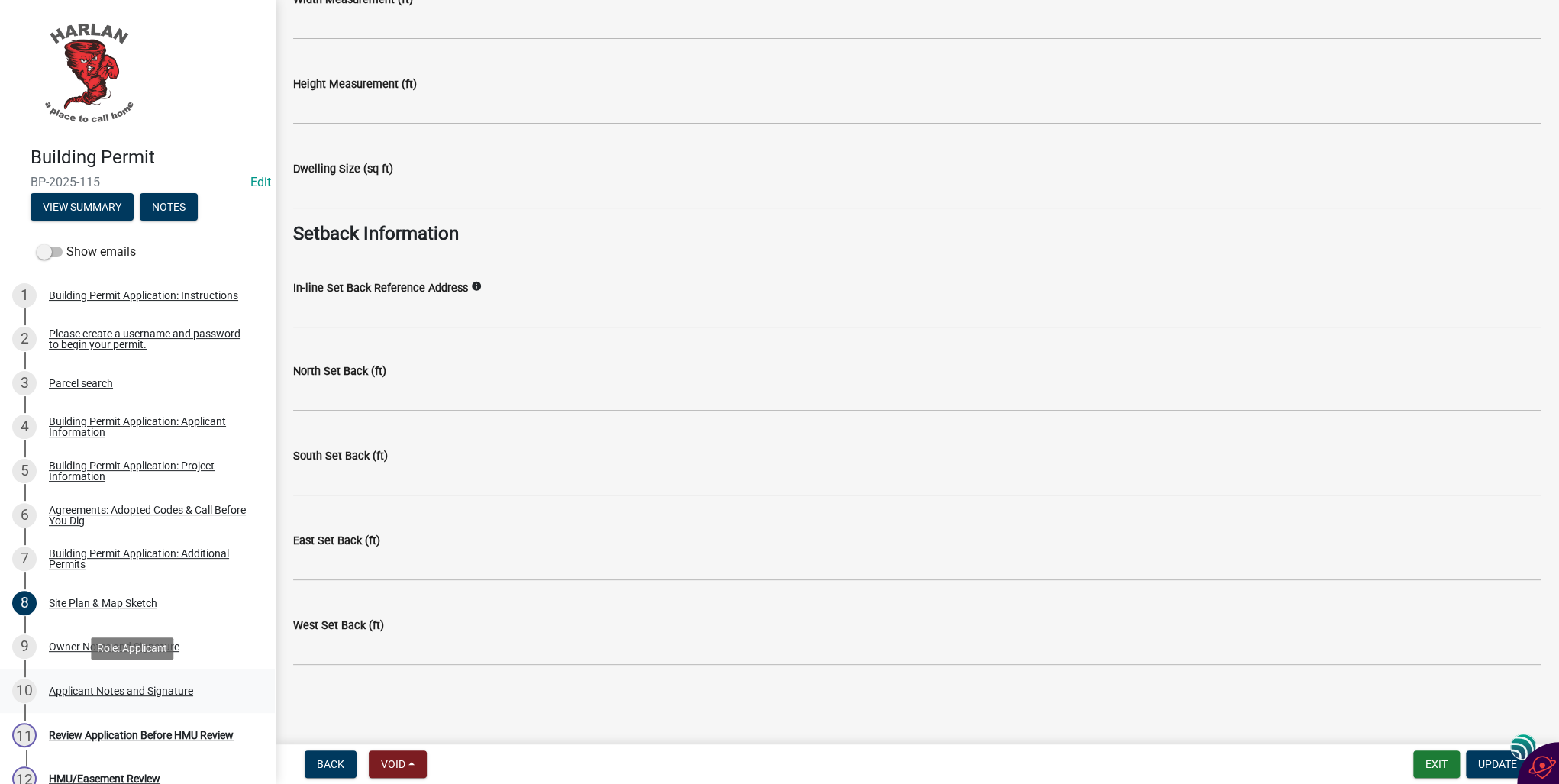
click at [64, 691] on div "Applicant Notes and Signature" at bounding box center [120, 690] width 144 height 11
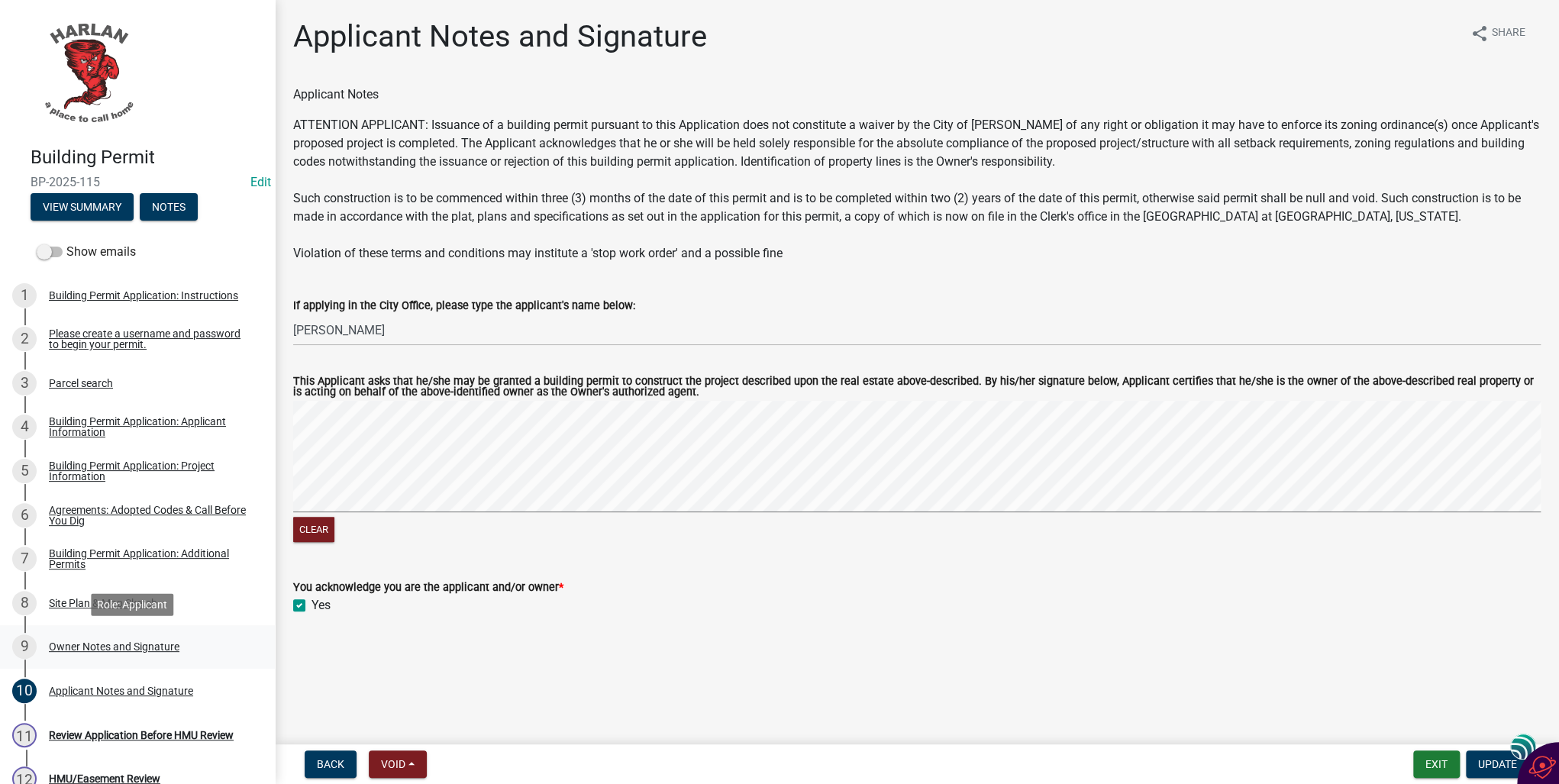
click at [64, 648] on div "Owner Notes and Signature" at bounding box center [113, 646] width 130 height 11
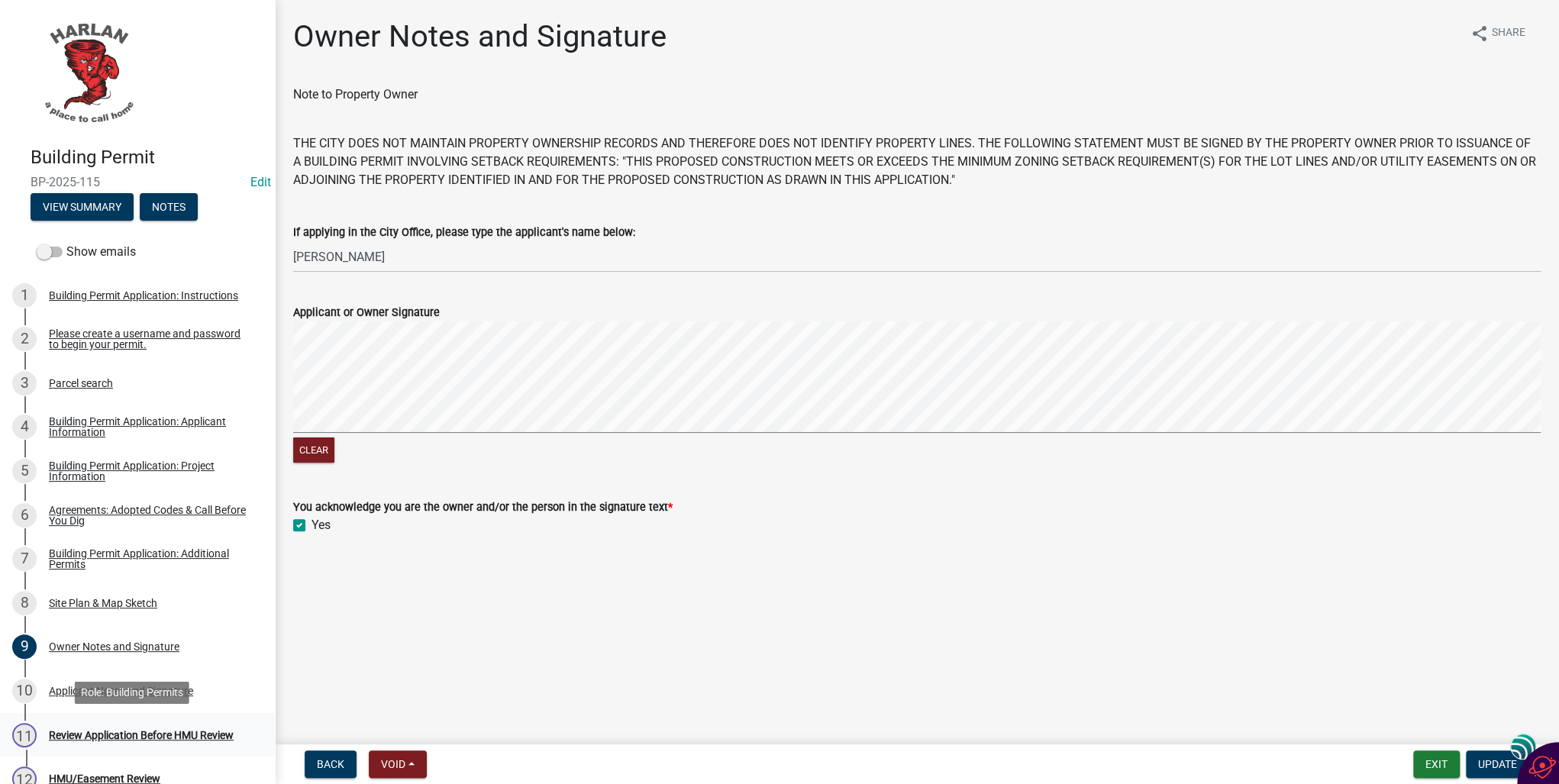
click at [92, 732] on div "Review Application Before HMU Review" at bounding box center [140, 735] width 185 height 11
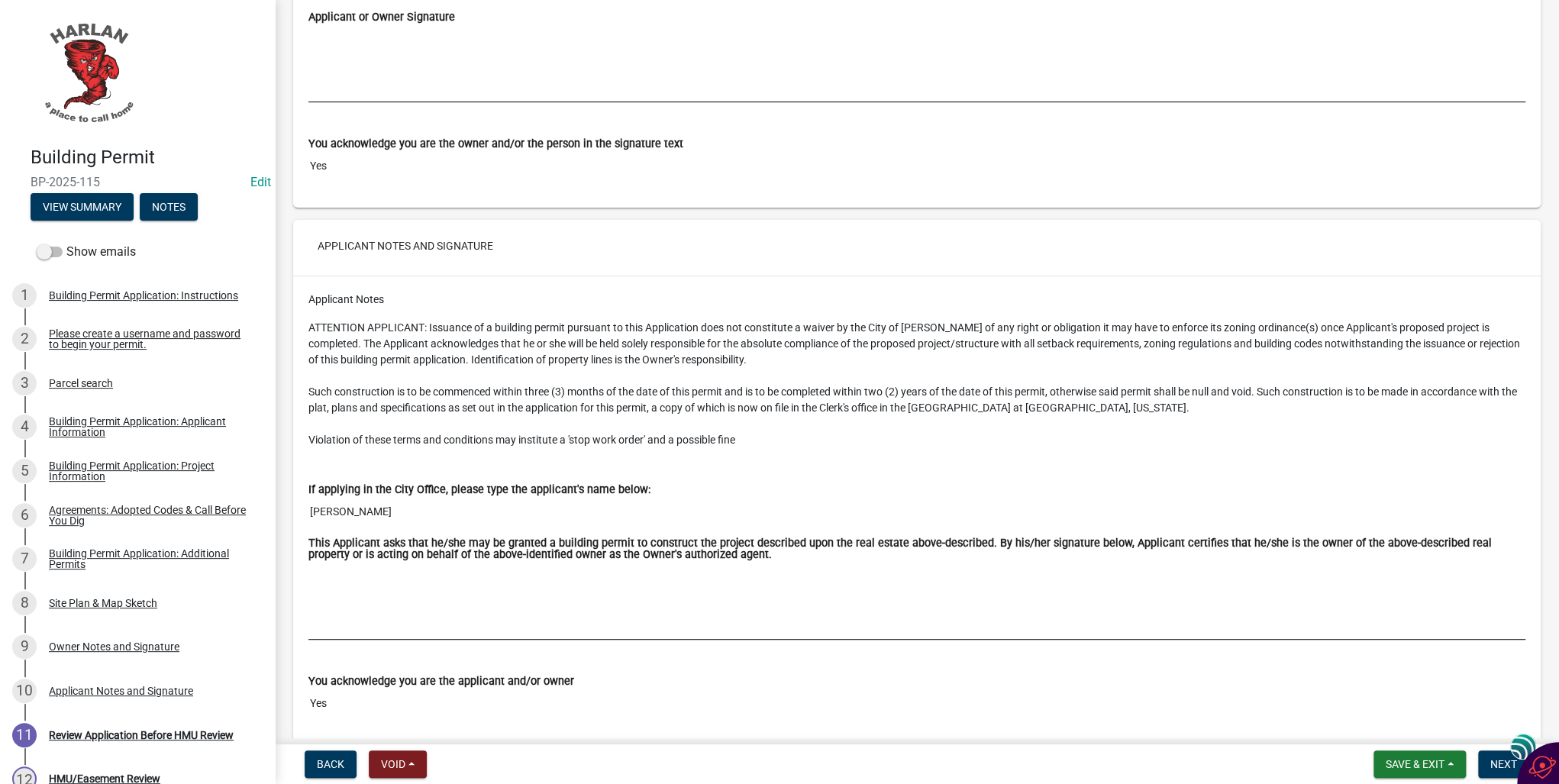
scroll to position [8061, 0]
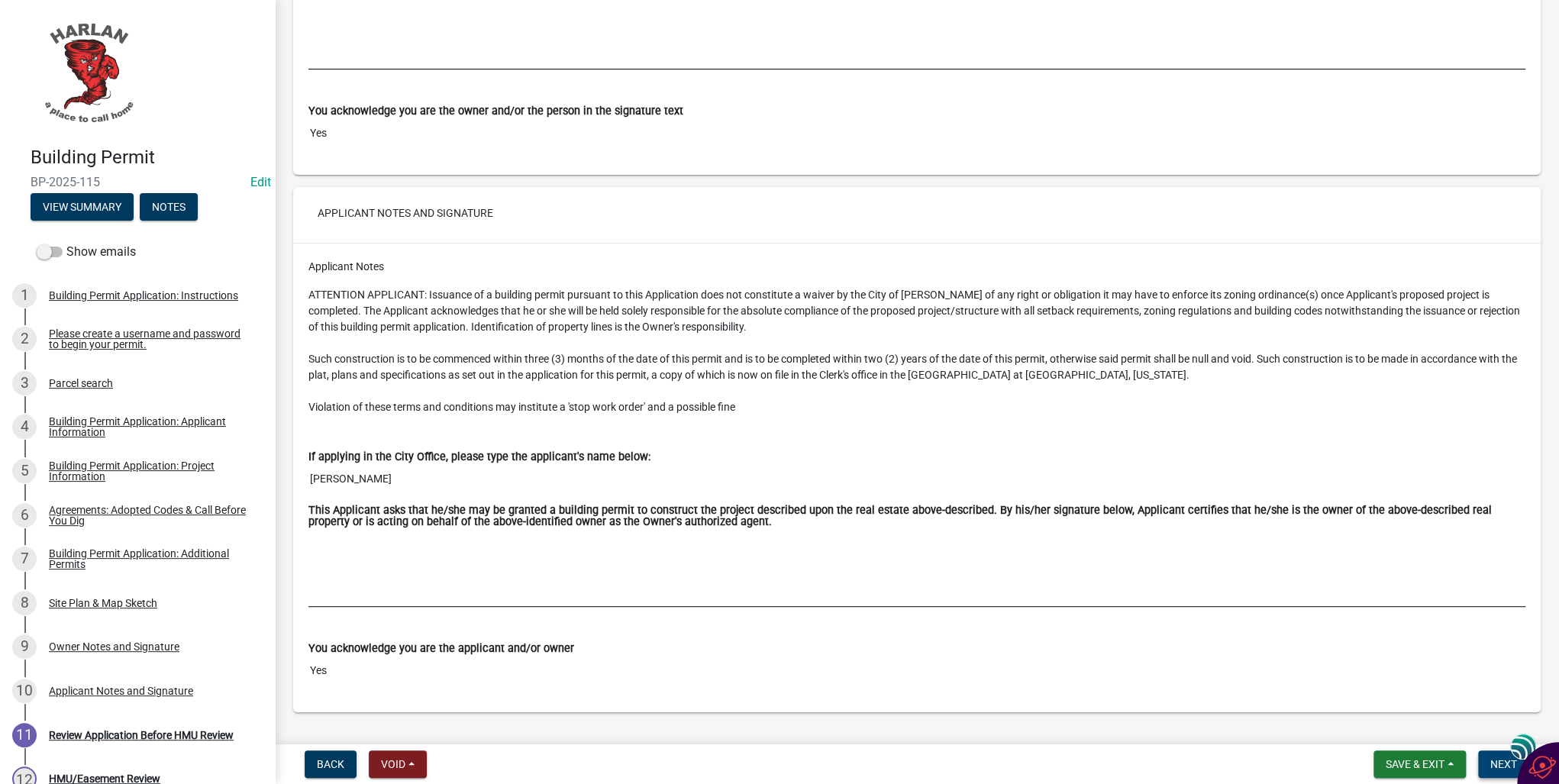
click at [1501, 764] on span "Next" at bounding box center [1504, 764] width 26 height 12
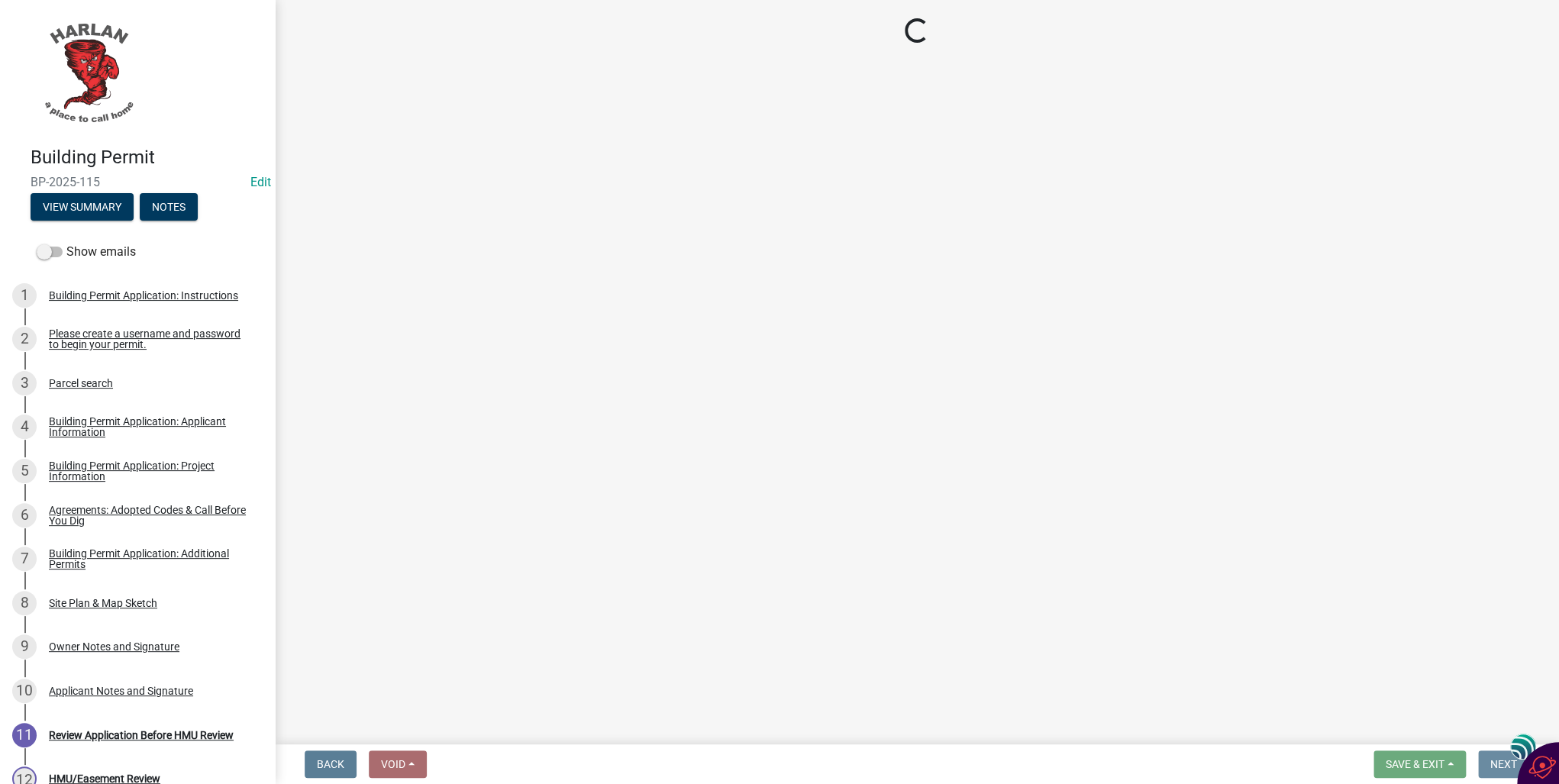
scroll to position [0, 0]
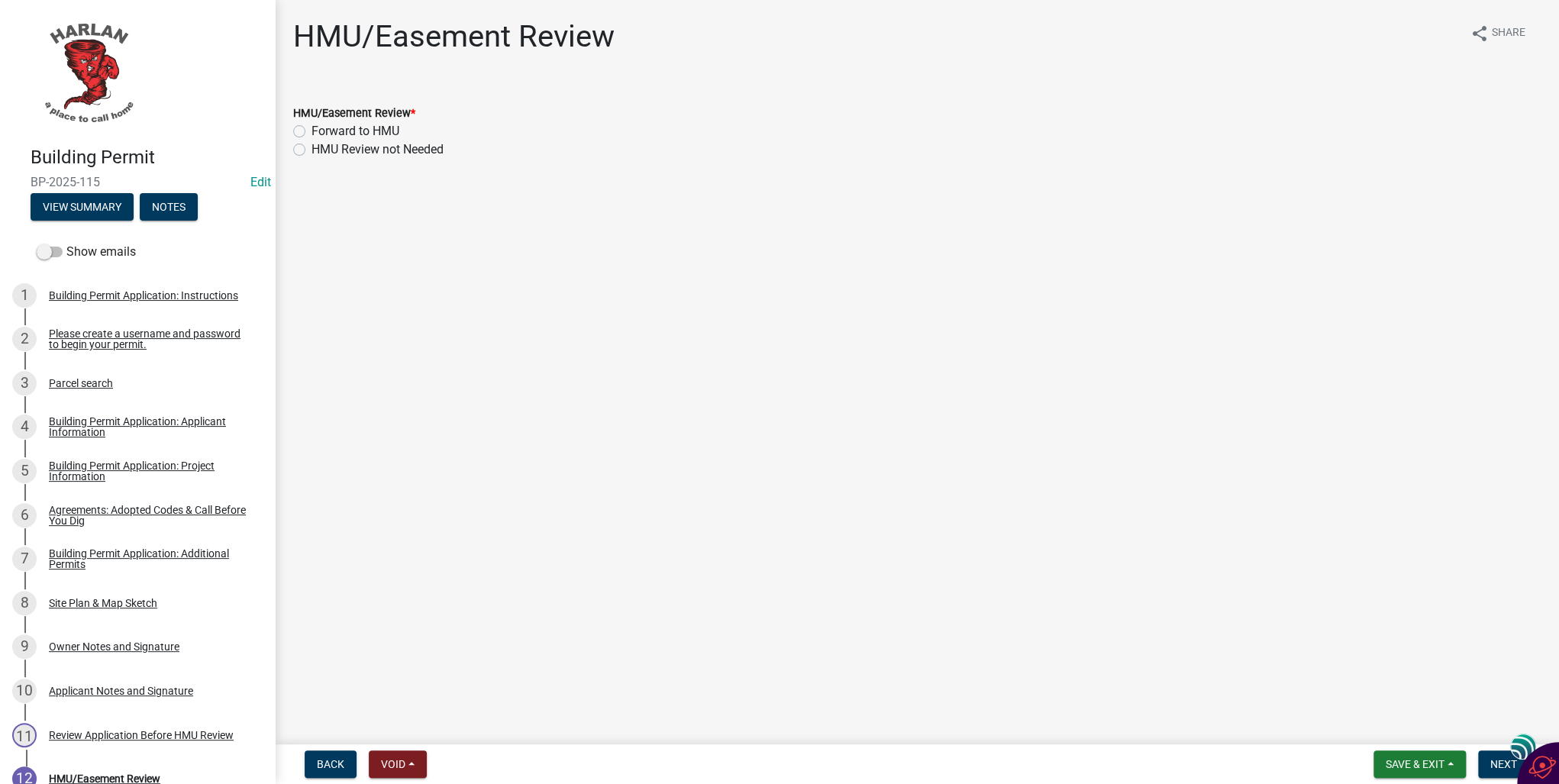
click at [312, 149] on label "HMU Review not Needed" at bounding box center [377, 150] width 132 height 19
click at [312, 149] on input "HMU Review not Needed" at bounding box center [317, 146] width 10 height 10
radio input "true"
click at [1496, 766] on span "Next" at bounding box center [1504, 764] width 26 height 12
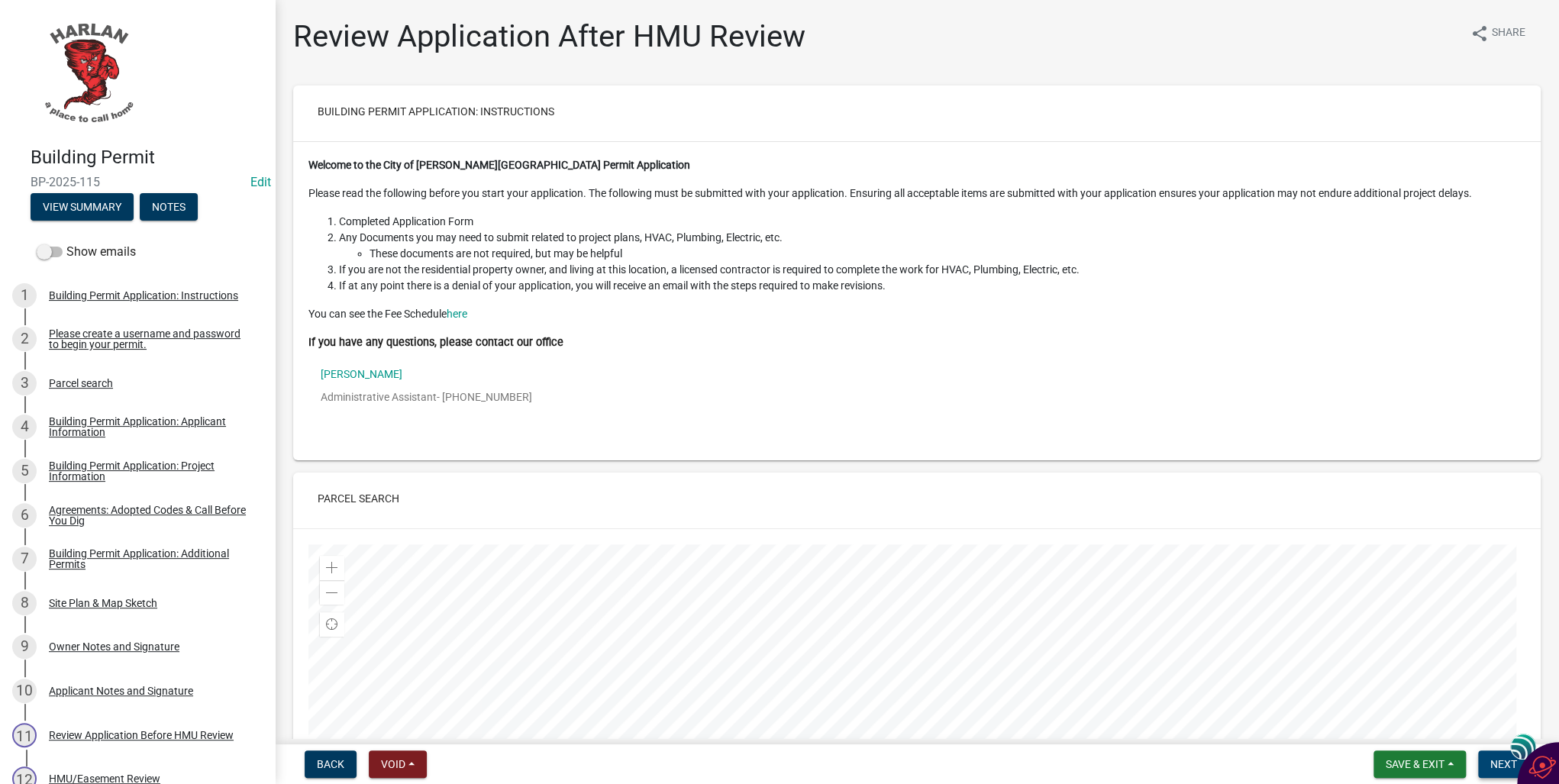
click at [1488, 766] on button "Next" at bounding box center [1504, 764] width 51 height 27
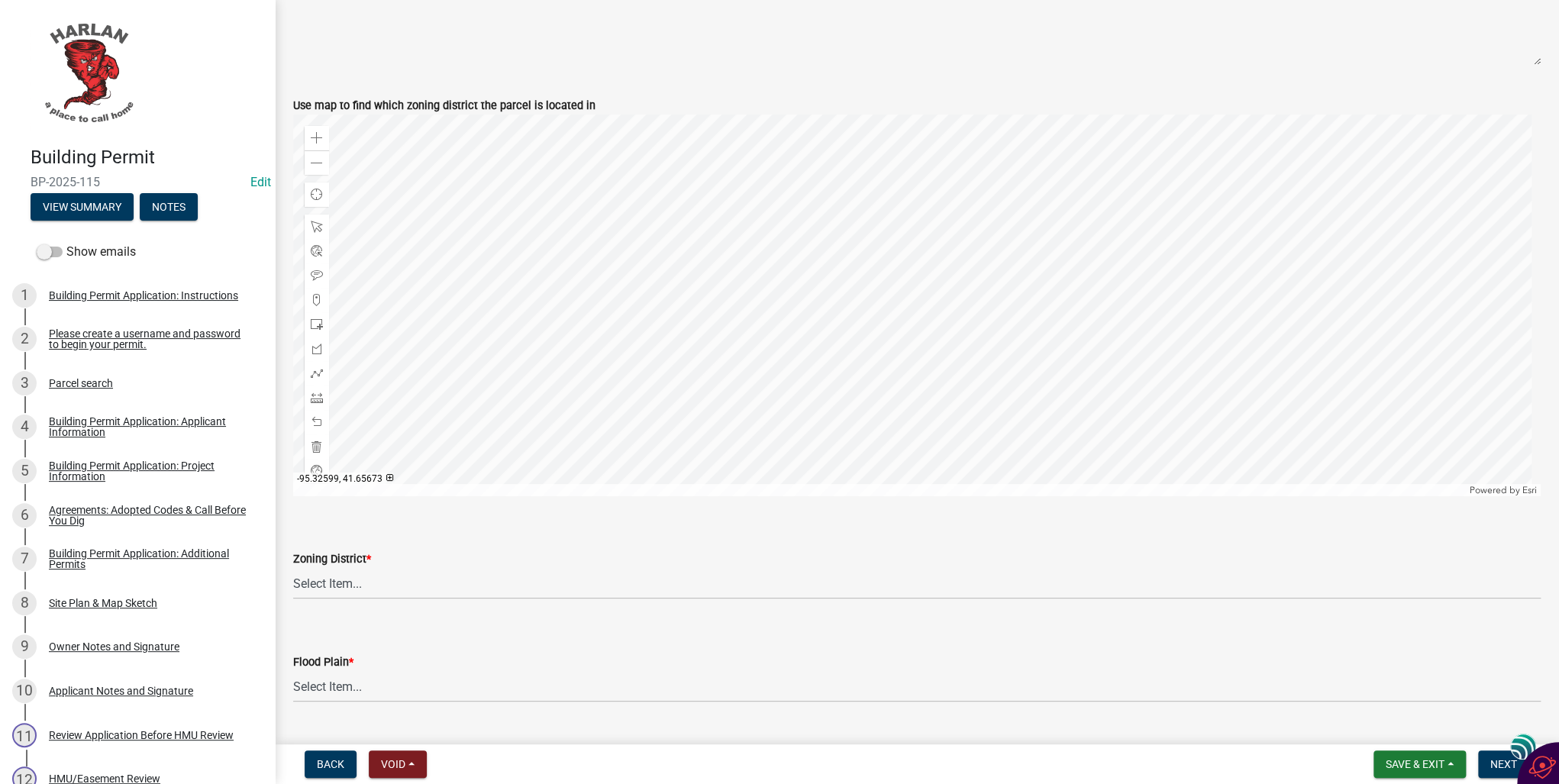
scroll to position [610, 0]
click at [327, 581] on select "Select Item... A-1 Agricultural B-1 Retail Business B-2 General Business B-3 Hi…" at bounding box center [916, 581] width 1247 height 31
click at [293, 566] on select "Select Item... A-1 Agricultural B-1 Retail Business B-2 General Business B-3 Hi…" at bounding box center [916, 581] width 1247 height 31
select select "a23ed524-6161-4e6e-ae10-aeffccd21043"
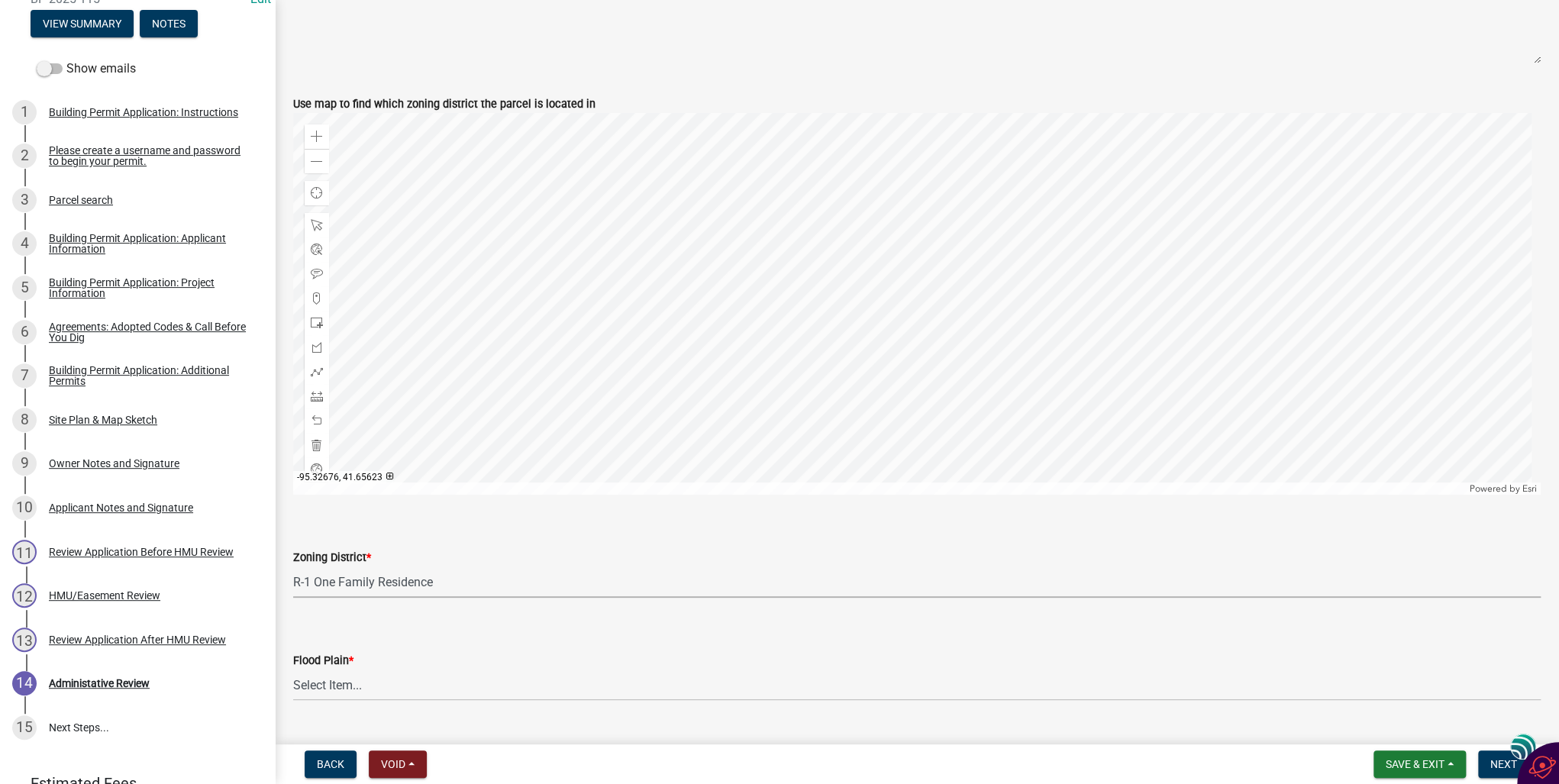
scroll to position [672, 0]
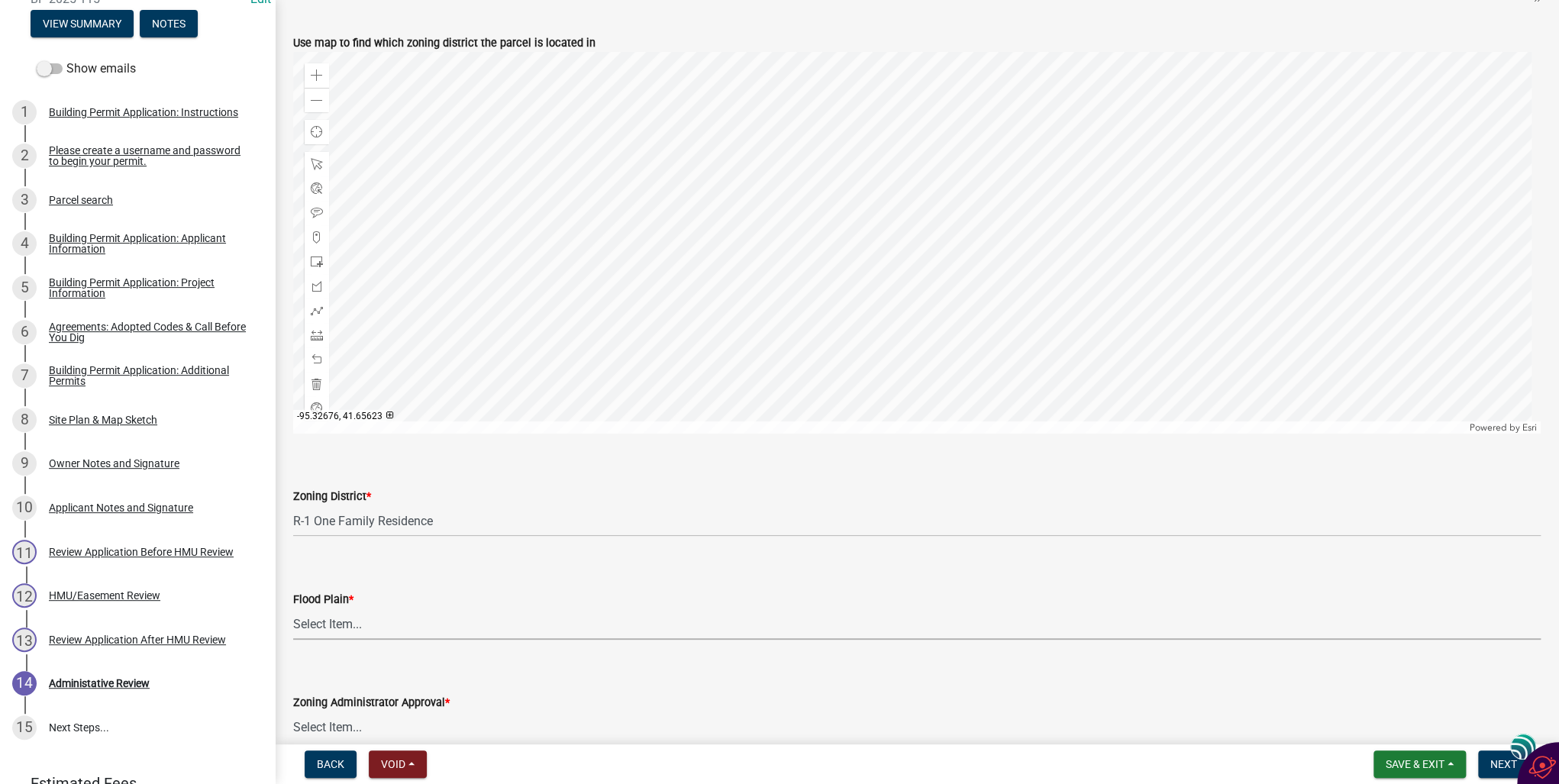
click at [322, 625] on select "Select Item... No Yes 100 Year Yes 500 Year" at bounding box center [916, 624] width 1247 height 31
click at [293, 609] on select "Select Item... No Yes 100 Year Yes 500 Year" at bounding box center [916, 624] width 1247 height 31
select select "50d3382b-18dd-4311-9a34-98b71270ef49"
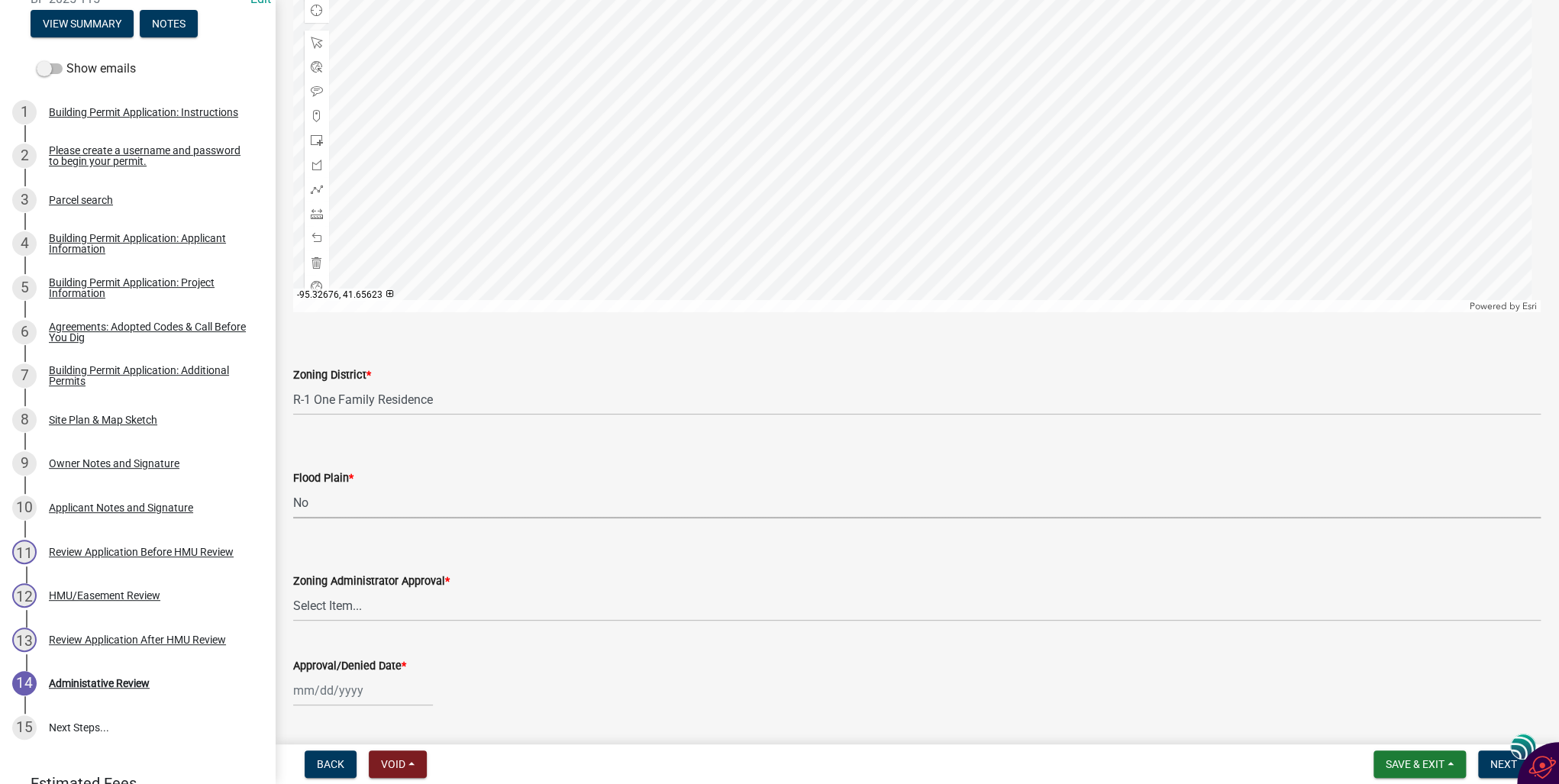
scroll to position [794, 0]
click at [339, 604] on select "Select Item... Approved Denied Pending Board of Adjustment Approval" at bounding box center [916, 604] width 1247 height 31
click at [293, 589] on select "Select Item... Approved Denied Pending Board of Adjustment Approval" at bounding box center [916, 604] width 1247 height 31
select select "3a3761ad-bb9f-4947-9688-d1705314667d"
click at [325, 688] on div at bounding box center [363, 690] width 140 height 31
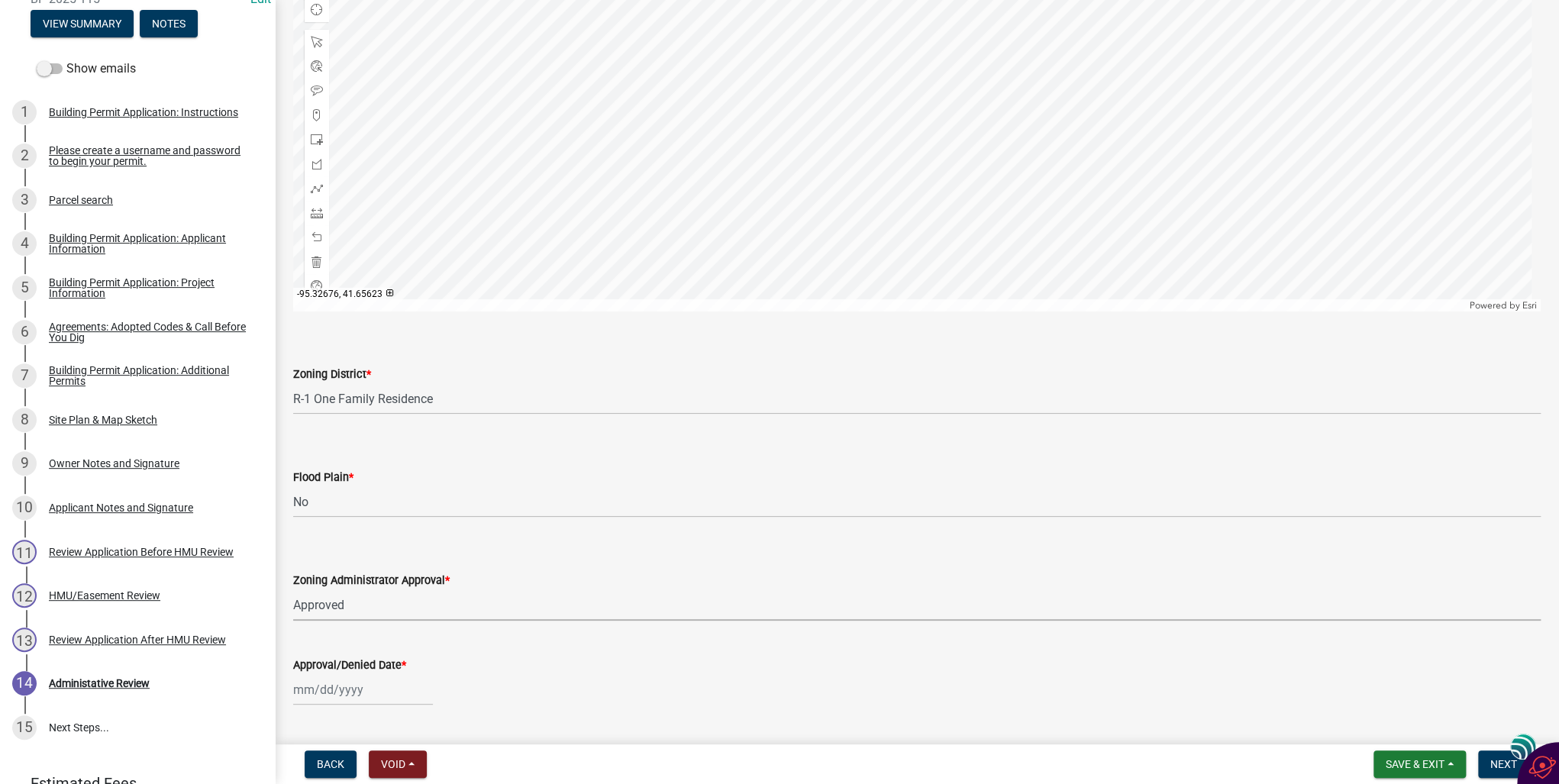
select select "10"
select select "2025"
click at [307, 552] on div "6" at bounding box center [308, 559] width 25 height 25
type input "[DATE]"
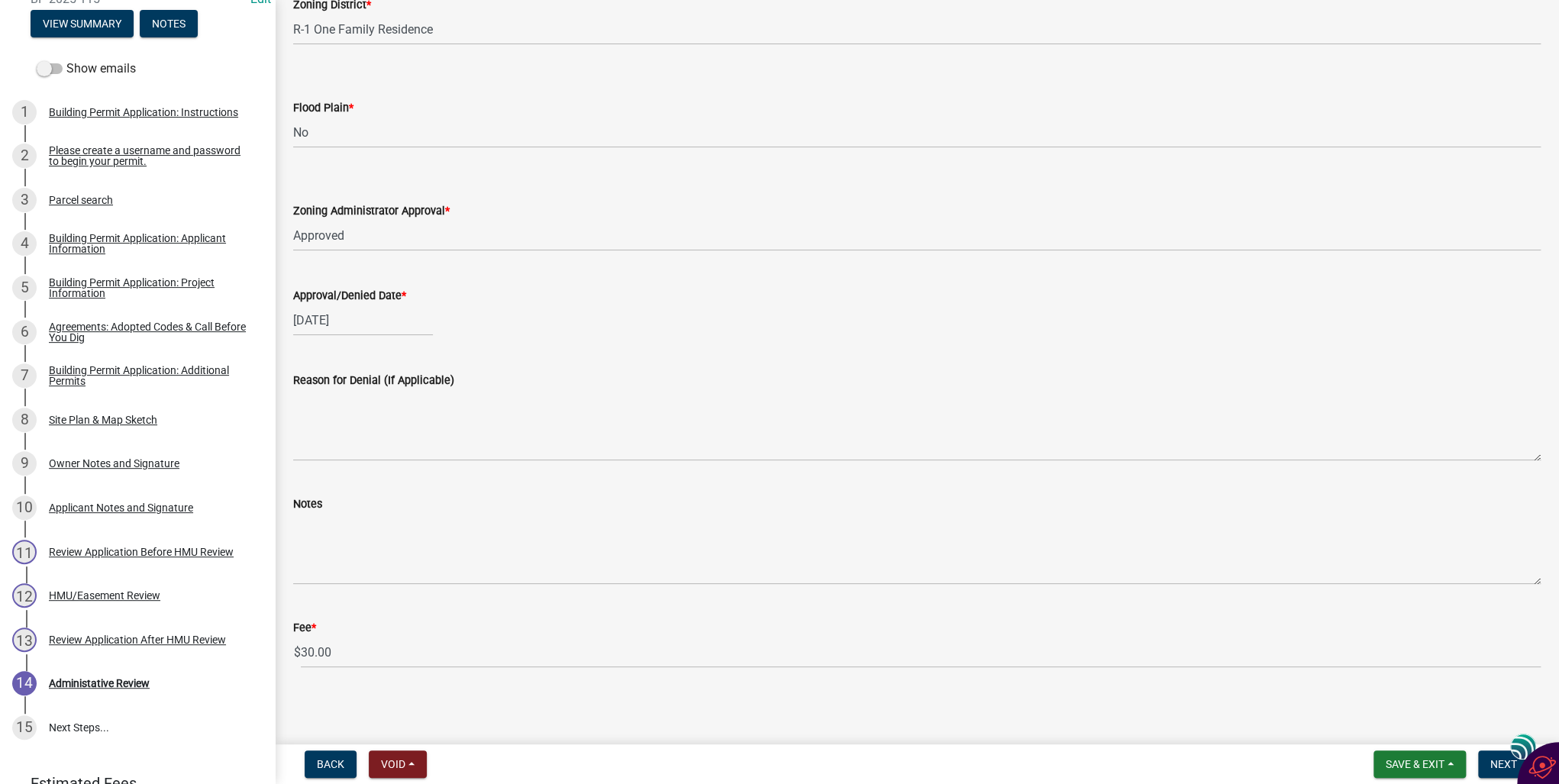
scroll to position [1165, 0]
click at [1496, 762] on span "Next" at bounding box center [1504, 764] width 26 height 12
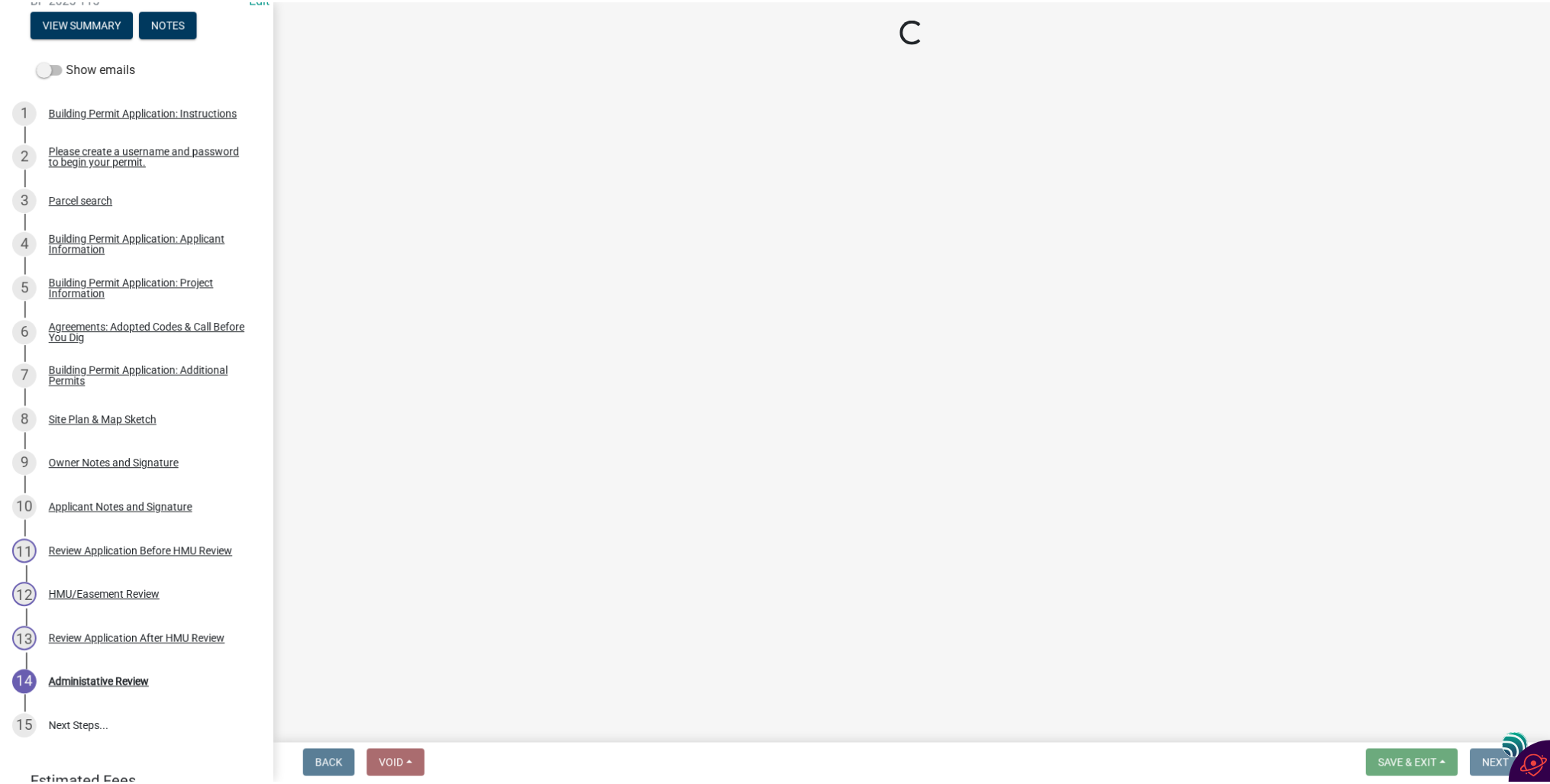
scroll to position [0, 0]
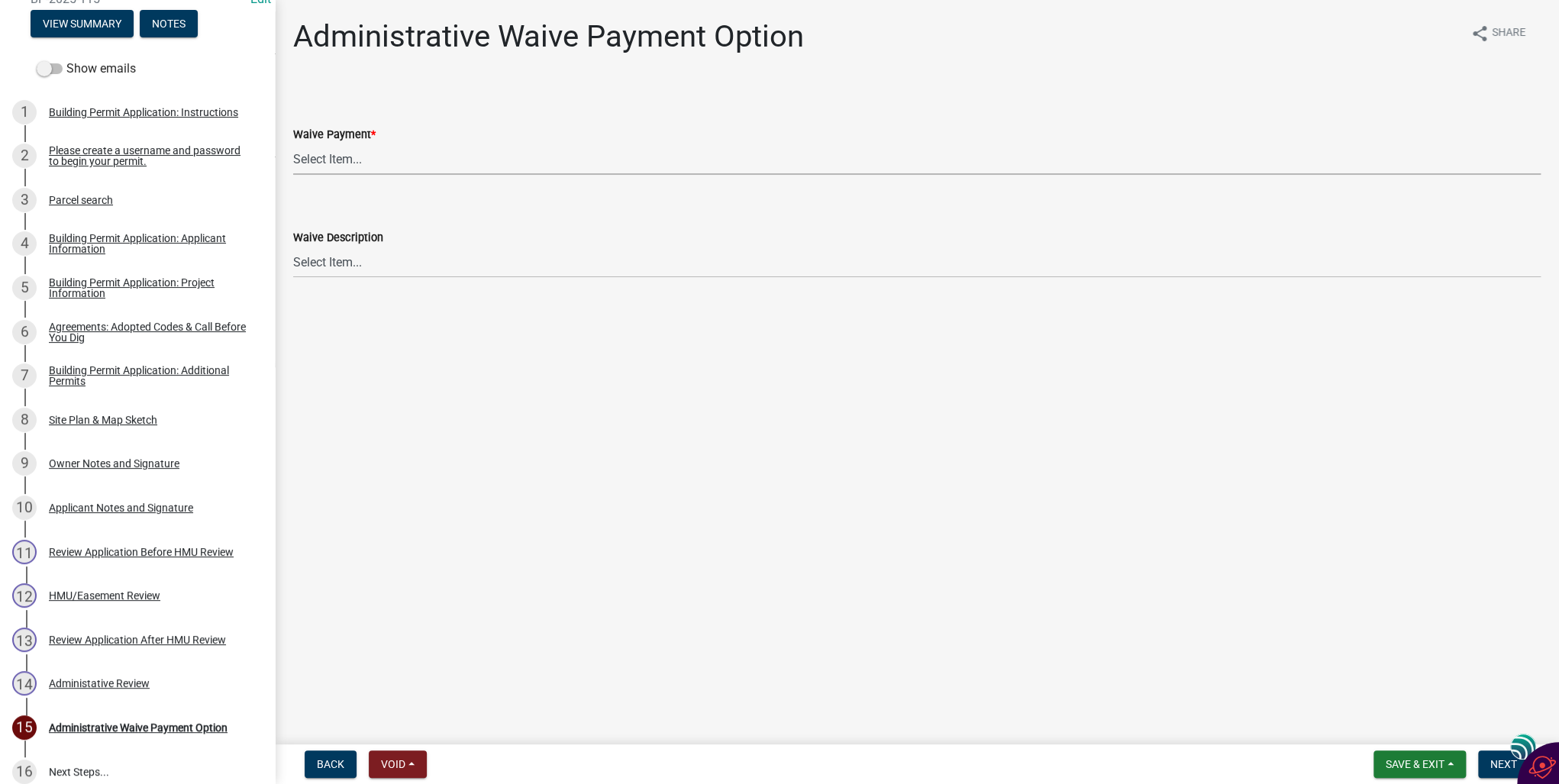
click at [312, 158] on select "Select Item... Yes No" at bounding box center [916, 159] width 1247 height 31
click at [293, 144] on select "Select Item... Yes No" at bounding box center [916, 159] width 1247 height 31
select select "7298562d-80e2-4015-9188-174ec1b44f73"
click at [1497, 764] on span "Next" at bounding box center [1504, 764] width 26 height 12
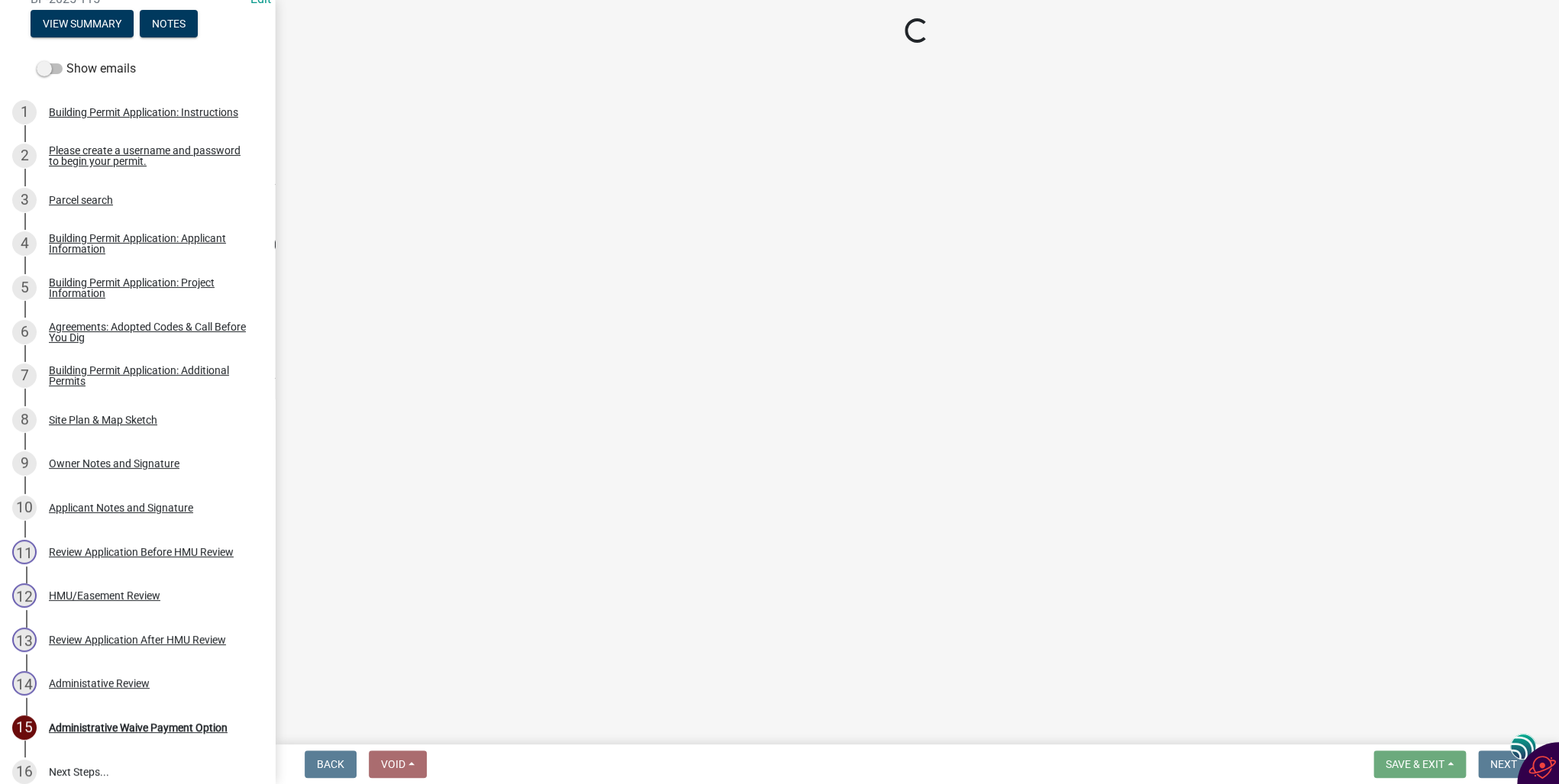
select select "3: 3"
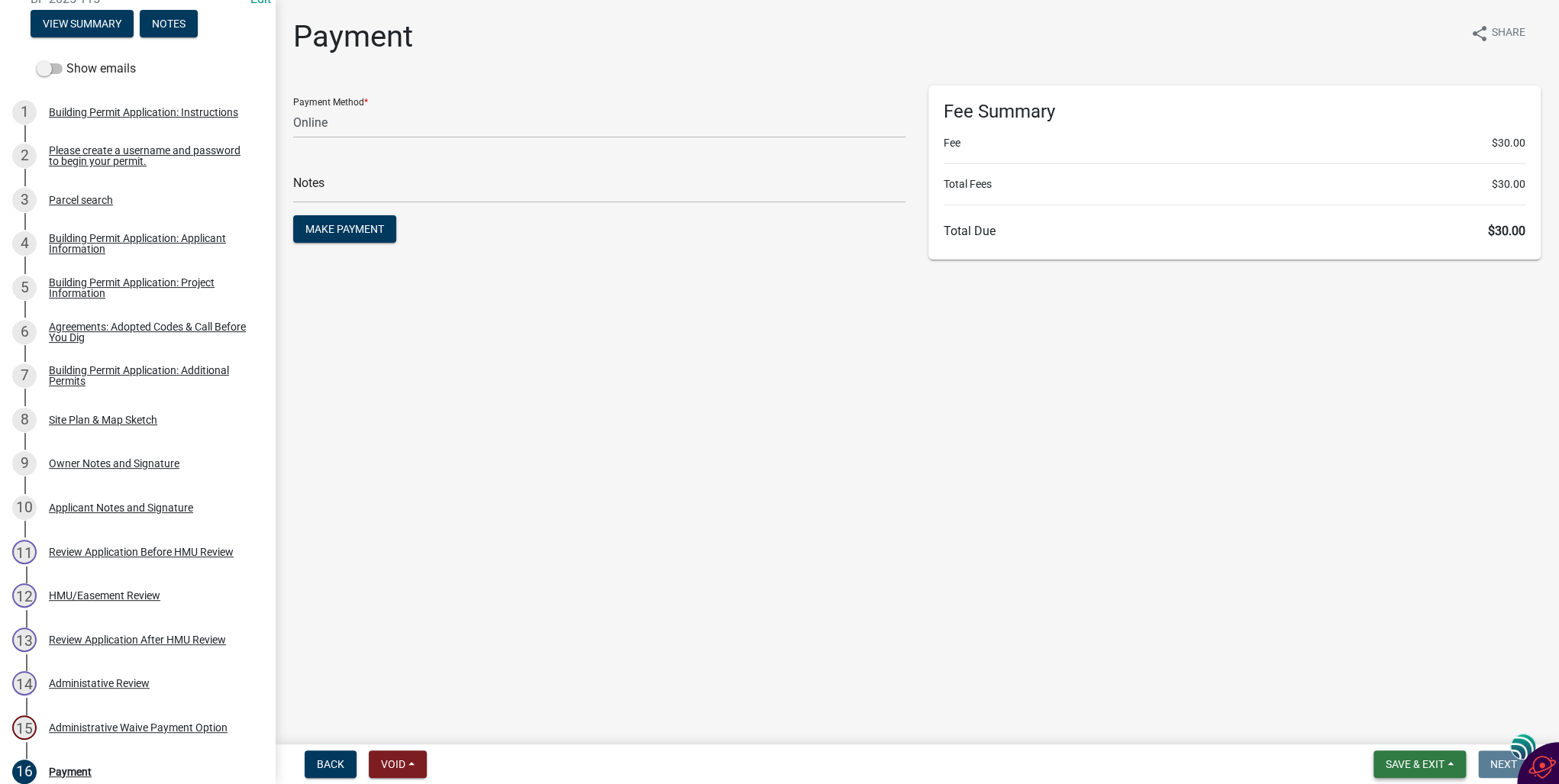
click at [1442, 763] on span "Save & Exit" at bounding box center [1415, 764] width 59 height 12
click at [1411, 733] on button "Save & Exit" at bounding box center [1404, 724] width 122 height 37
